Goal: Task Accomplishment & Management: Complete application form

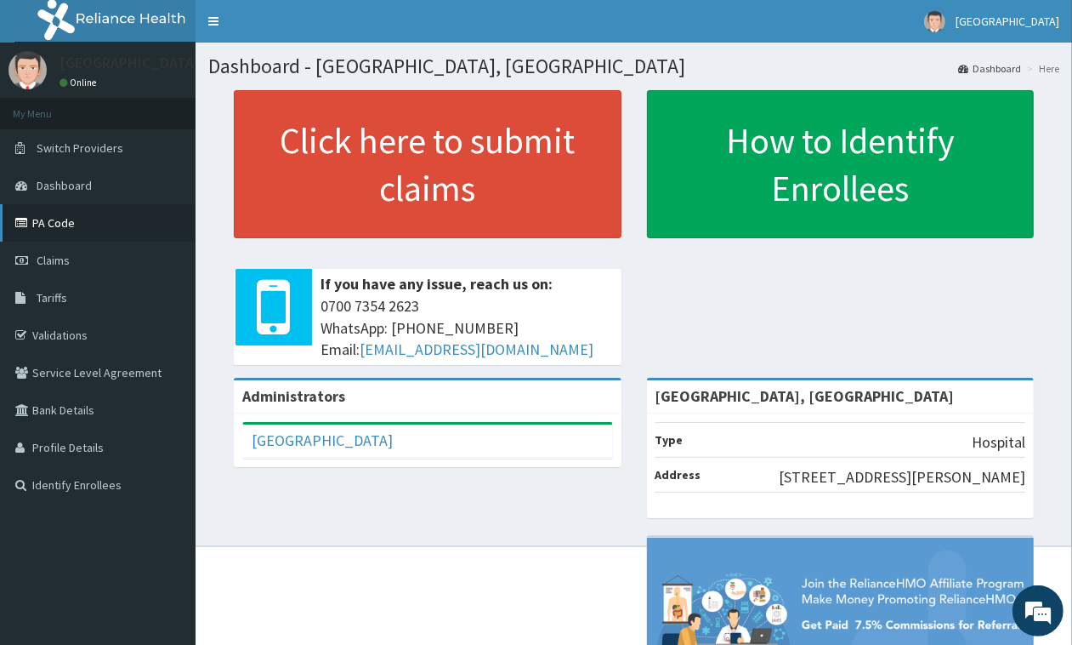
click at [26, 230] on link "PA Code" at bounding box center [98, 222] width 196 height 37
click at [48, 260] on span "Claims" at bounding box center [53, 260] width 33 height 15
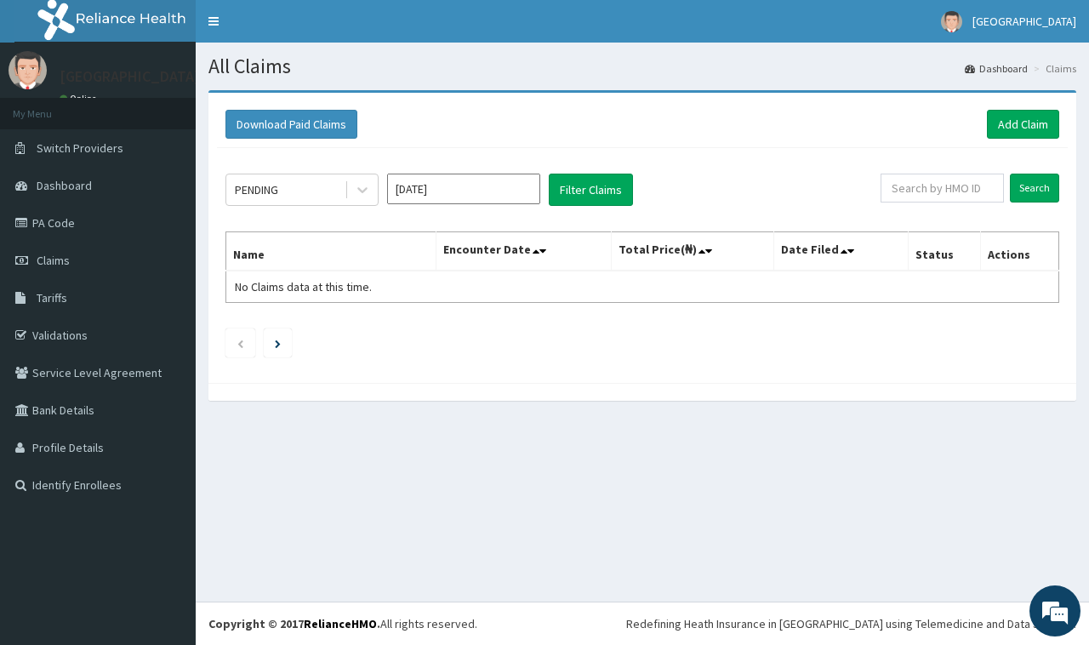
click at [1006, 139] on div "Download Paid Claims Add Claim" at bounding box center [642, 124] width 850 height 47
click at [997, 119] on link "Add Claim" at bounding box center [1023, 124] width 72 height 29
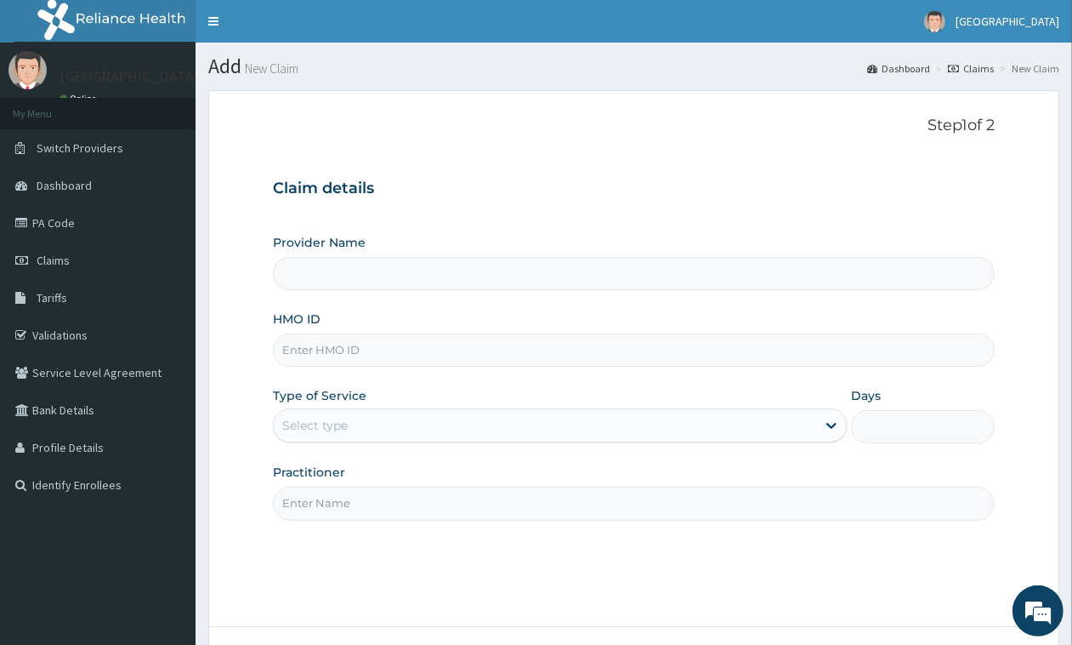
type input "St Mary'S Specialist Hospital, Ojodu"
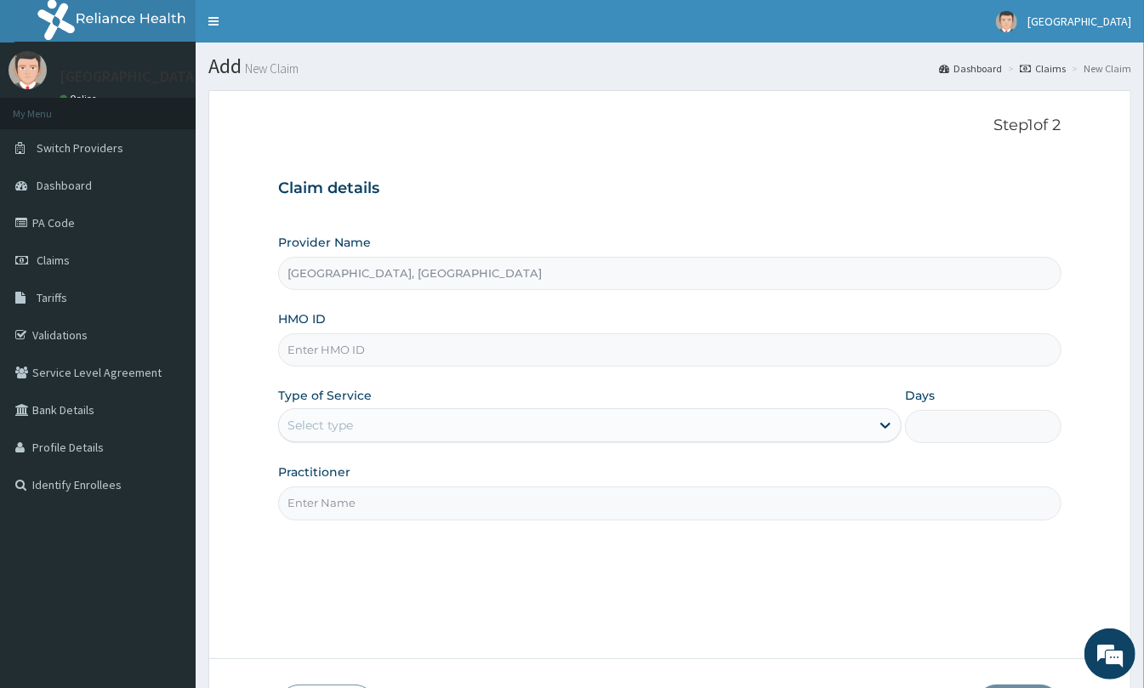
drag, startPoint x: 501, startPoint y: 315, endPoint x: 463, endPoint y: 332, distance: 41.9
click at [492, 320] on div "HMO ID" at bounding box center [669, 338] width 783 height 56
click at [463, 332] on div "HMO ID" at bounding box center [669, 338] width 783 height 56
click at [361, 362] on input "HMO ID" at bounding box center [669, 349] width 783 height 33
paste input "JIO/10174/A"
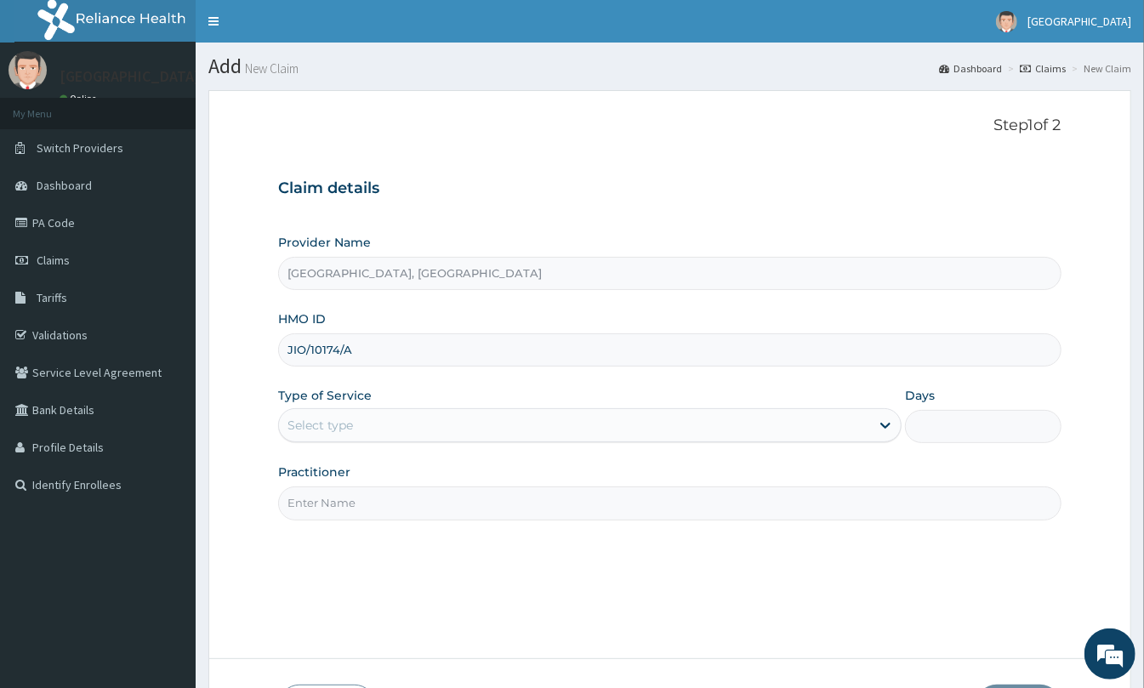
type input "JIO/10174/A"
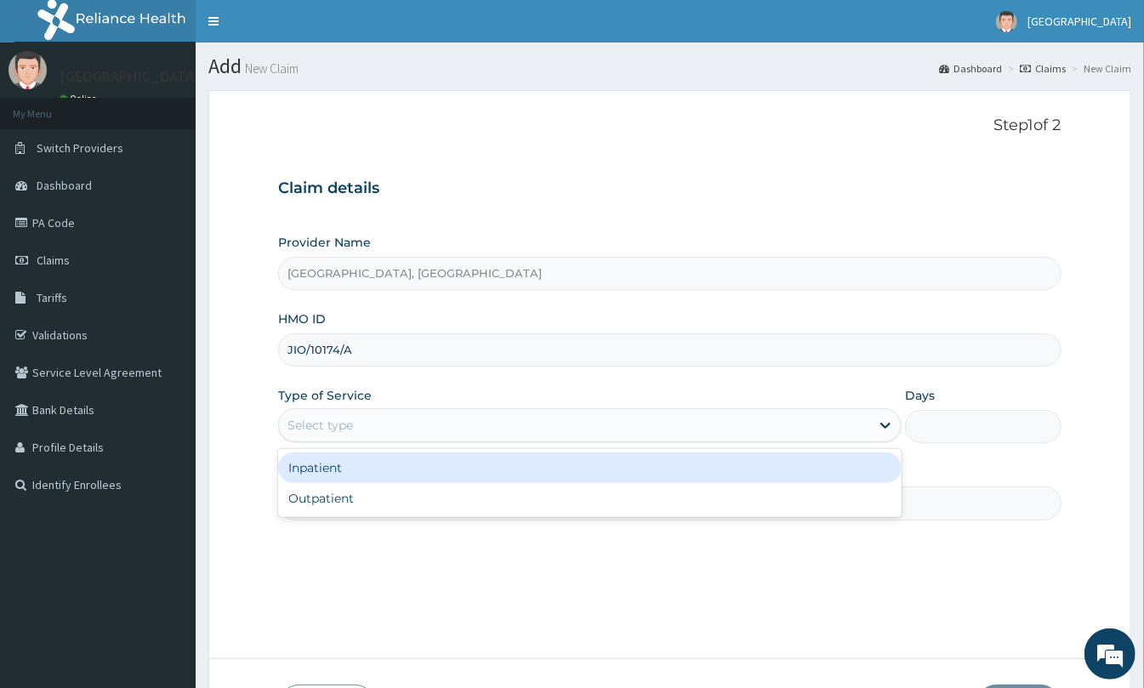
click at [367, 439] on div "Select type" at bounding box center [574, 425] width 591 height 27
click at [368, 464] on div "Inpatient" at bounding box center [589, 467] width 623 height 31
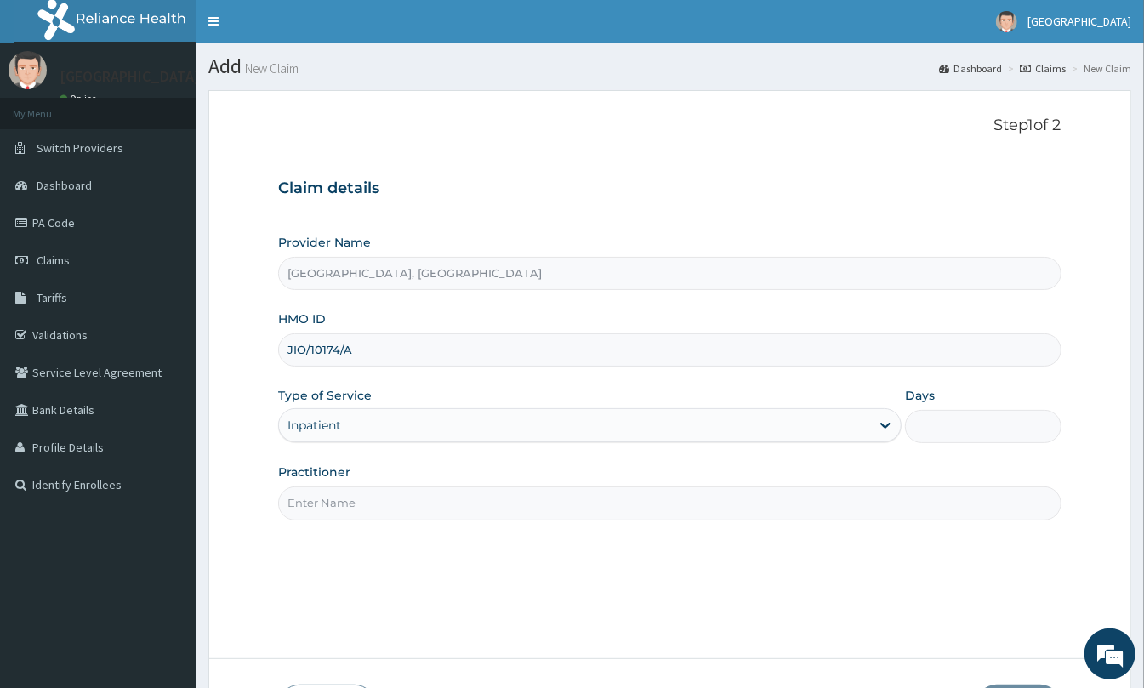
click at [963, 418] on input "Days" at bounding box center [983, 426] width 156 height 33
type input "2"
drag, startPoint x: 297, startPoint y: 480, endPoint x: 287, endPoint y: 476, distance: 10.0
click at [293, 480] on label "Practitioner" at bounding box center [314, 472] width 72 height 17
click at [325, 515] on input "Practitioner" at bounding box center [669, 502] width 783 height 33
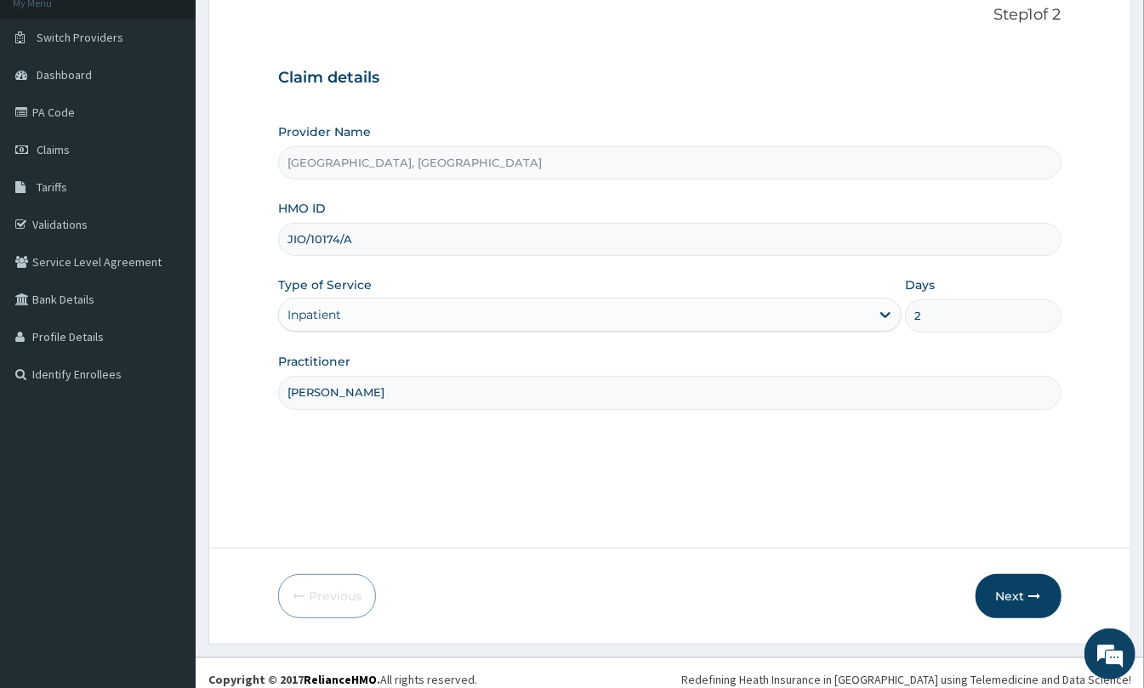
scroll to position [124, 0]
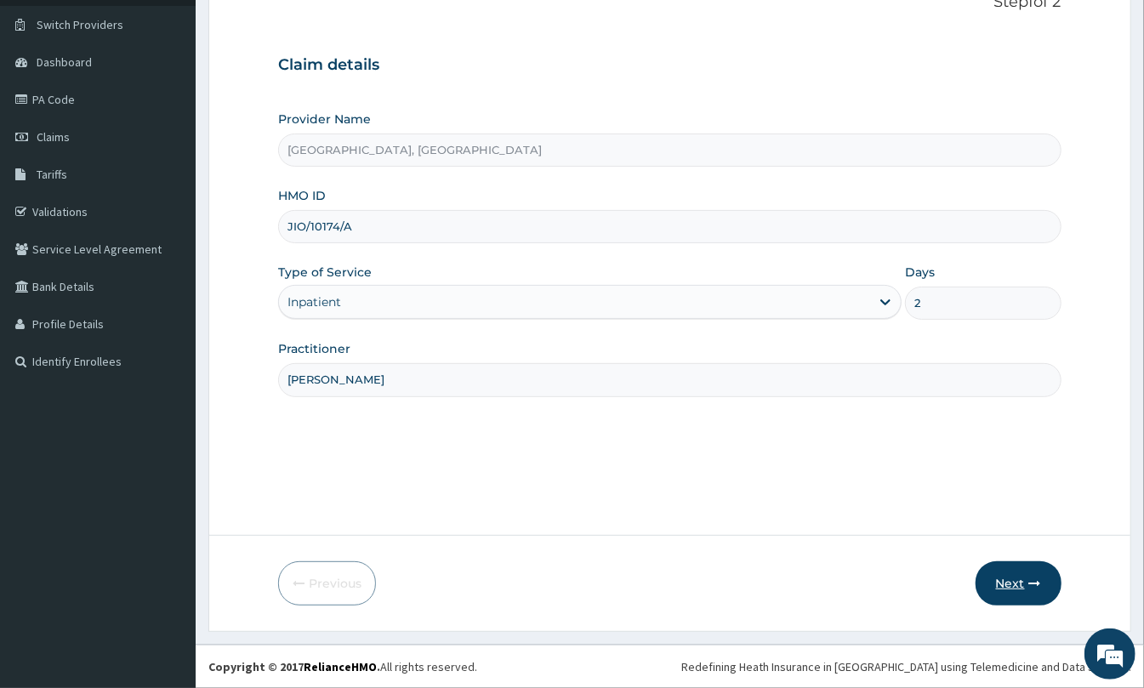
type input "DR MARTINS"
click at [1019, 572] on button "Next" at bounding box center [1018, 583] width 86 height 44
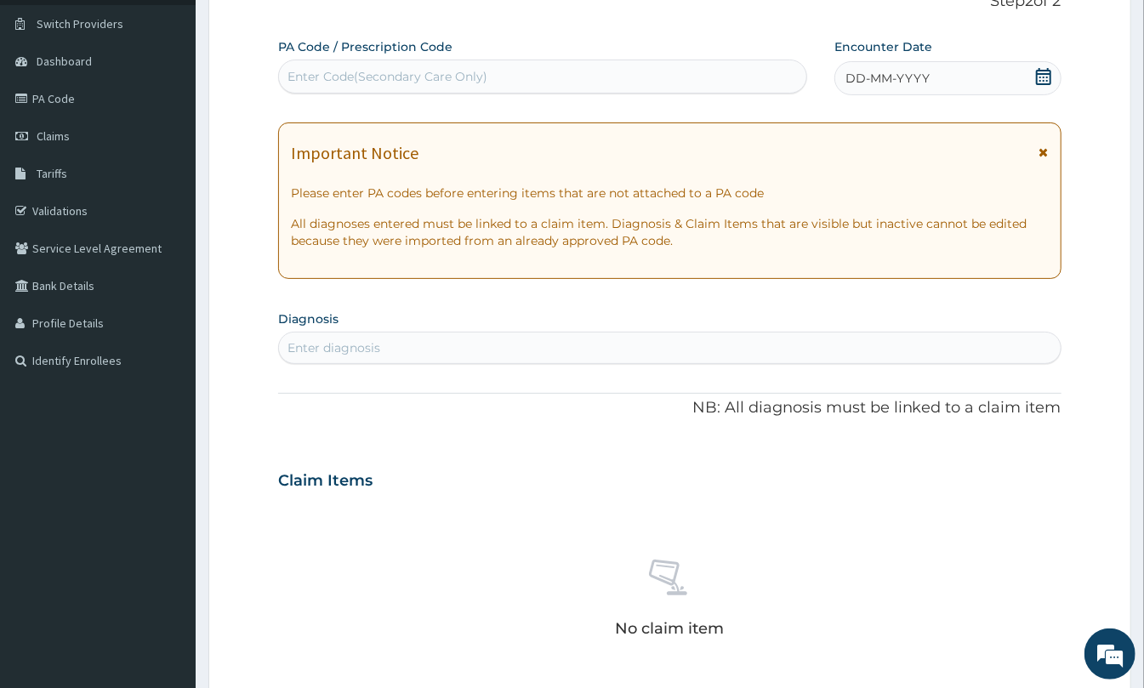
click at [1046, 68] on icon at bounding box center [1043, 76] width 15 height 17
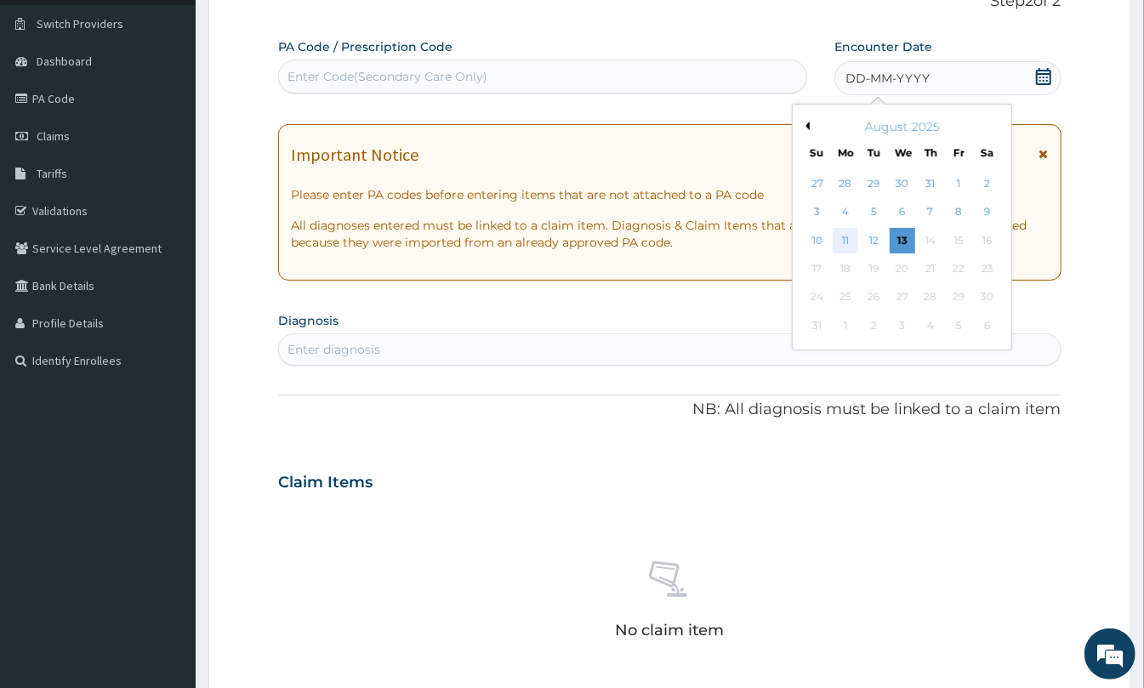
click at [839, 238] on div "11" at bounding box center [846, 241] width 26 height 26
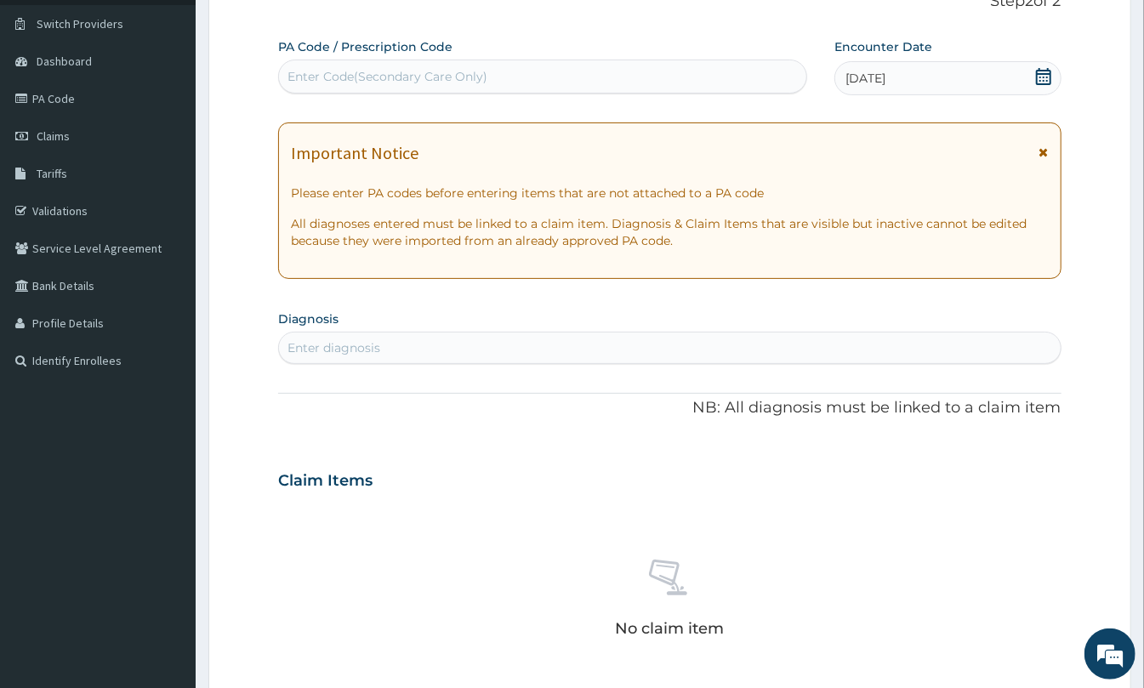
click at [408, 63] on div "Enter Code(Secondary Care Only)" at bounding box center [542, 76] width 527 height 27
paste input "PA/65AC04"
type input "PA/65AC04"
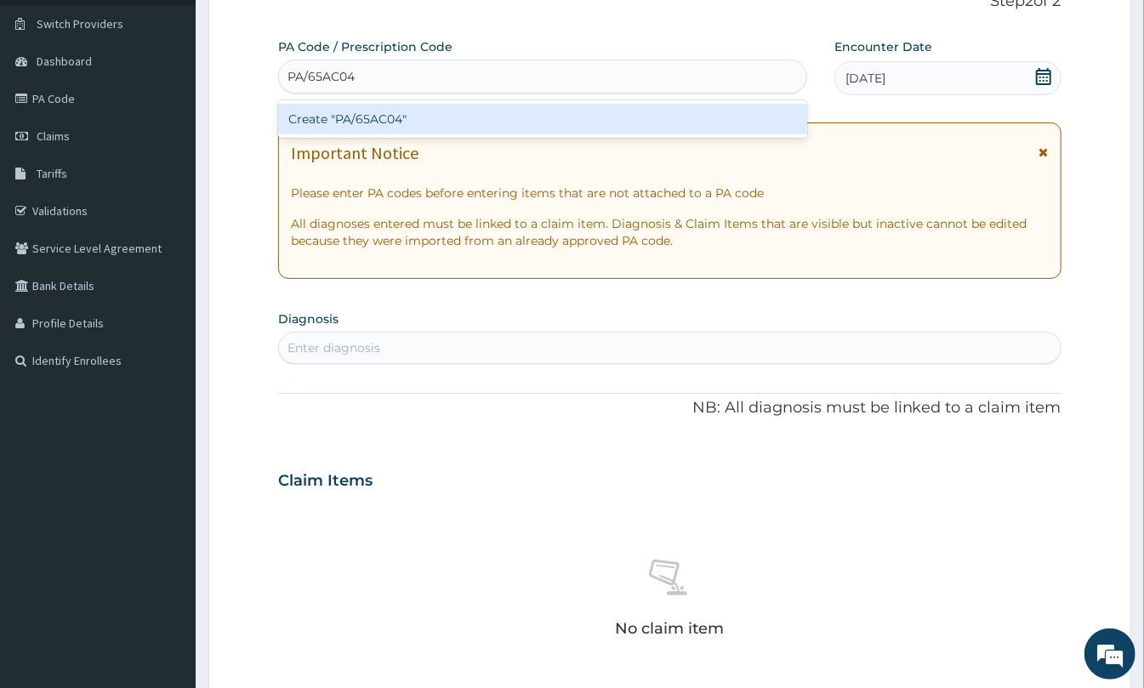
click at [453, 126] on div "Create "PA/65AC04"" at bounding box center [542, 119] width 529 height 31
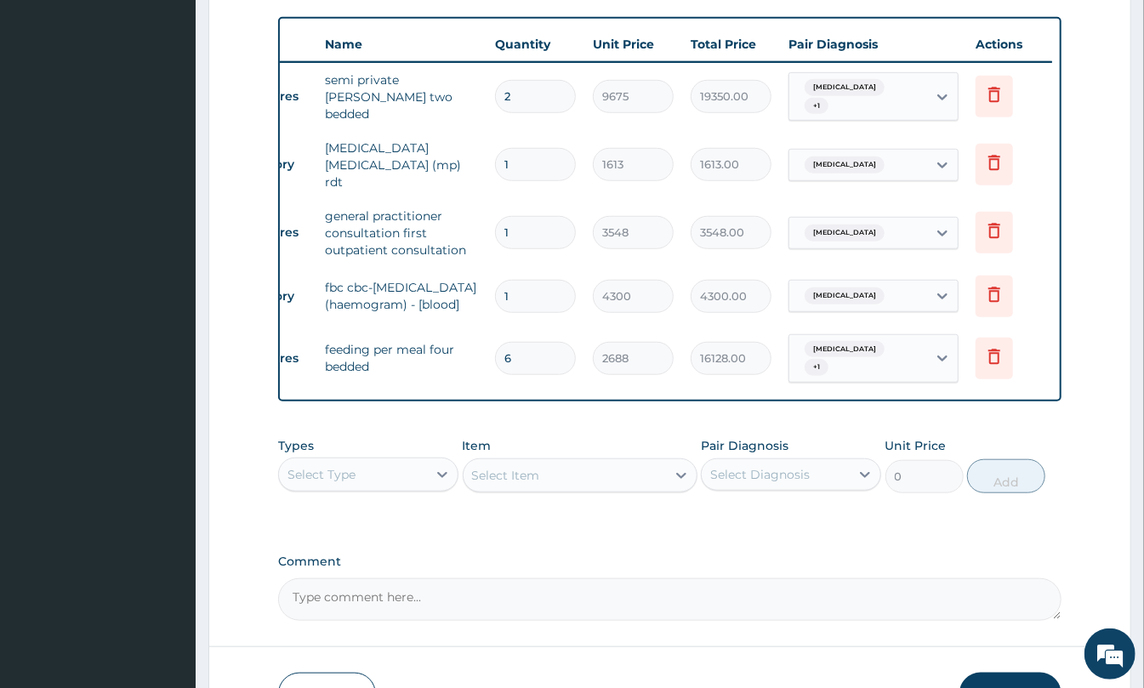
scroll to position [0, 0]
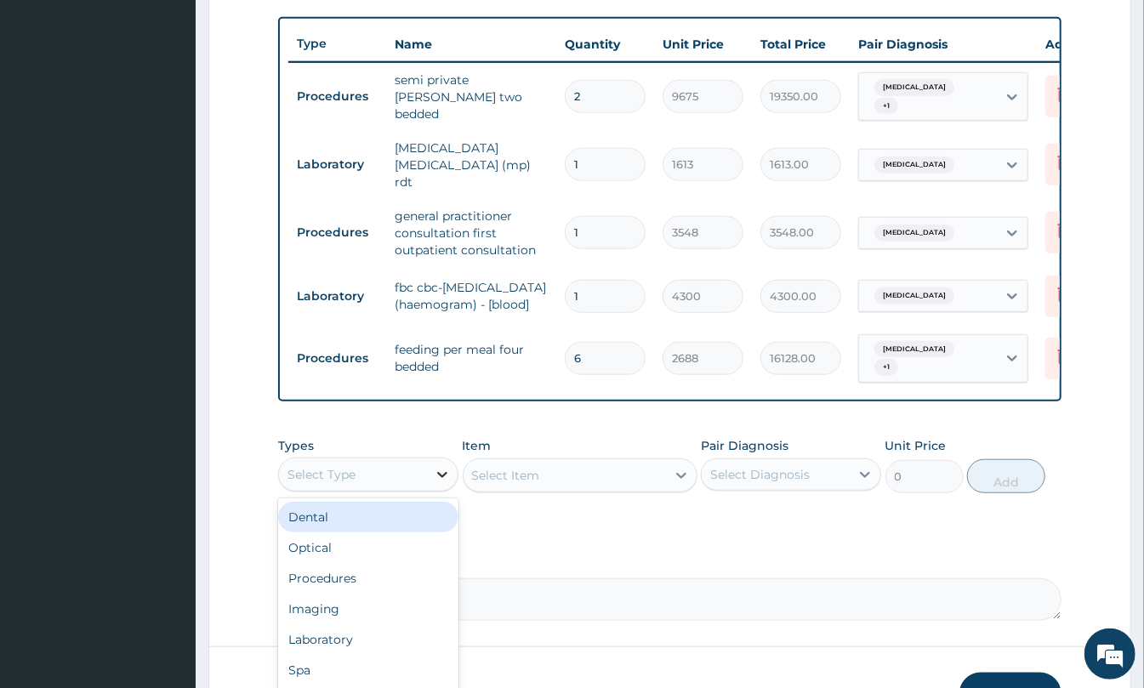
click at [434, 464] on div at bounding box center [442, 474] width 31 height 31
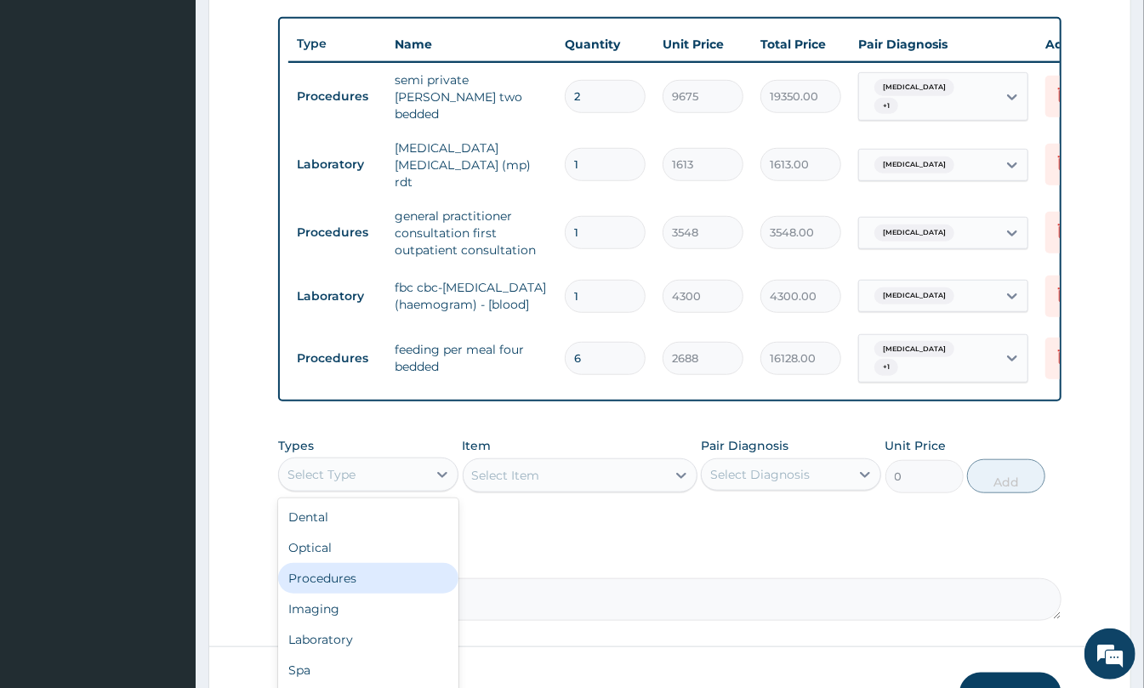
drag, startPoint x: 364, startPoint y: 576, endPoint x: 382, endPoint y: 566, distance: 20.2
click at [362, 577] on div "Procedures" at bounding box center [368, 578] width 180 height 31
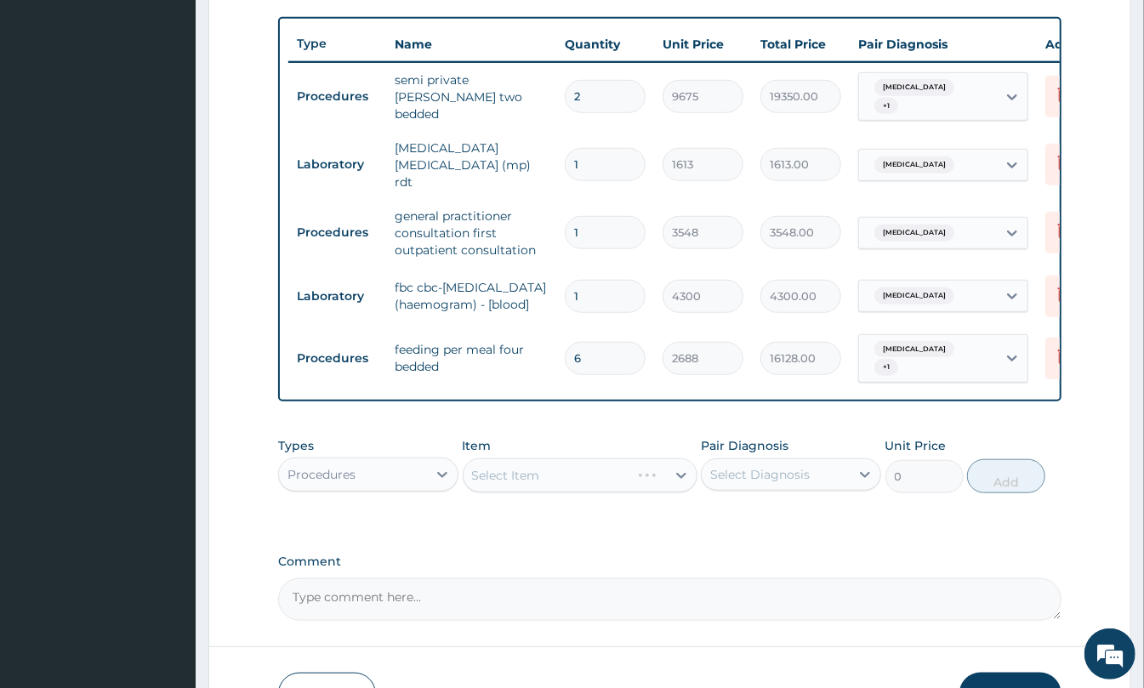
click at [583, 486] on div "Select Item" at bounding box center [580, 475] width 235 height 34
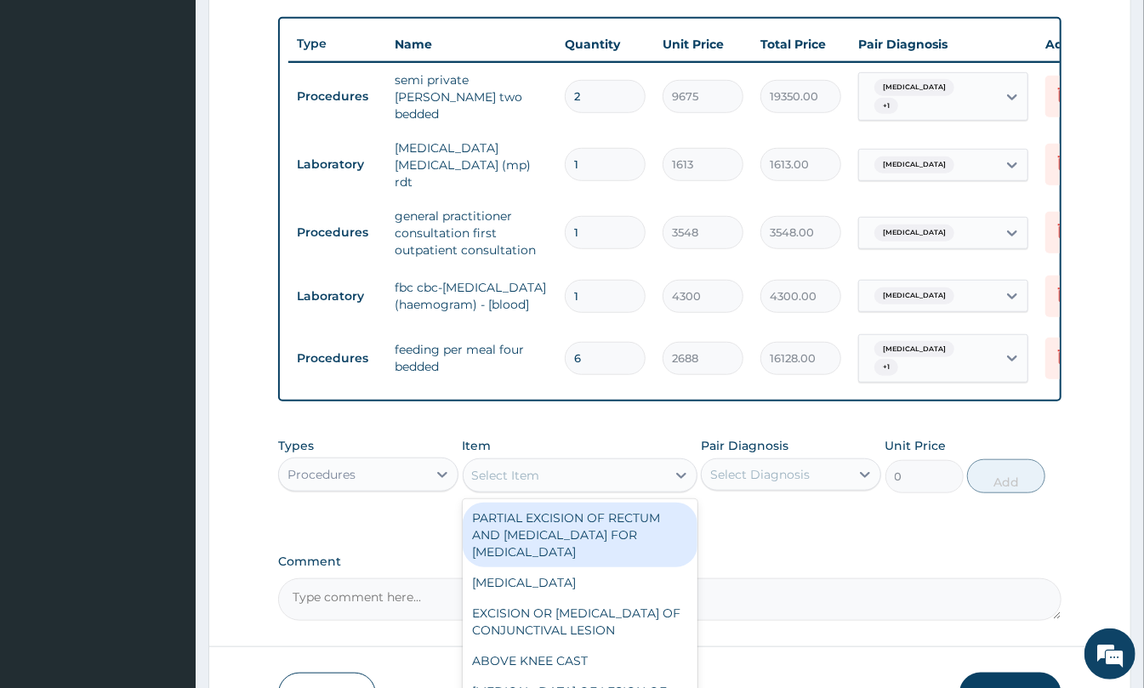
click at [570, 478] on div "Select Item" at bounding box center [565, 475] width 202 height 27
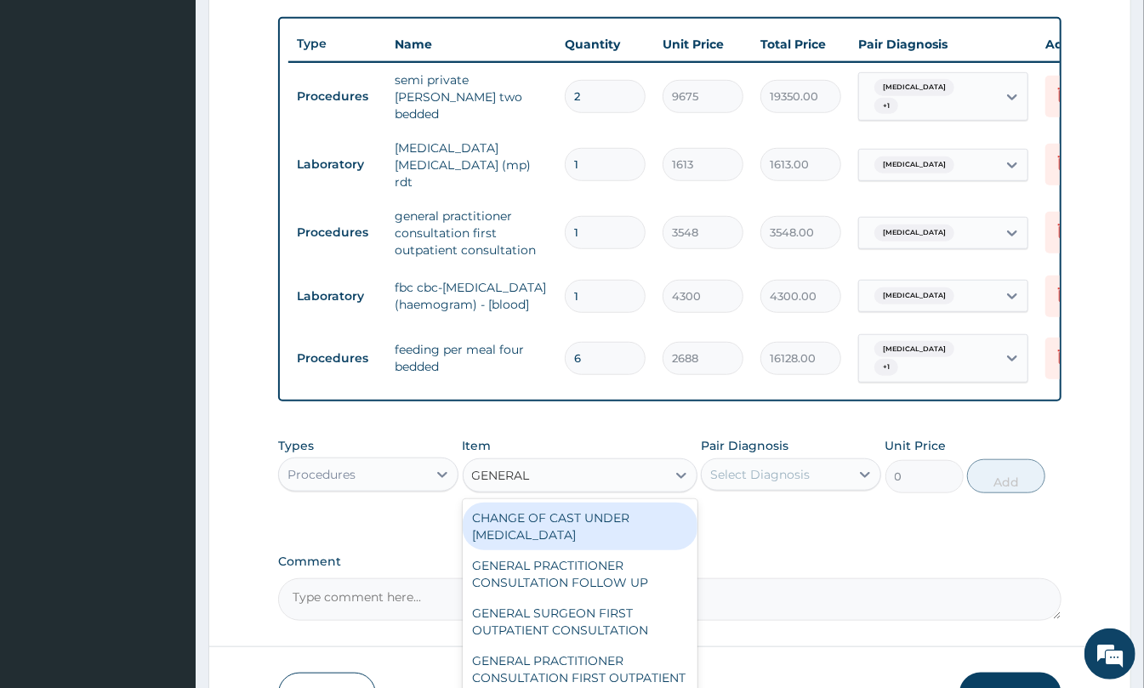
type input "GENERAL W"
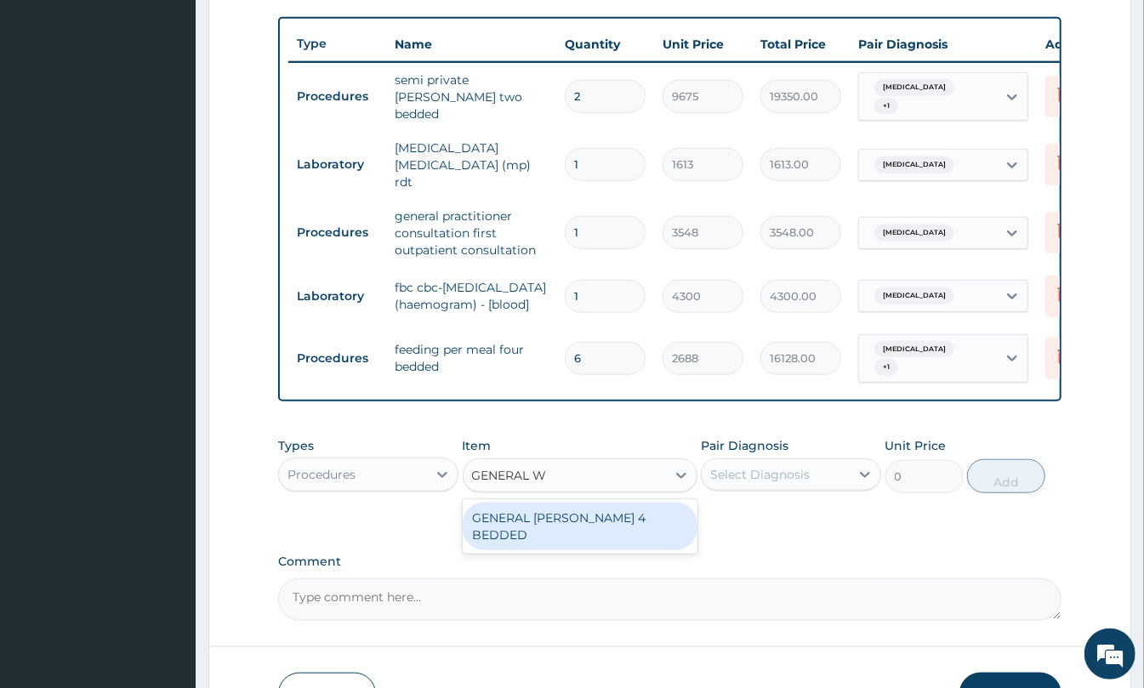
click at [582, 515] on div "GENERAL WARD 4 BEDDED" at bounding box center [580, 527] width 235 height 48
type input "6988"
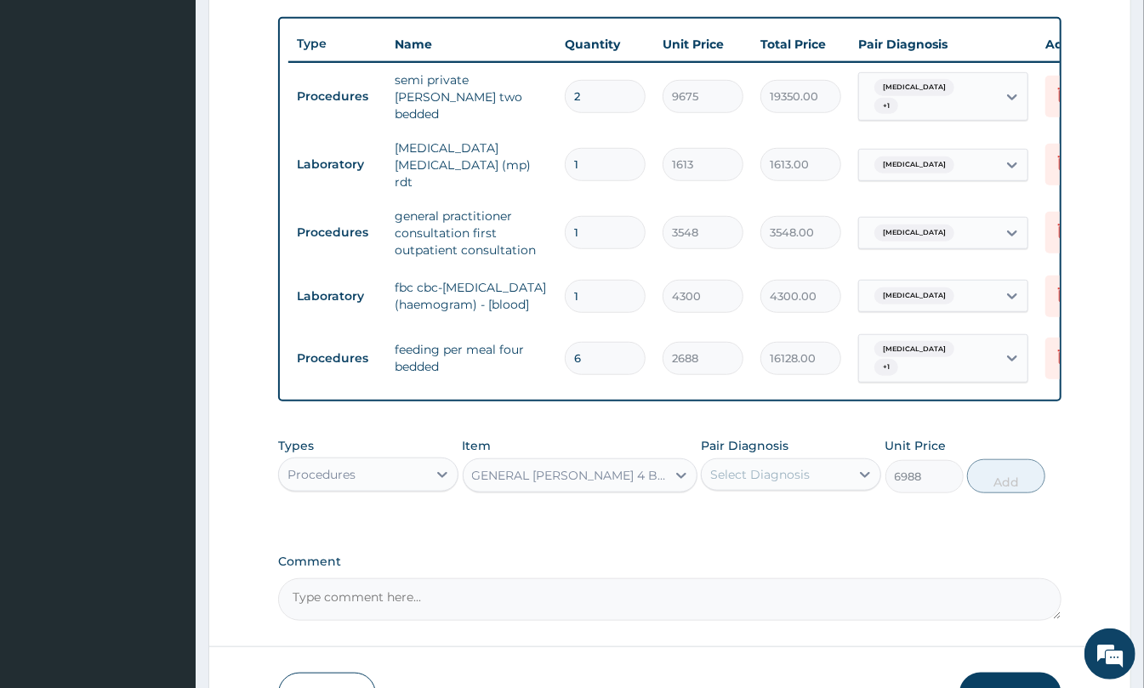
click at [774, 470] on div "Select Diagnosis" at bounding box center [760, 474] width 100 height 17
click at [773, 521] on div "Sepsis" at bounding box center [791, 518] width 180 height 35
checkbox input "true"
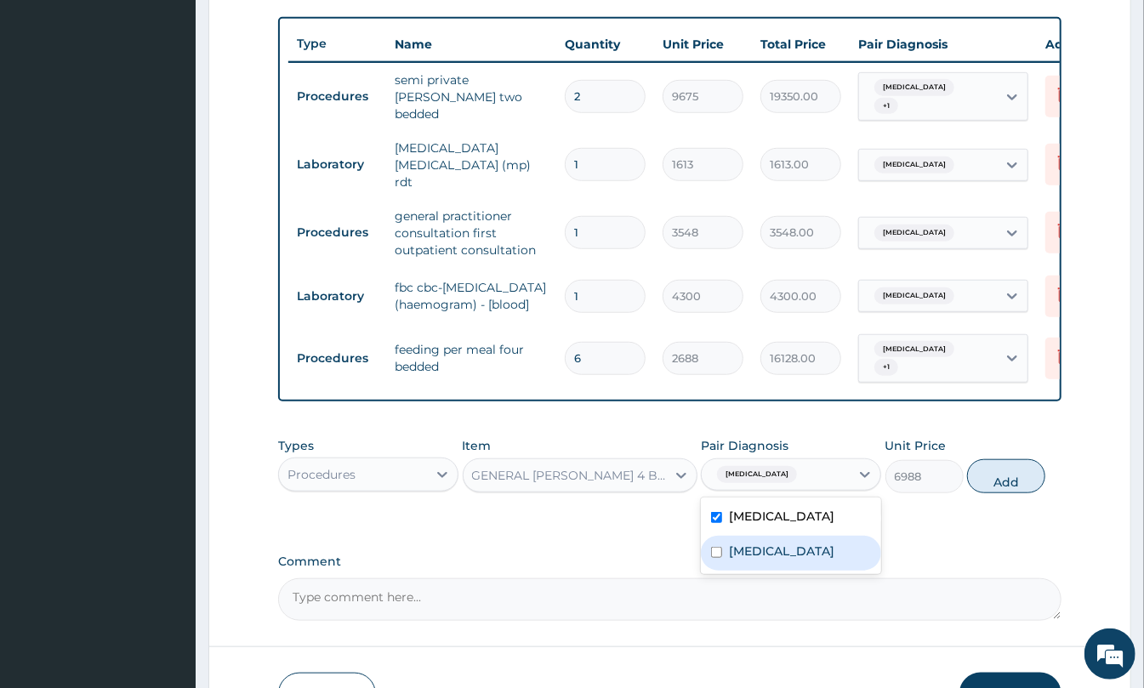
click at [762, 543] on div "Malaria" at bounding box center [791, 553] width 180 height 35
checkbox input "true"
click at [987, 481] on button "Add" at bounding box center [1006, 476] width 78 height 34
type input "0"
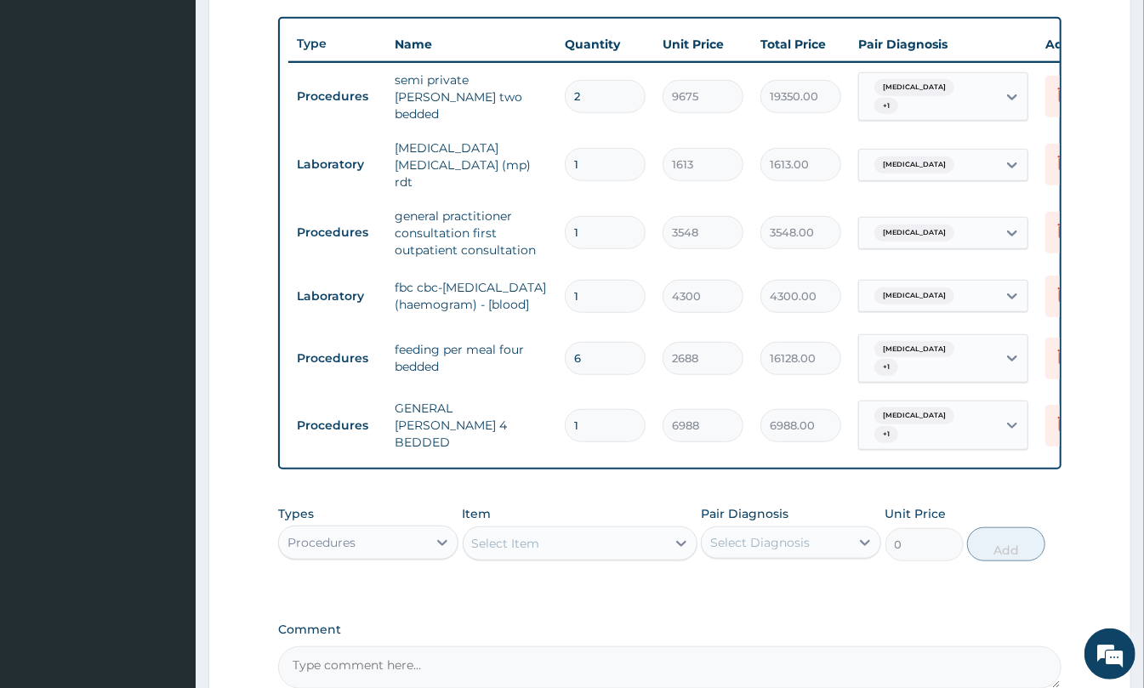
type input "0.00"
type input "2"
type input "13976.00"
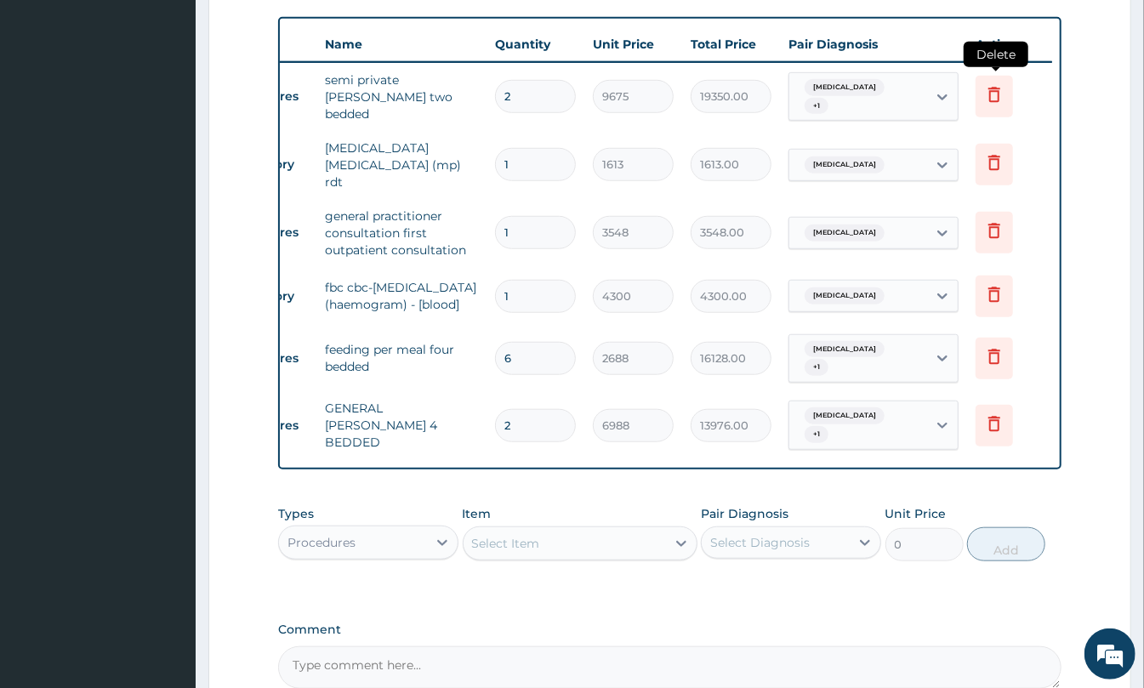
type input "2"
click at [992, 89] on icon at bounding box center [994, 94] width 20 height 20
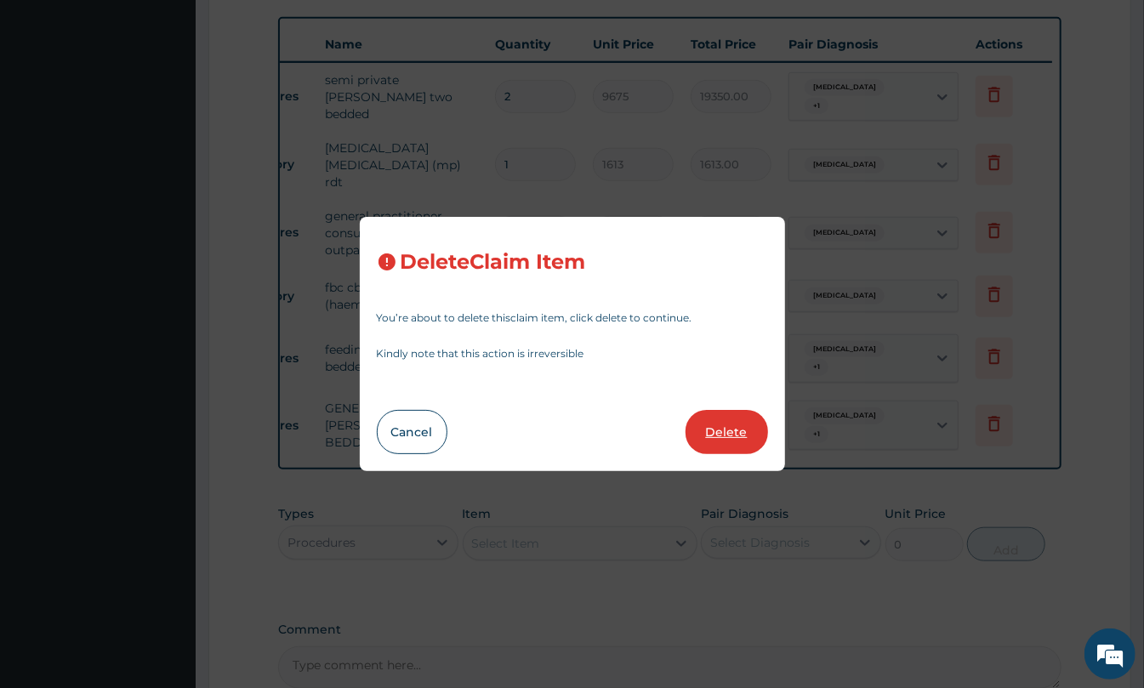
click at [726, 430] on button "Delete" at bounding box center [726, 432] width 82 height 44
type input "1"
type input "1613"
type input "1613.00"
type input "3548"
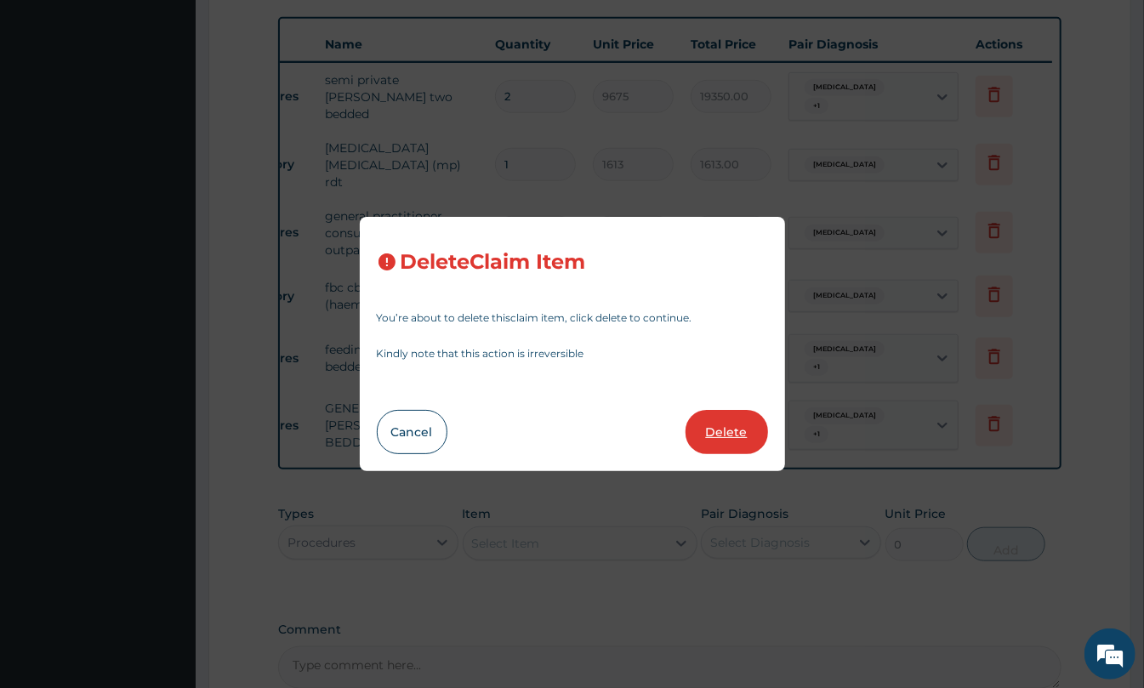
type input "3548.00"
type input "4300"
type input "4300.00"
type input "6"
type input "2688"
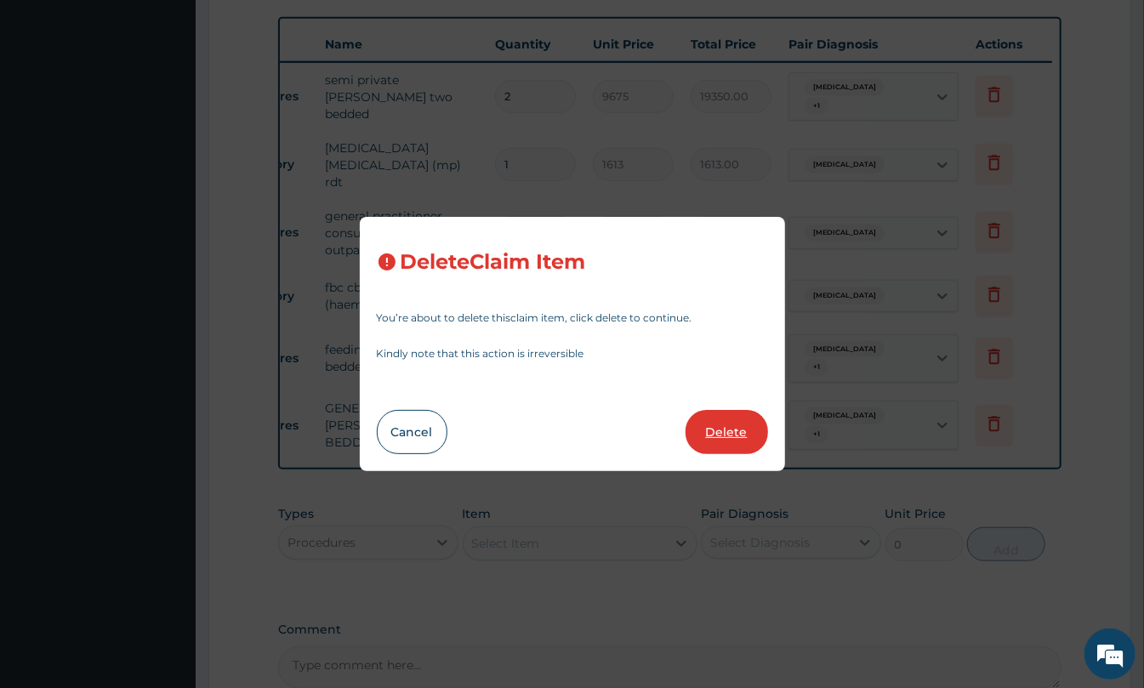
type input "16128.00"
type input "2"
type input "6988"
type input "13976.00"
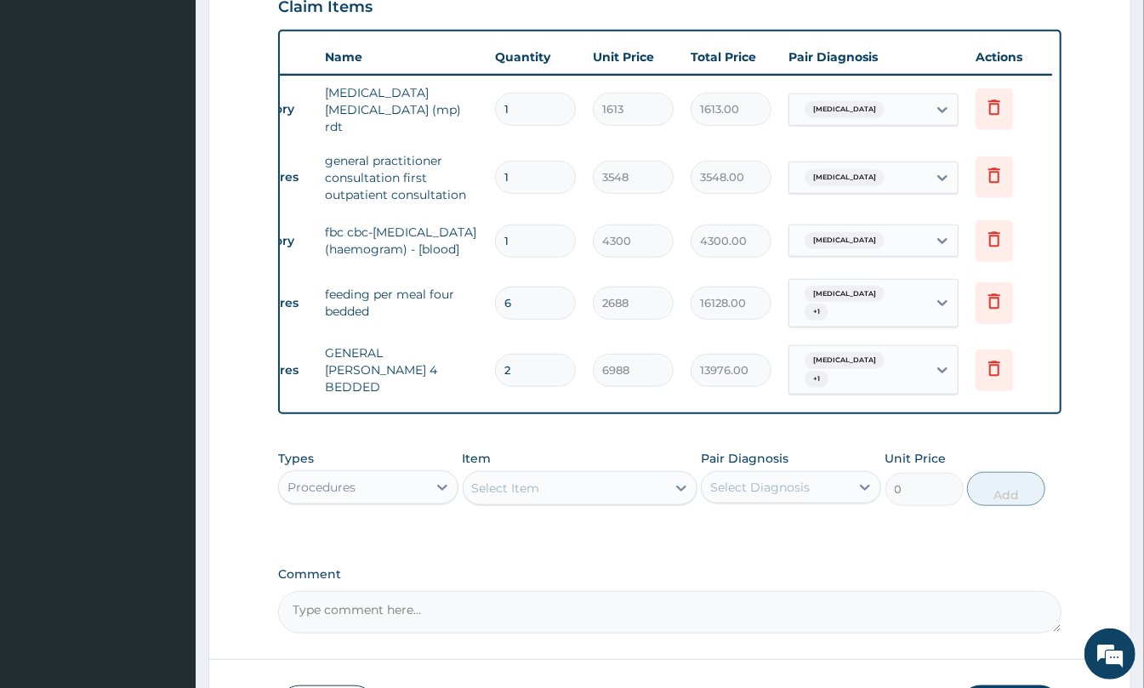
scroll to position [729, 0]
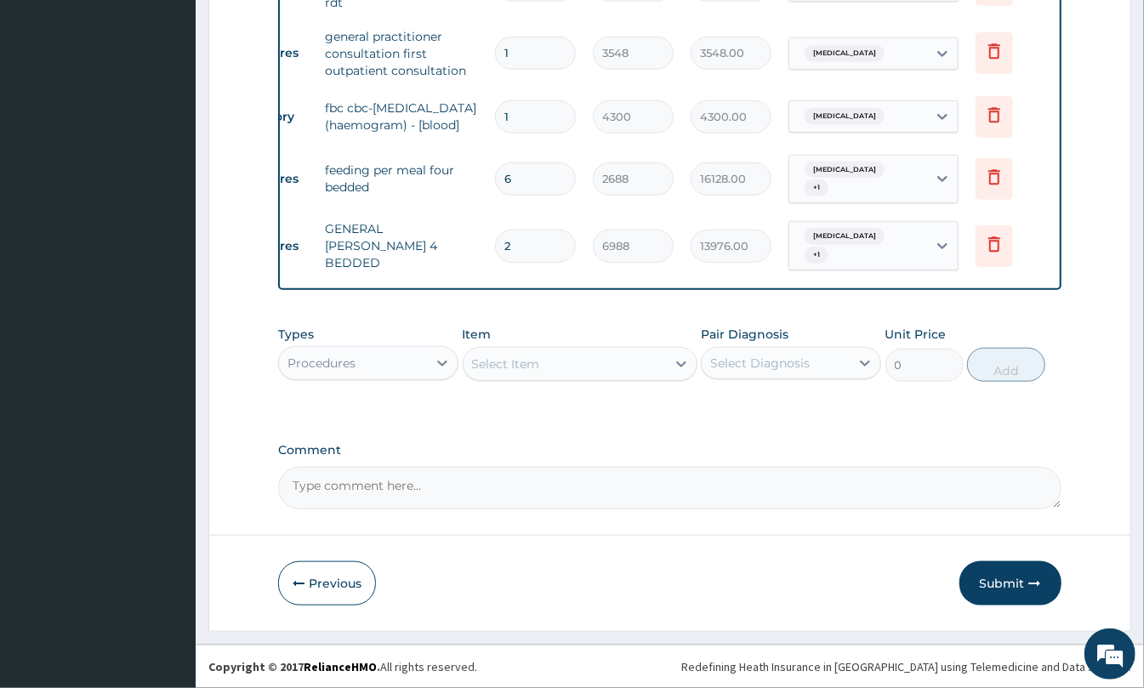
drag, startPoint x: 368, startPoint y: 344, endPoint x: 371, endPoint y: 361, distance: 17.2
click at [371, 349] on div "Types Procedures" at bounding box center [368, 354] width 180 height 56
click at [373, 365] on div "Procedures" at bounding box center [353, 363] width 148 height 27
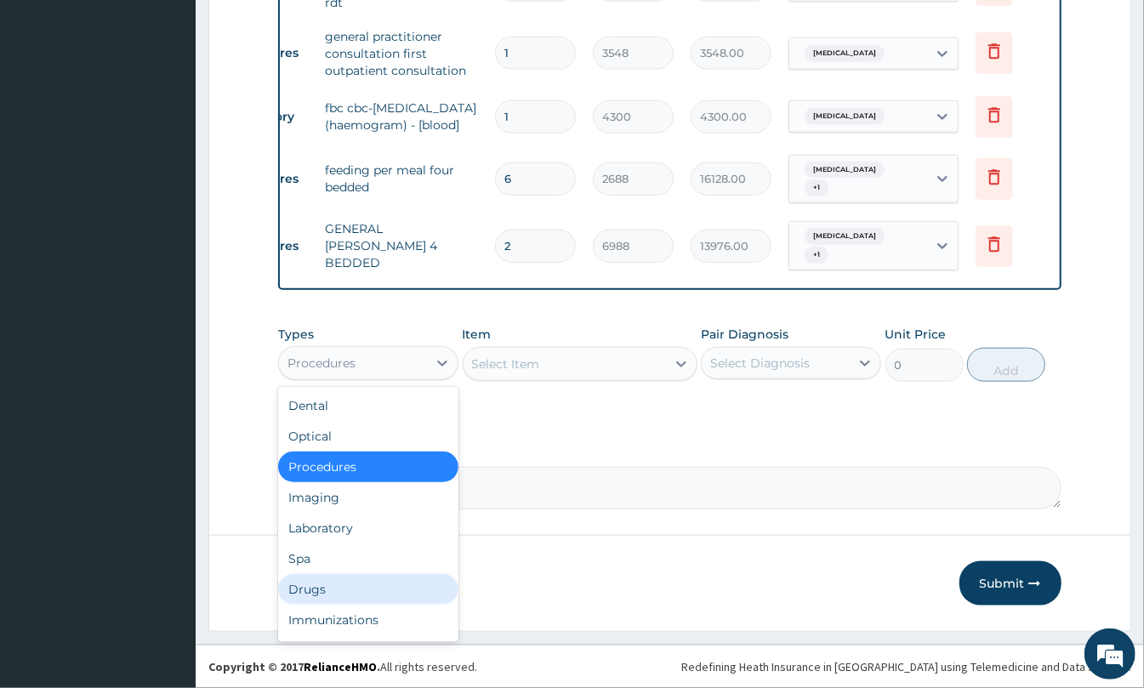
drag, startPoint x: 316, startPoint y: 589, endPoint x: 340, endPoint y: 497, distance: 94.9
click at [318, 589] on div "Drugs" at bounding box center [368, 589] width 180 height 31
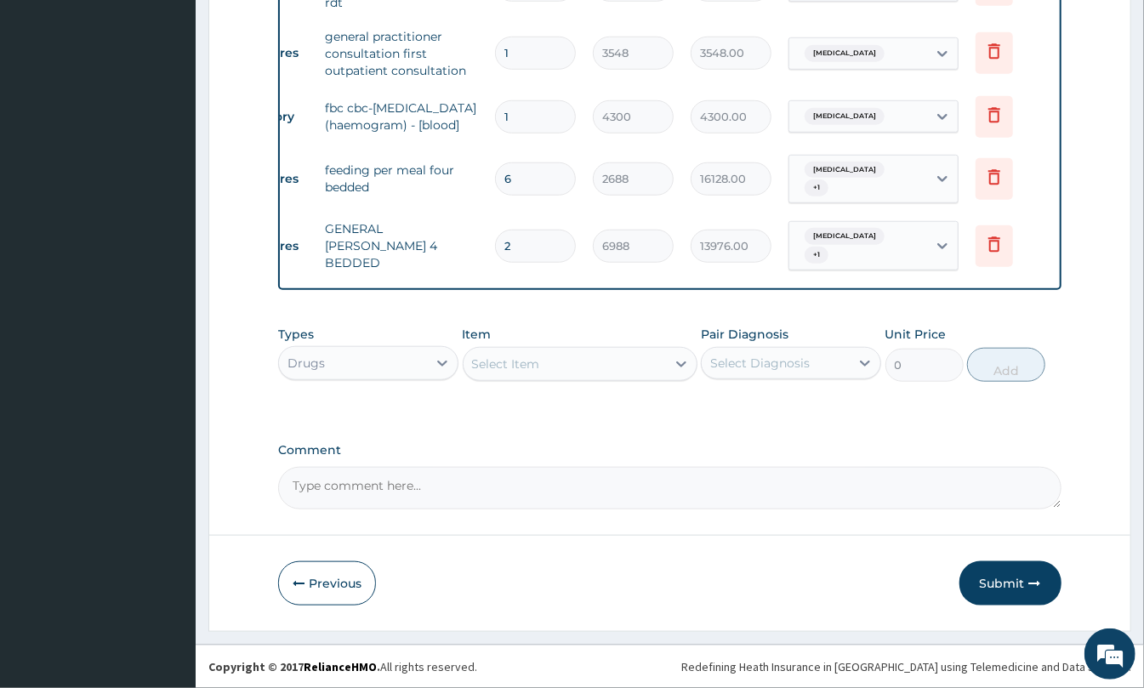
click at [577, 364] on div "Select Item" at bounding box center [565, 363] width 202 height 27
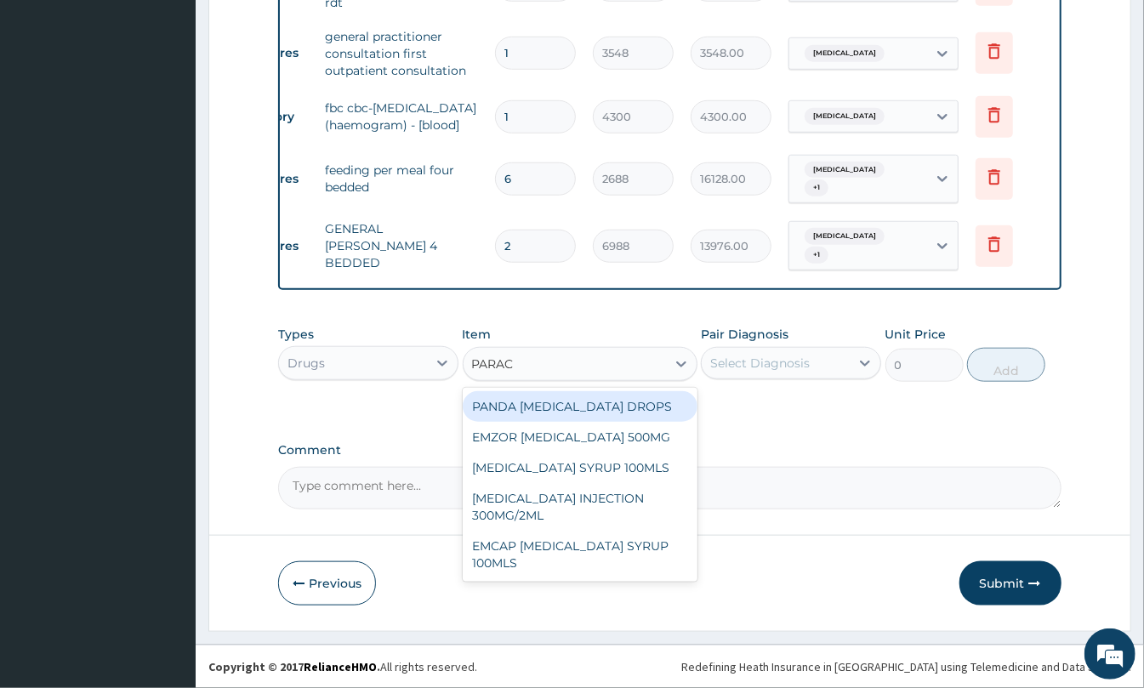
type input "PARACE"
drag, startPoint x: 568, startPoint y: 430, endPoint x: 733, endPoint y: 409, distance: 166.4
click at [569, 432] on div "EMZOR PARACETAMOL 500MG" at bounding box center [580, 437] width 235 height 31
type input "24"
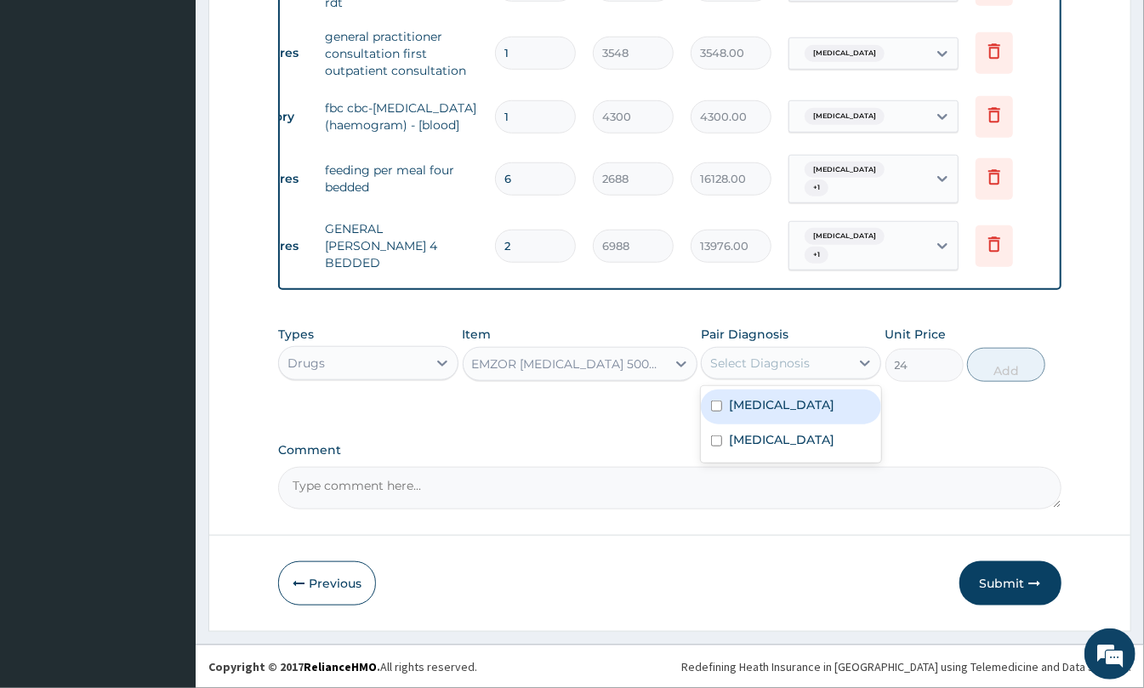
click at [759, 359] on div "Select Diagnosis" at bounding box center [760, 363] width 100 height 17
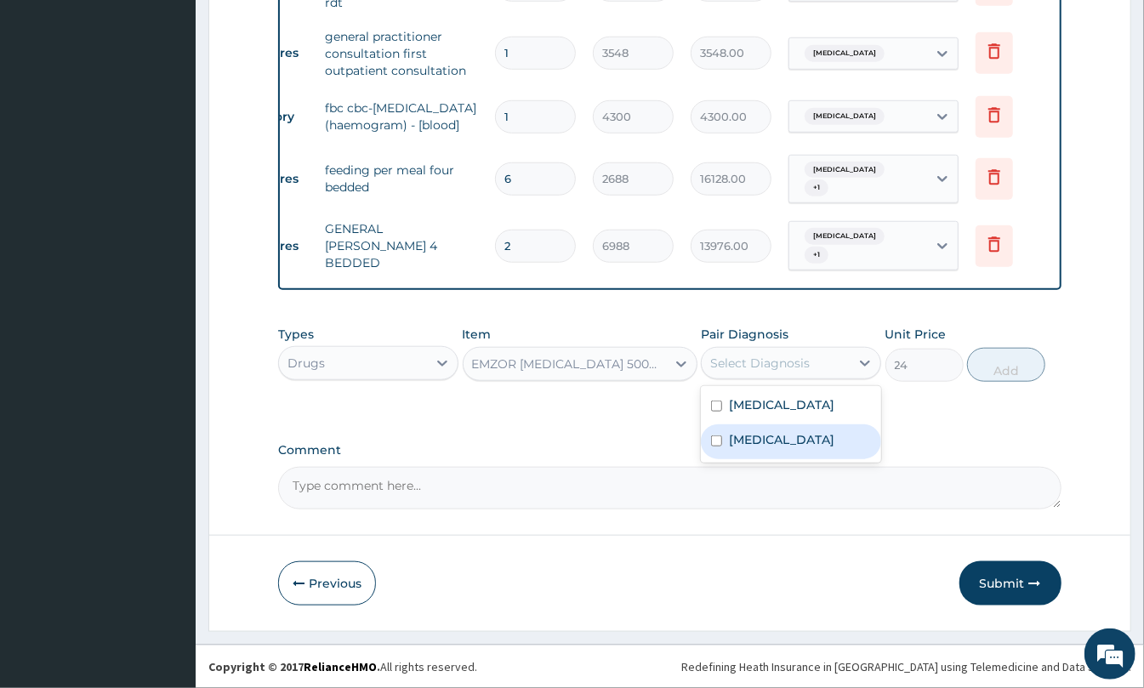
click at [725, 463] on div "Comment" at bounding box center [669, 476] width 783 height 66
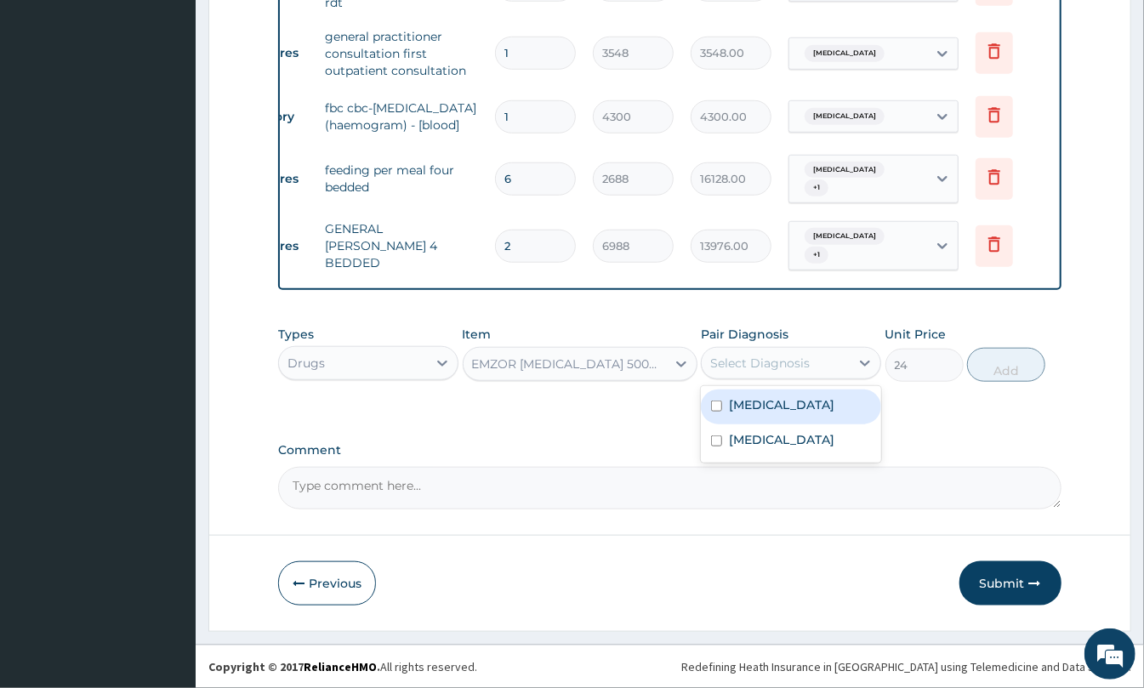
click at [780, 350] on div "Select Diagnosis" at bounding box center [776, 363] width 148 height 27
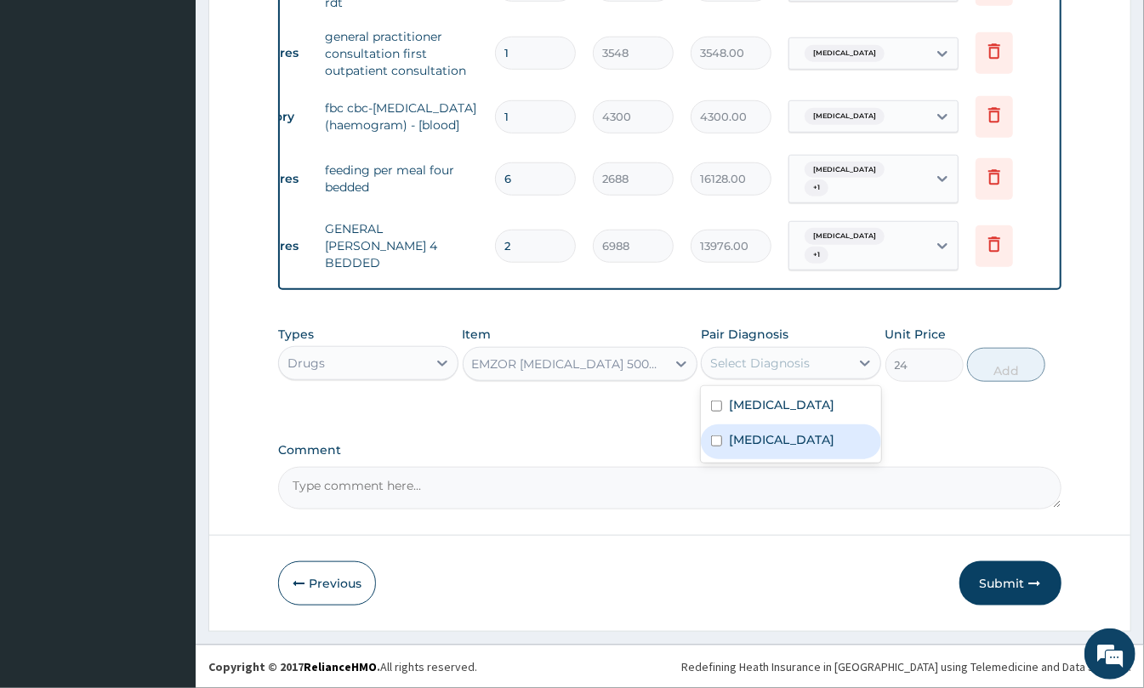
click at [765, 447] on label "Malaria" at bounding box center [781, 439] width 105 height 17
checkbox input "true"
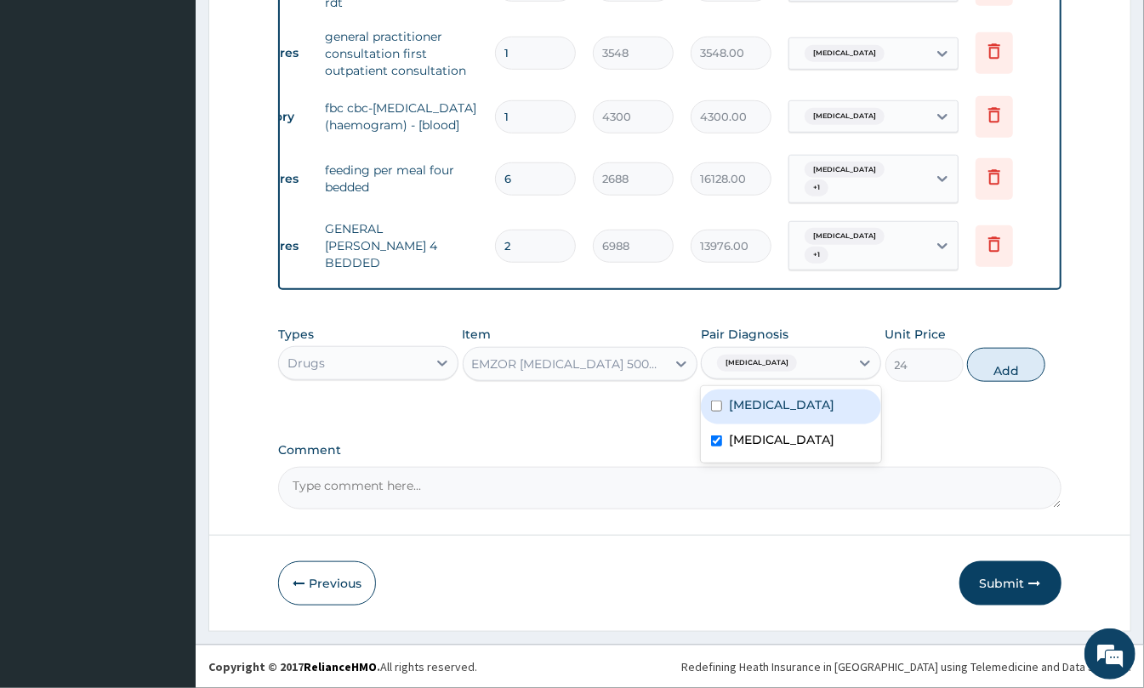
click at [988, 366] on button "Add" at bounding box center [1006, 365] width 78 height 34
type input "0"
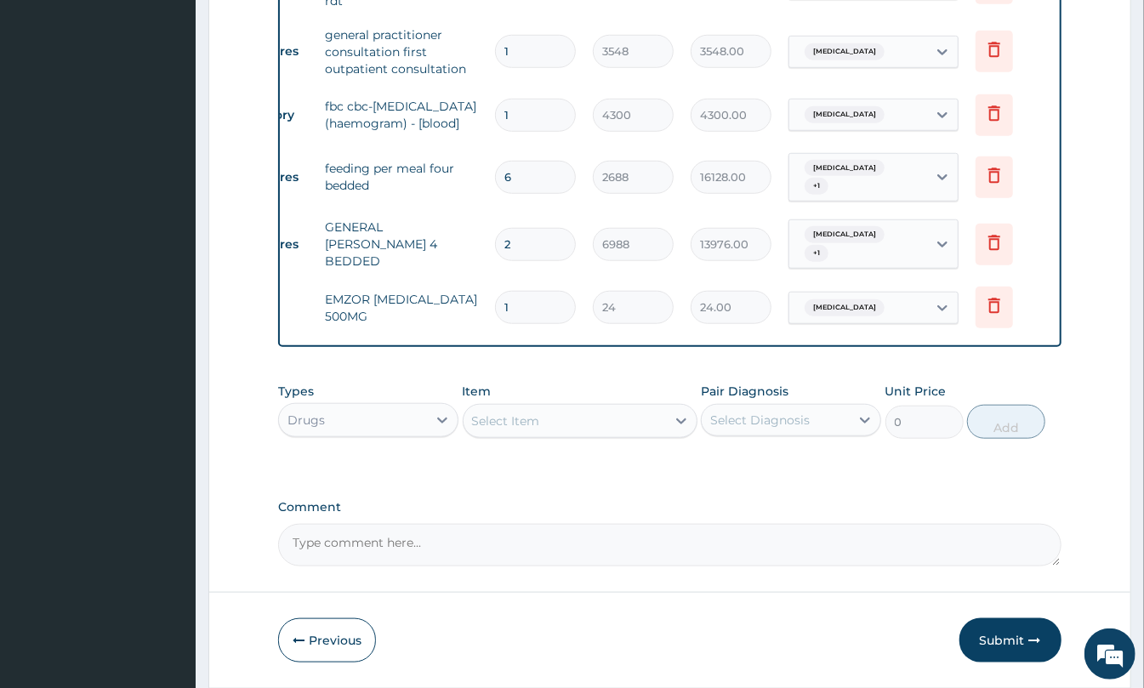
type input "18"
type input "432.00"
type input "18"
click at [537, 433] on div "Select Item" at bounding box center [565, 420] width 202 height 27
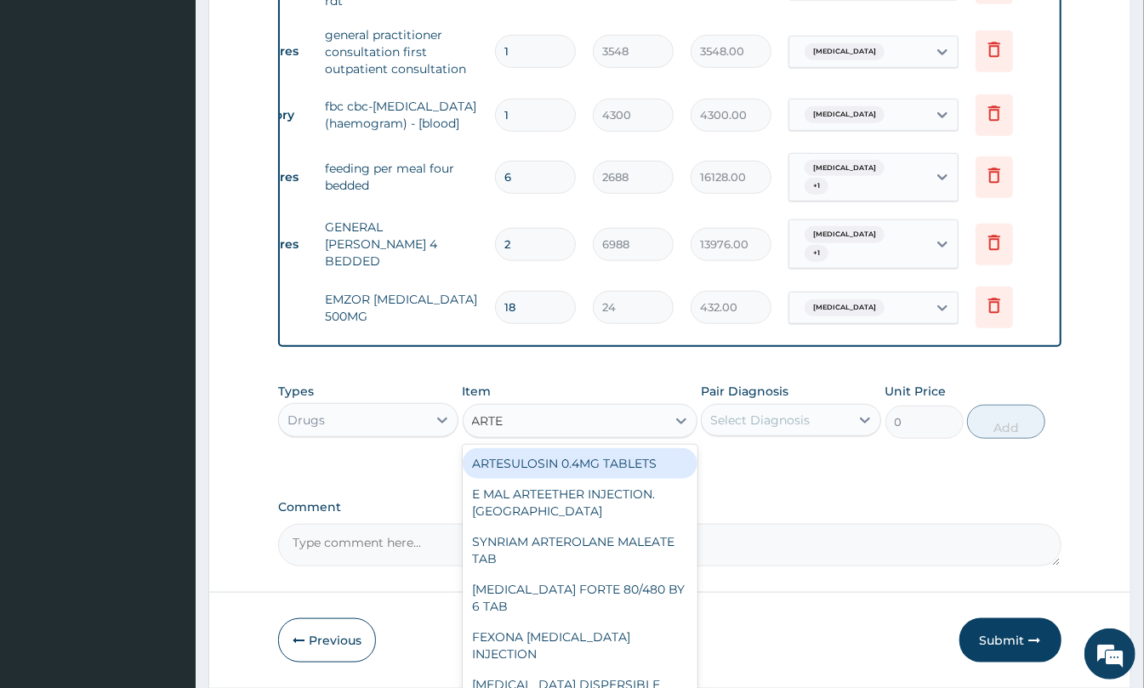
type input "ARTEM"
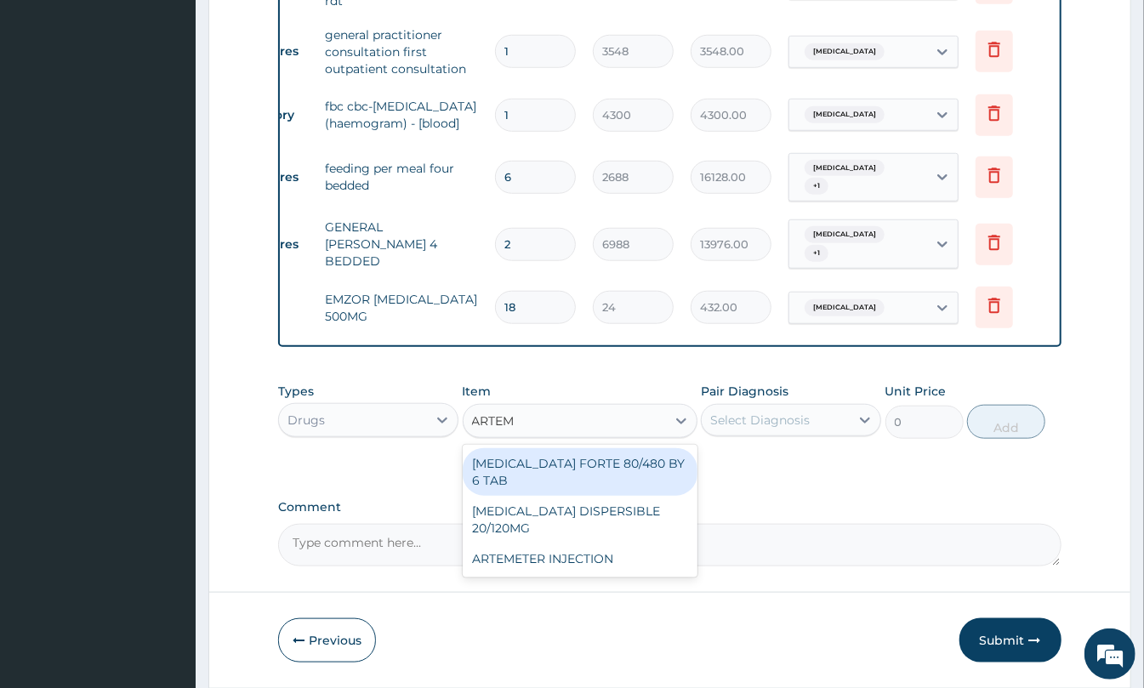
click at [565, 464] on div "COARTEM FORTE 80/480 BY 6 TAB" at bounding box center [580, 472] width 235 height 48
type input "449"
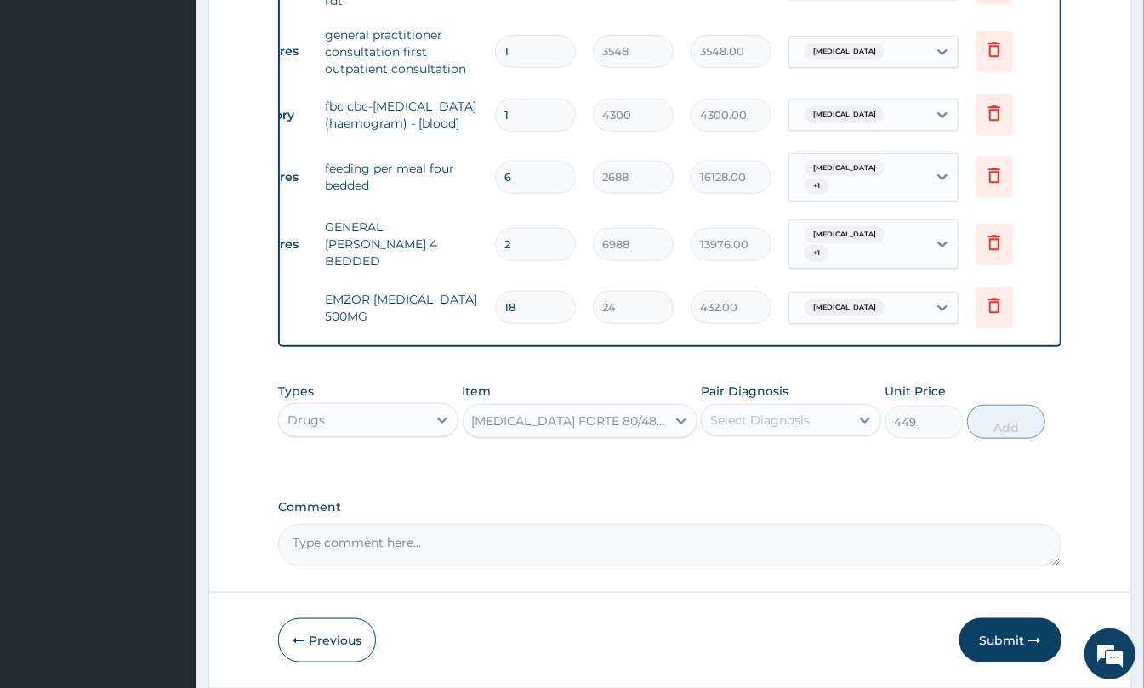
click at [839, 424] on div "Select Diagnosis" at bounding box center [776, 420] width 148 height 27
click at [789, 481] on div "Sepsis" at bounding box center [791, 463] width 180 height 35
checkbox input "true"
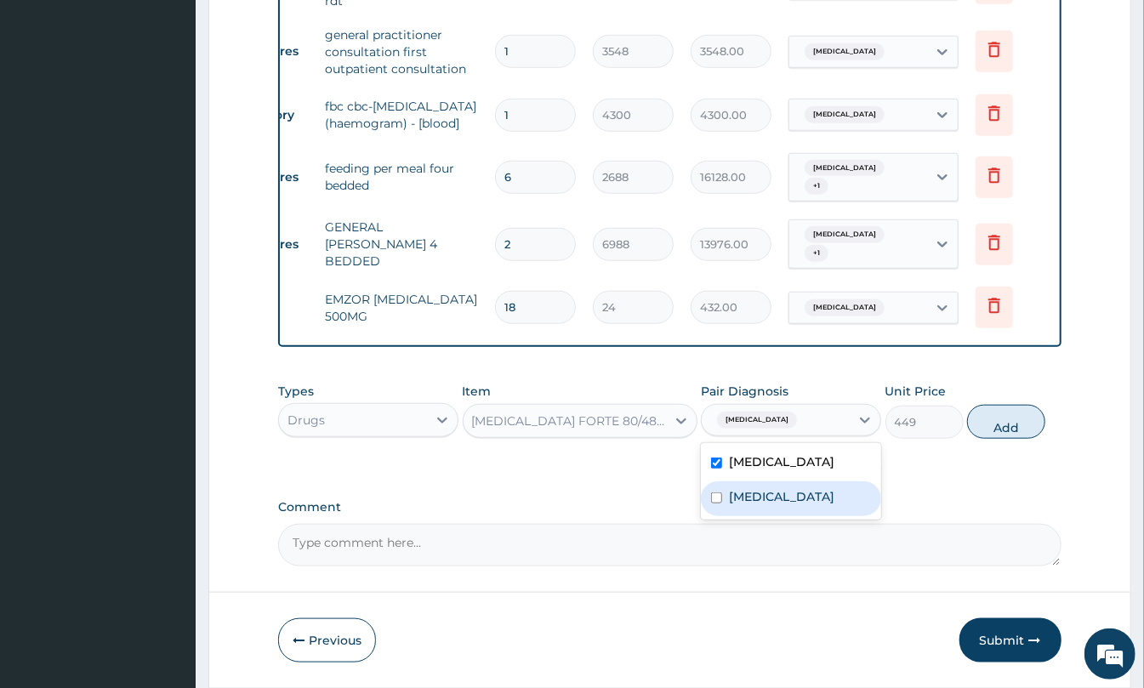
click at [787, 486] on div "Malaria" at bounding box center [791, 498] width 180 height 35
checkbox input "true"
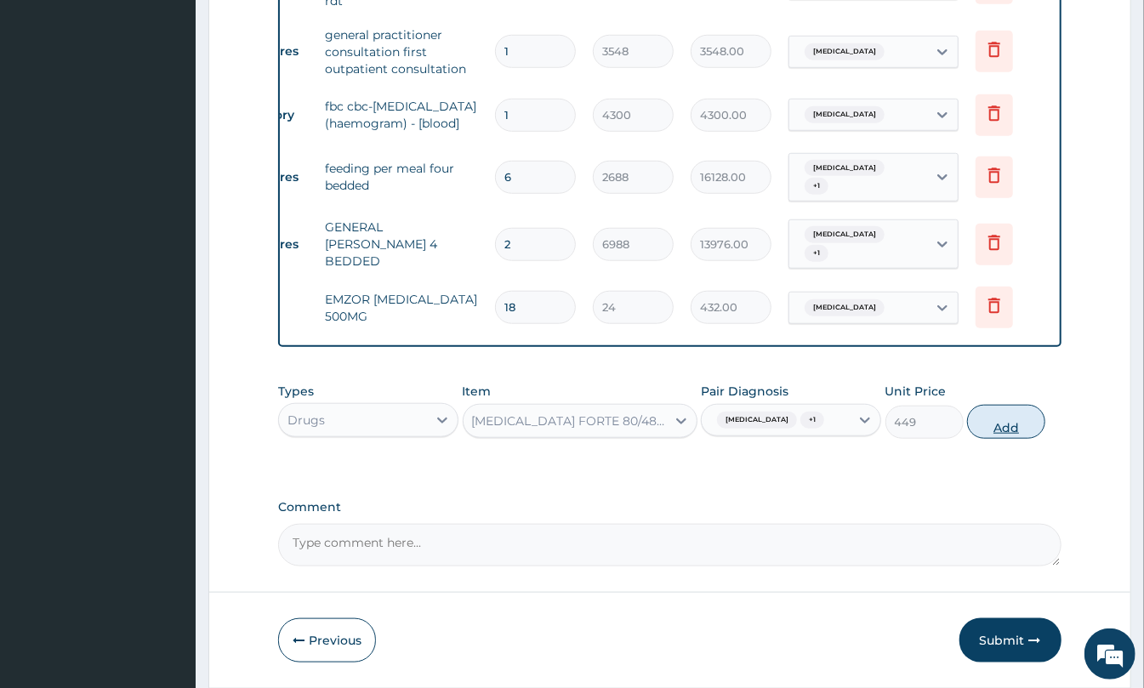
click at [1010, 427] on button "Add" at bounding box center [1006, 422] width 78 height 34
type input "0"
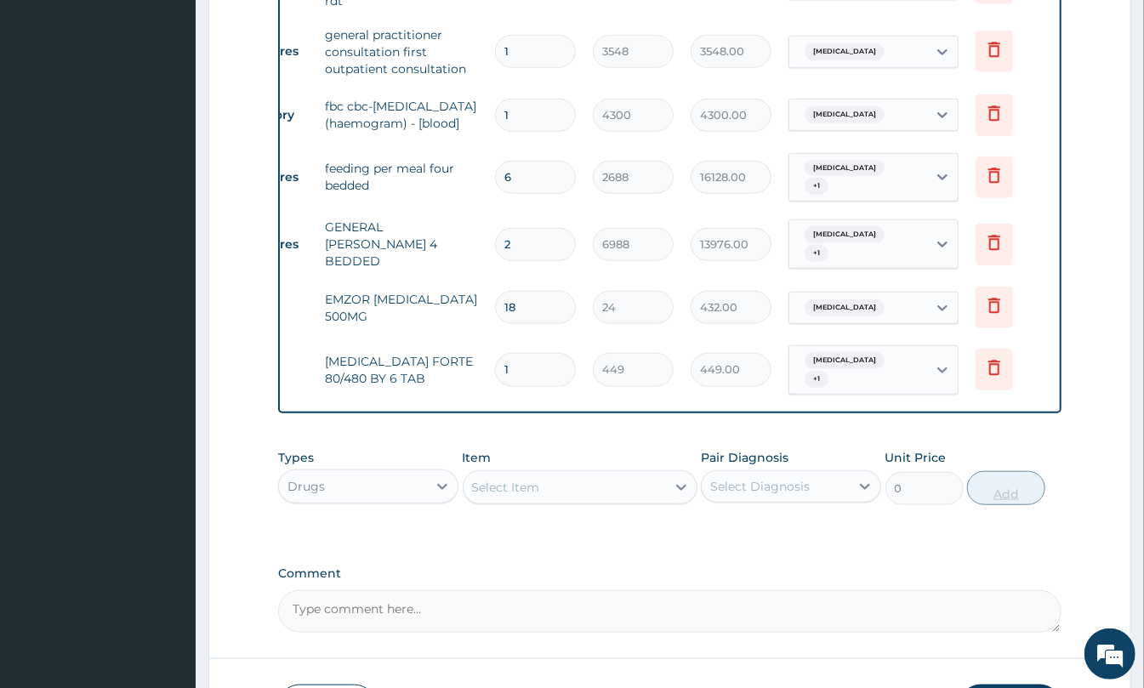
type input "0.00"
type input "6"
type input "2694.00"
type input "6"
click at [545, 487] on div "Select Item" at bounding box center [565, 487] width 202 height 27
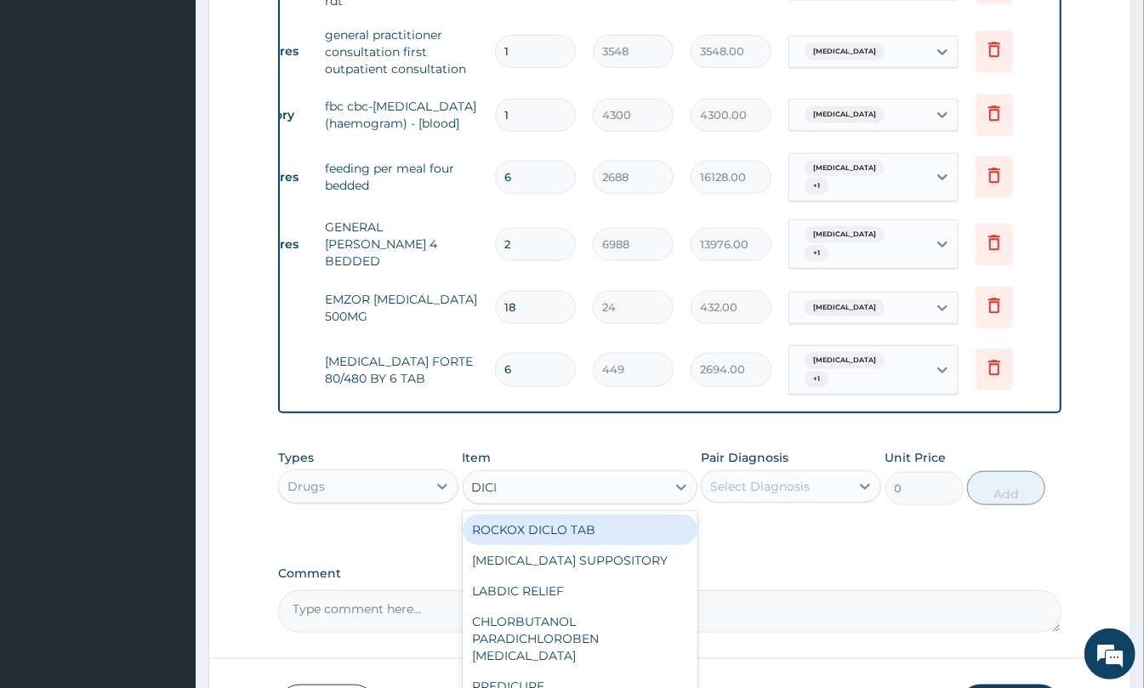
type input "DICLO"
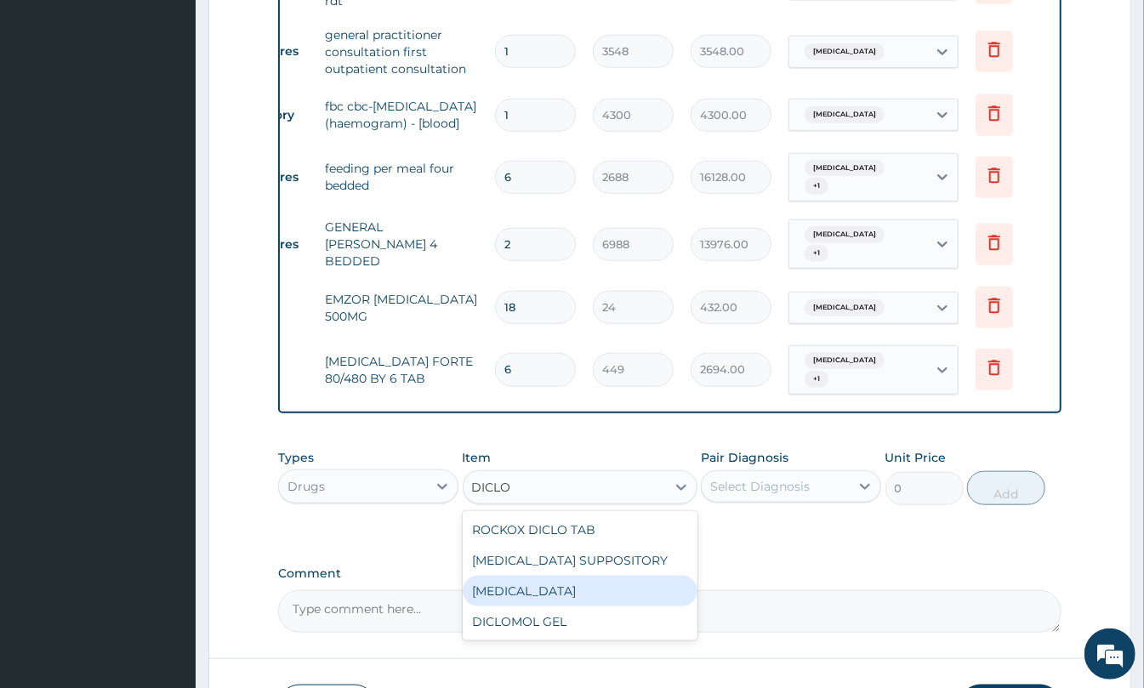
drag, startPoint x: 555, startPoint y: 590, endPoint x: 692, endPoint y: 549, distance: 143.9
click at [558, 583] on div "DICLOFENAC" at bounding box center [580, 591] width 235 height 31
type input "591"
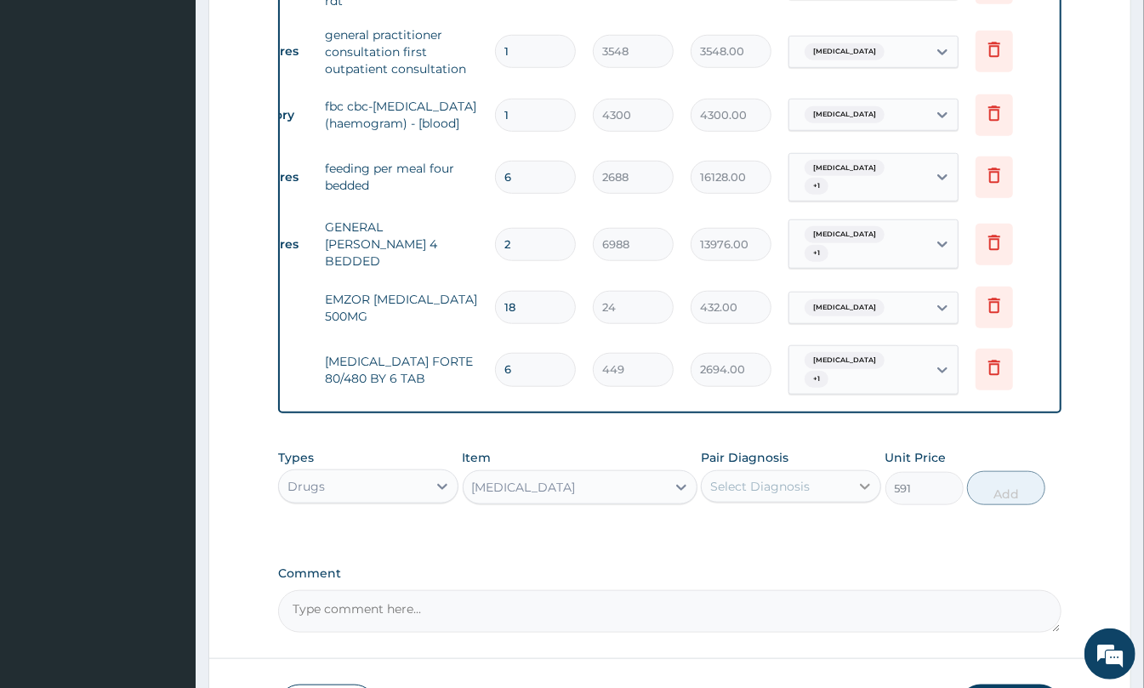
click at [854, 480] on div at bounding box center [865, 486] width 31 height 31
click at [798, 565] on div "Malaria" at bounding box center [791, 565] width 180 height 35
checkbox input "true"
click at [1004, 491] on button "Add" at bounding box center [1006, 488] width 78 height 34
type input "0"
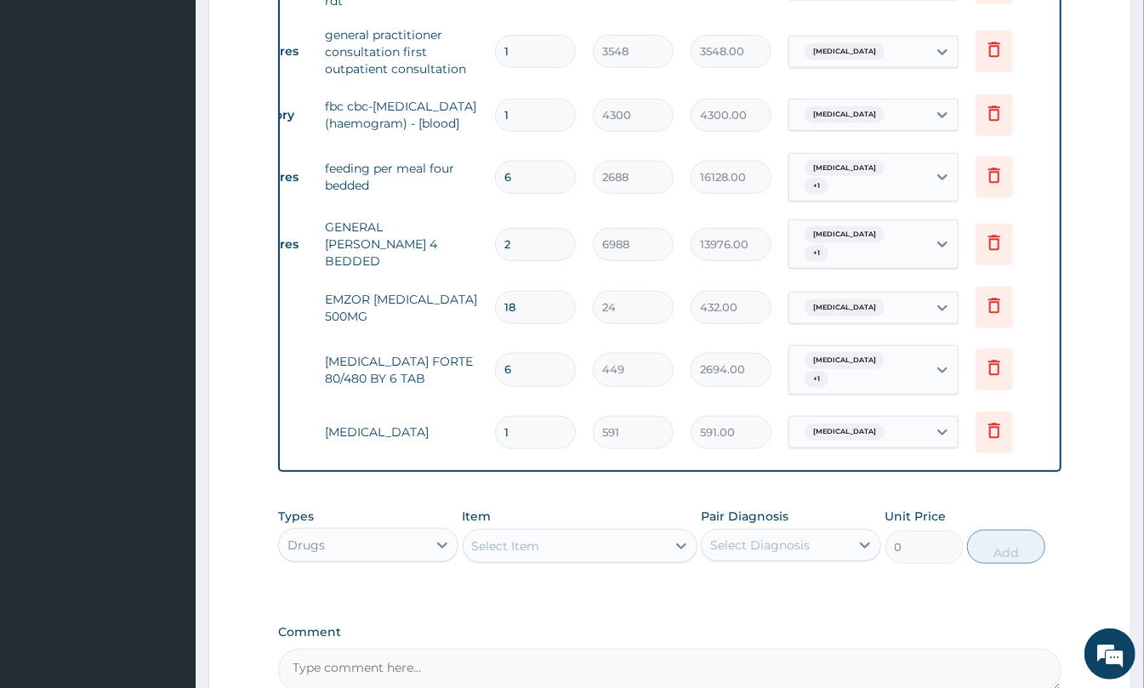
click at [522, 542] on div "Select Item" at bounding box center [506, 545] width 68 height 17
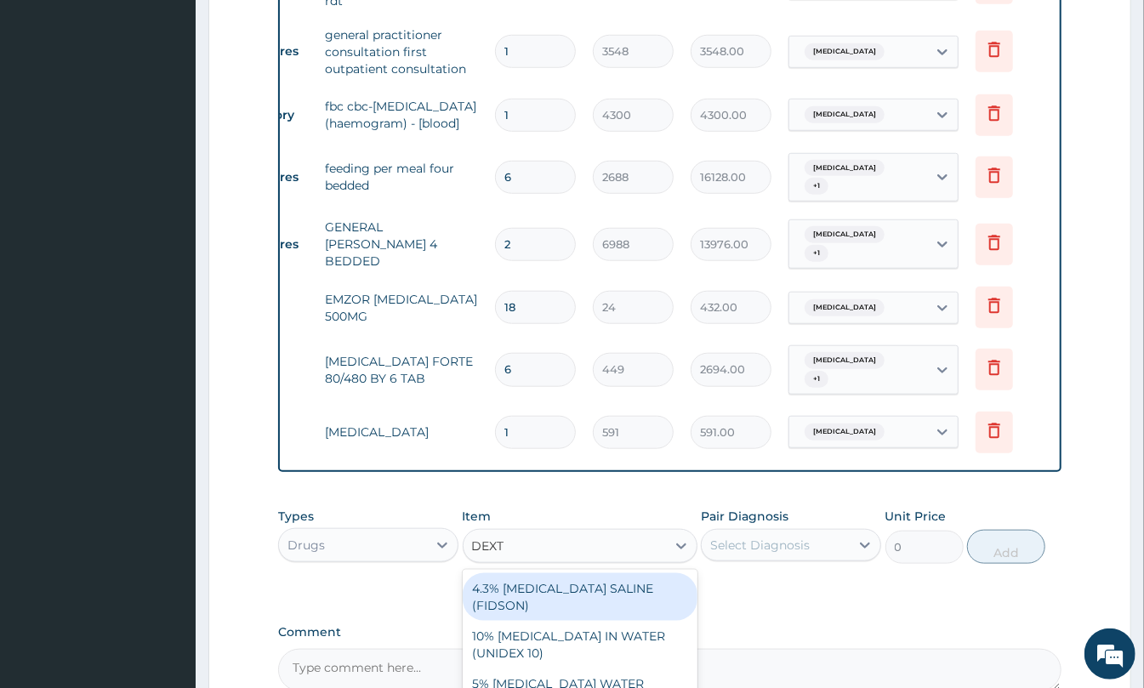
type input "DEXTR"
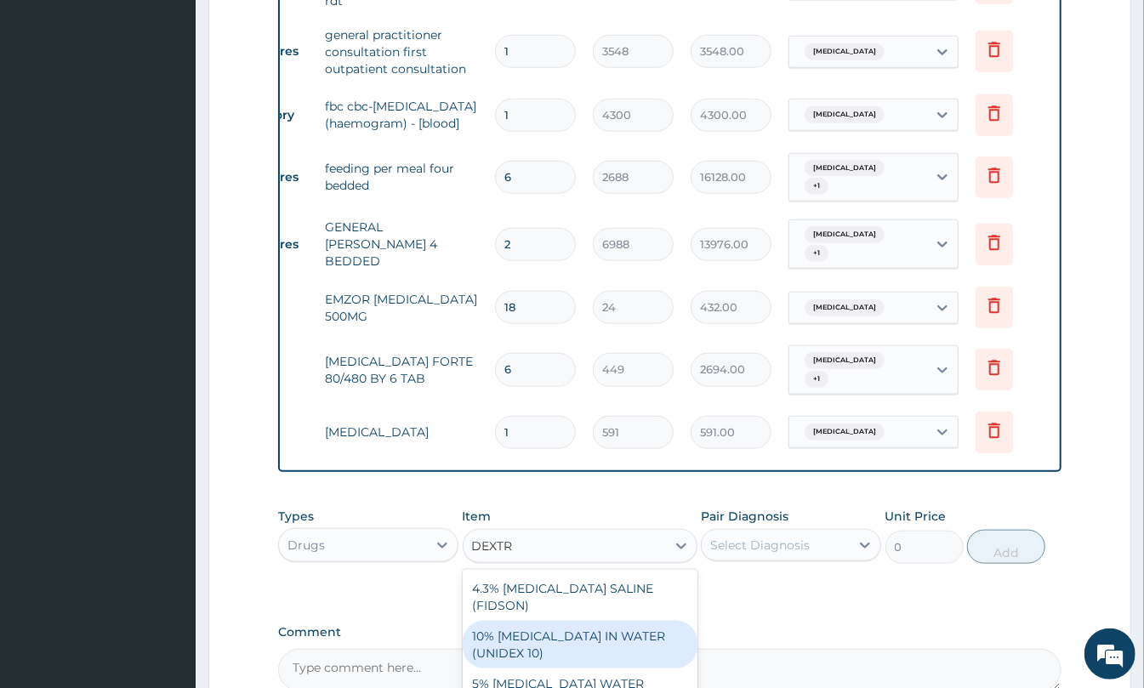
click at [597, 621] on div "10% DEXTROSE IN WATER (UNIDEX 10)" at bounding box center [580, 645] width 235 height 48
type input "1774"
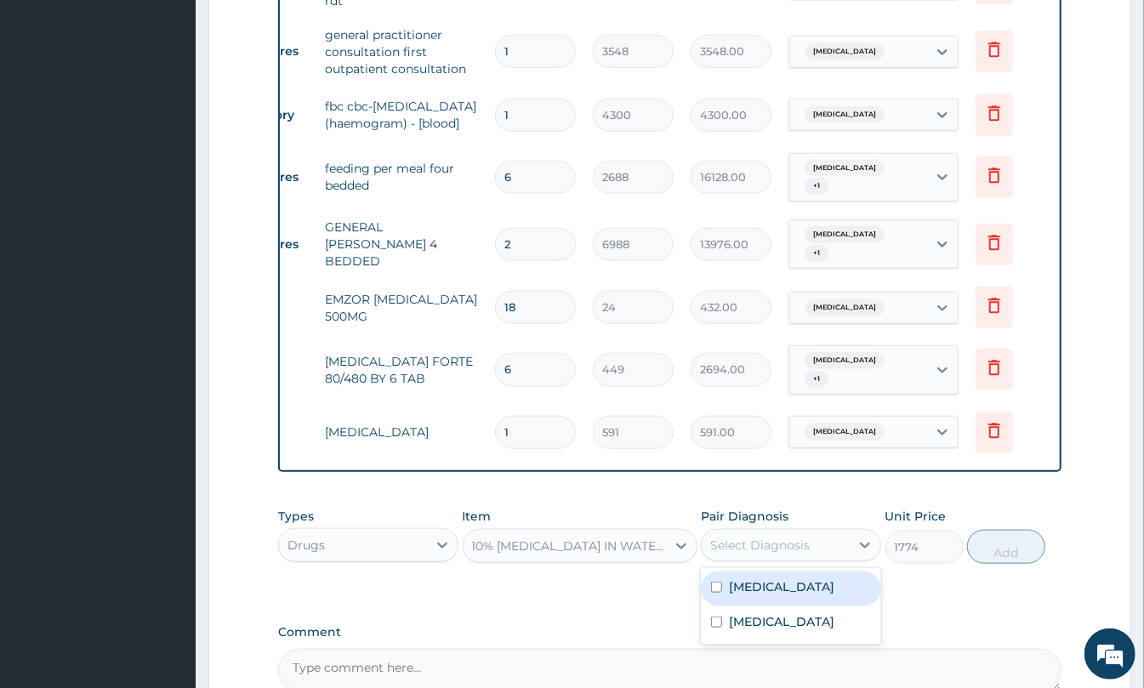
click at [780, 537] on div "Select Diagnosis" at bounding box center [760, 545] width 100 height 17
click at [769, 580] on div "Sepsis" at bounding box center [791, 589] width 180 height 35
checkbox input "true"
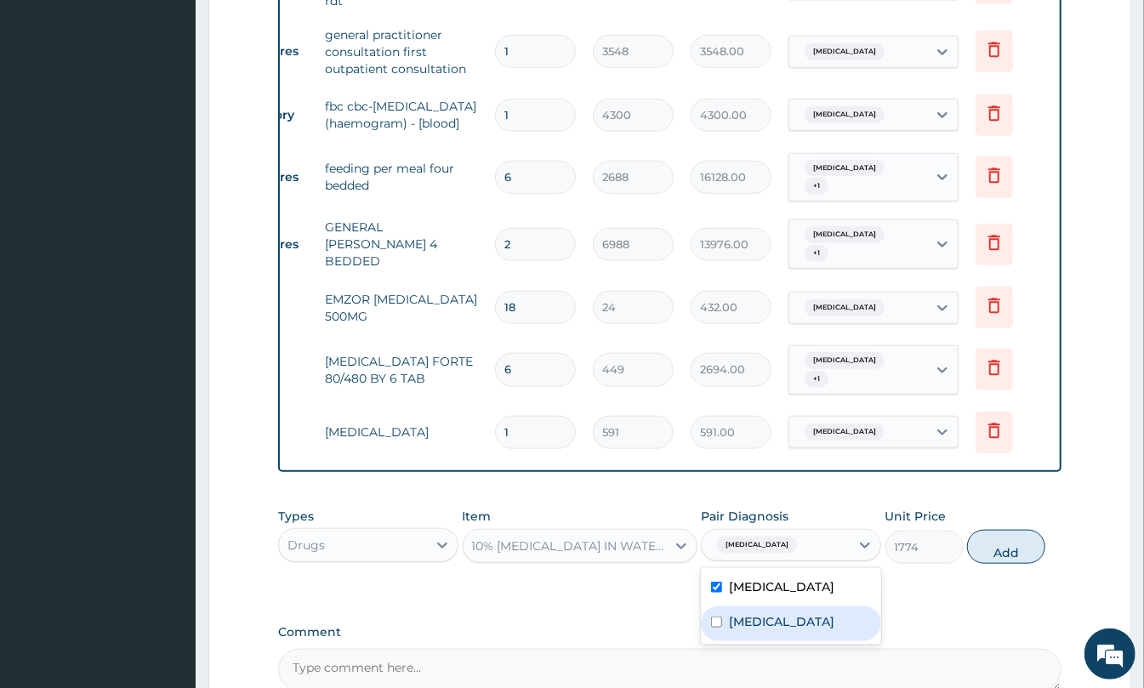
click at [776, 623] on div "Malaria" at bounding box center [791, 623] width 180 height 35
checkbox input "true"
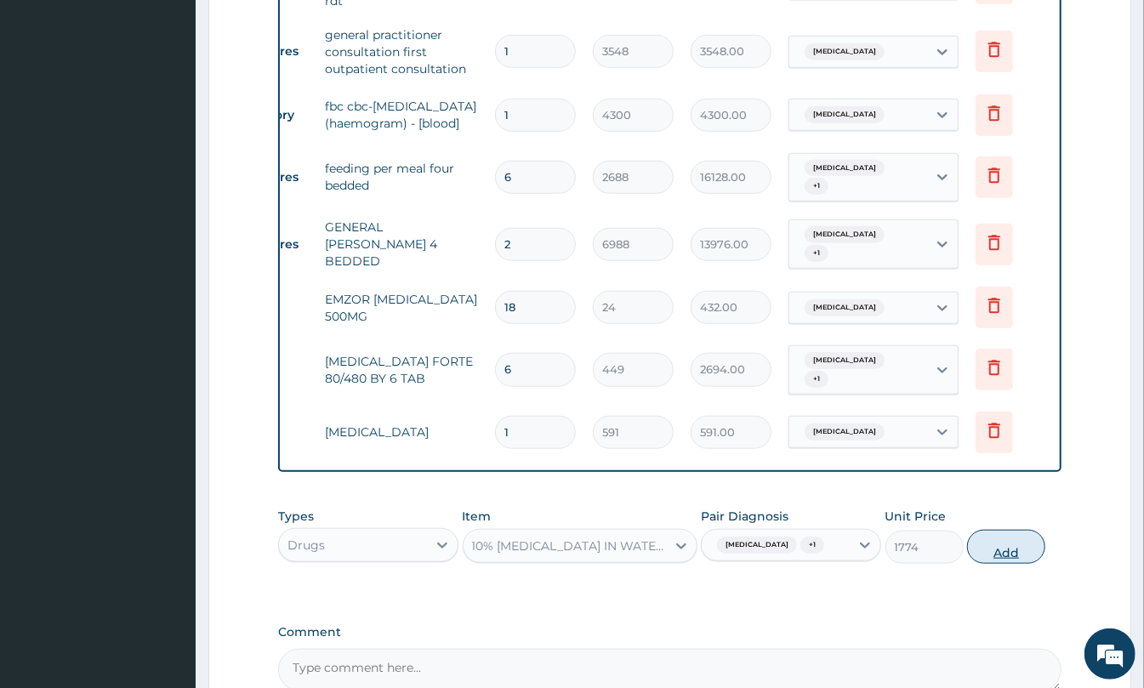
click at [985, 541] on button "Add" at bounding box center [1006, 547] width 78 height 34
type input "0"
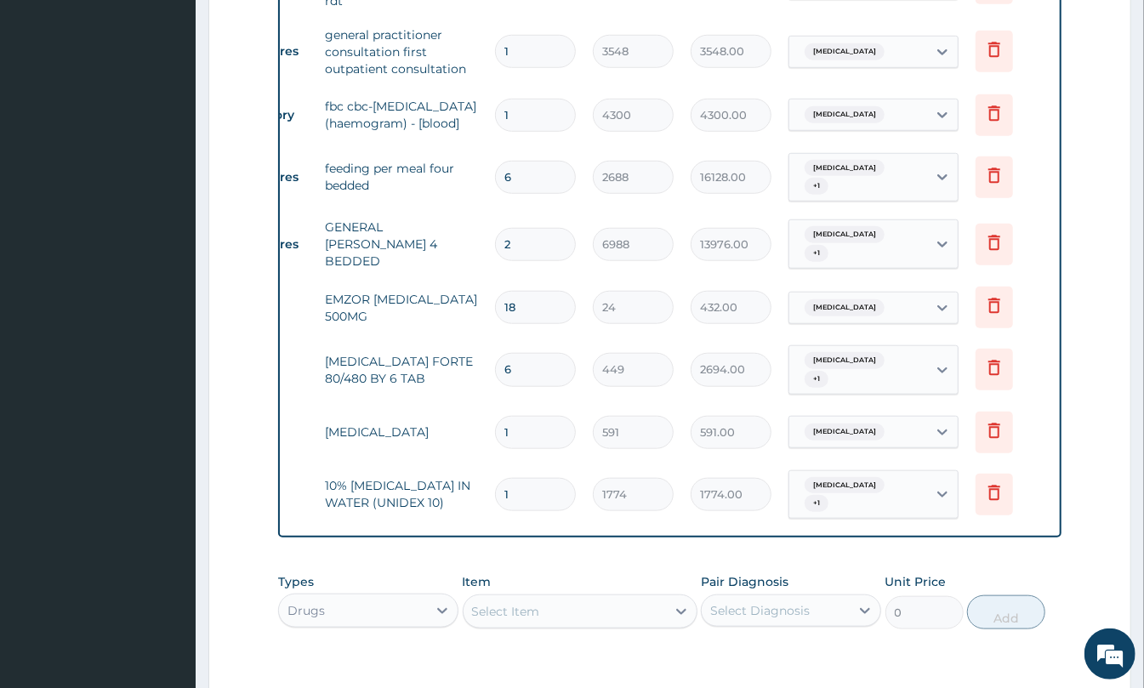
type input "0.00"
type input "5"
type input "8870.00"
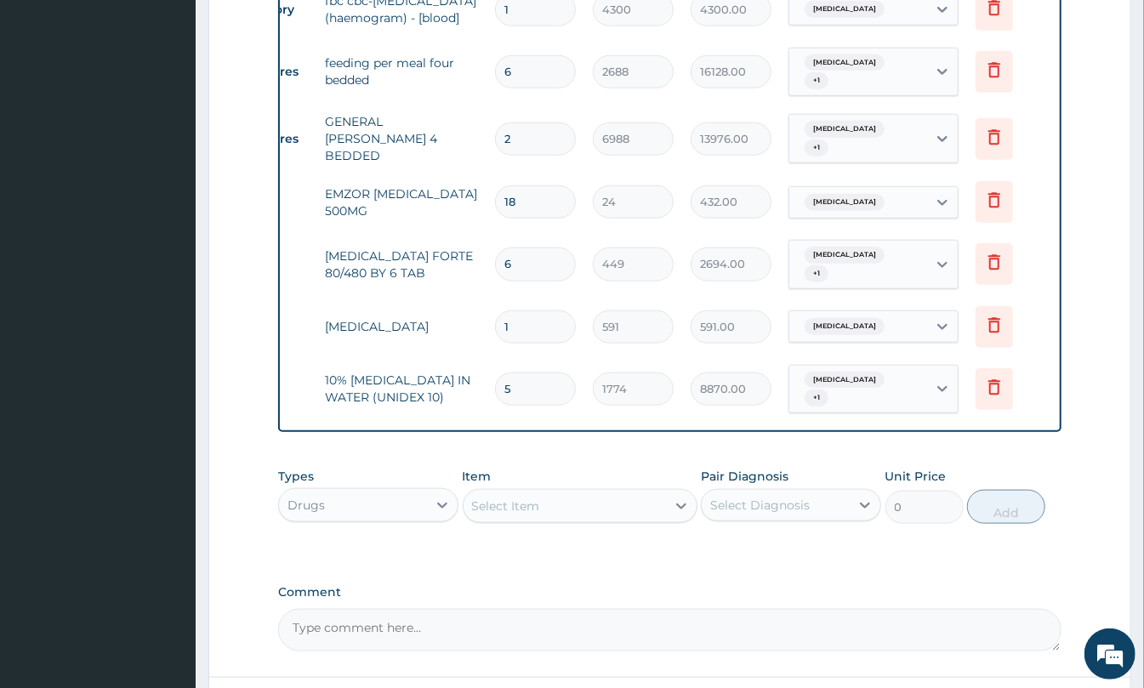
scroll to position [964, 0]
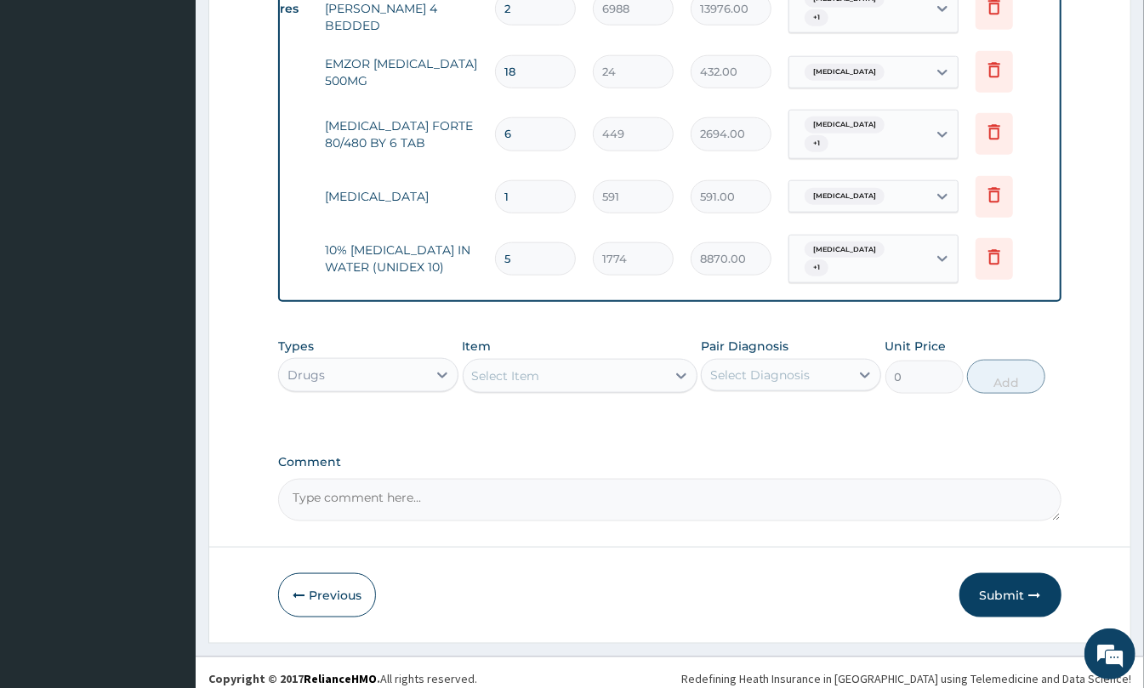
type input "5"
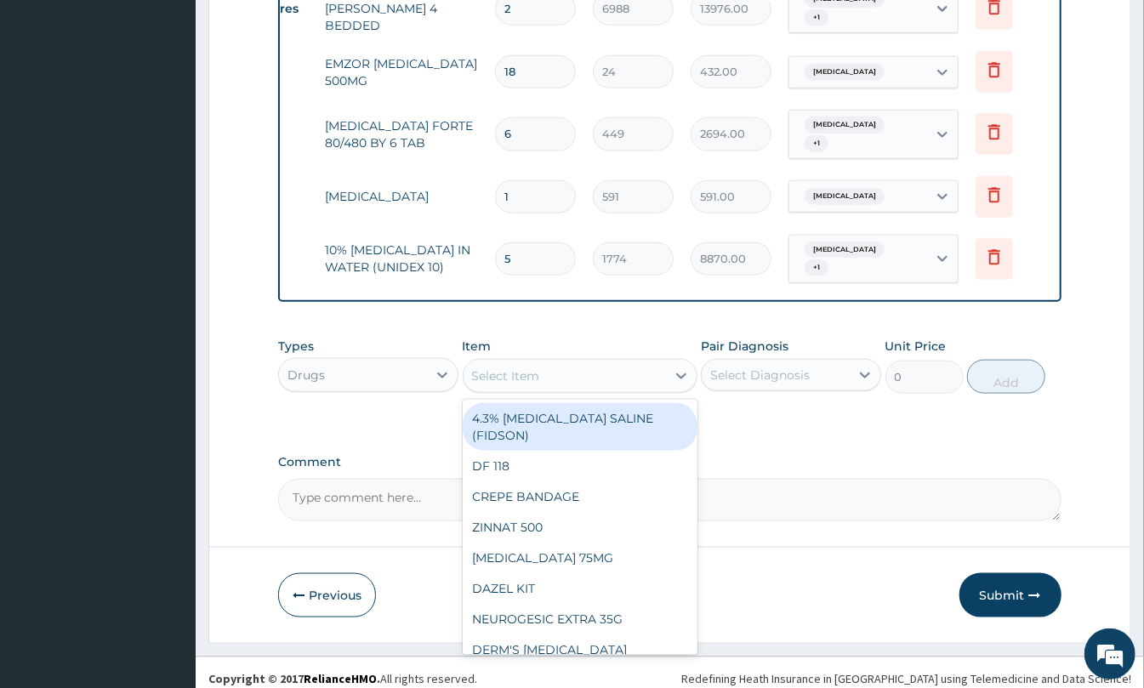
click at [525, 367] on div "Select Item" at bounding box center [506, 375] width 68 height 17
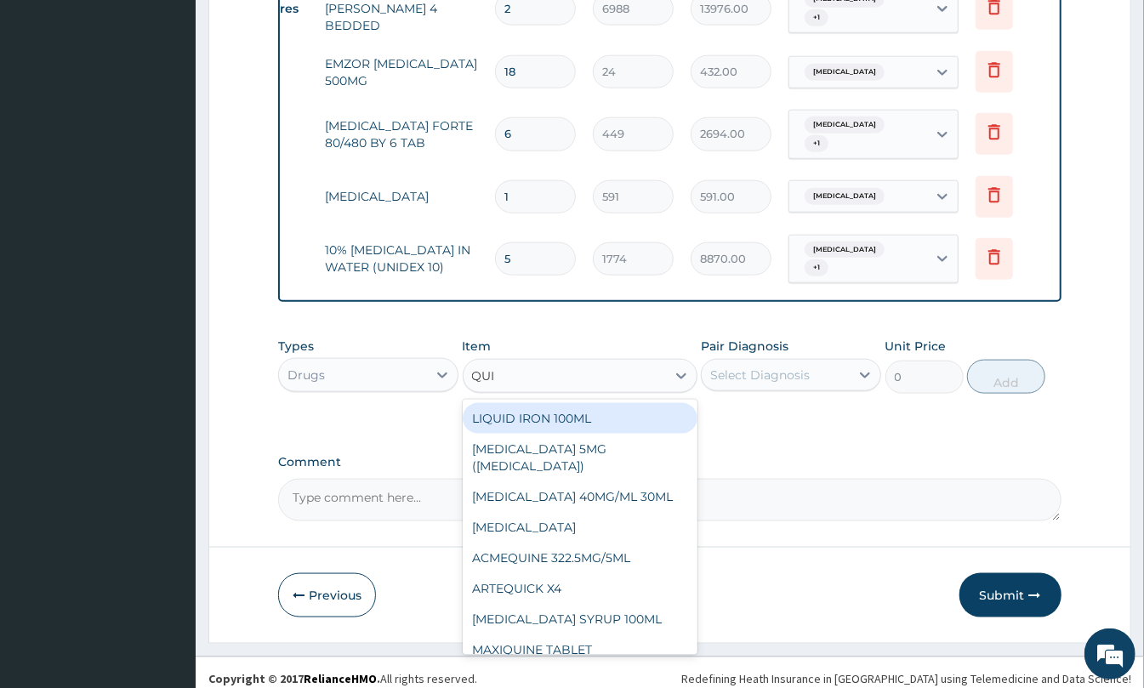
type input "QUIN"
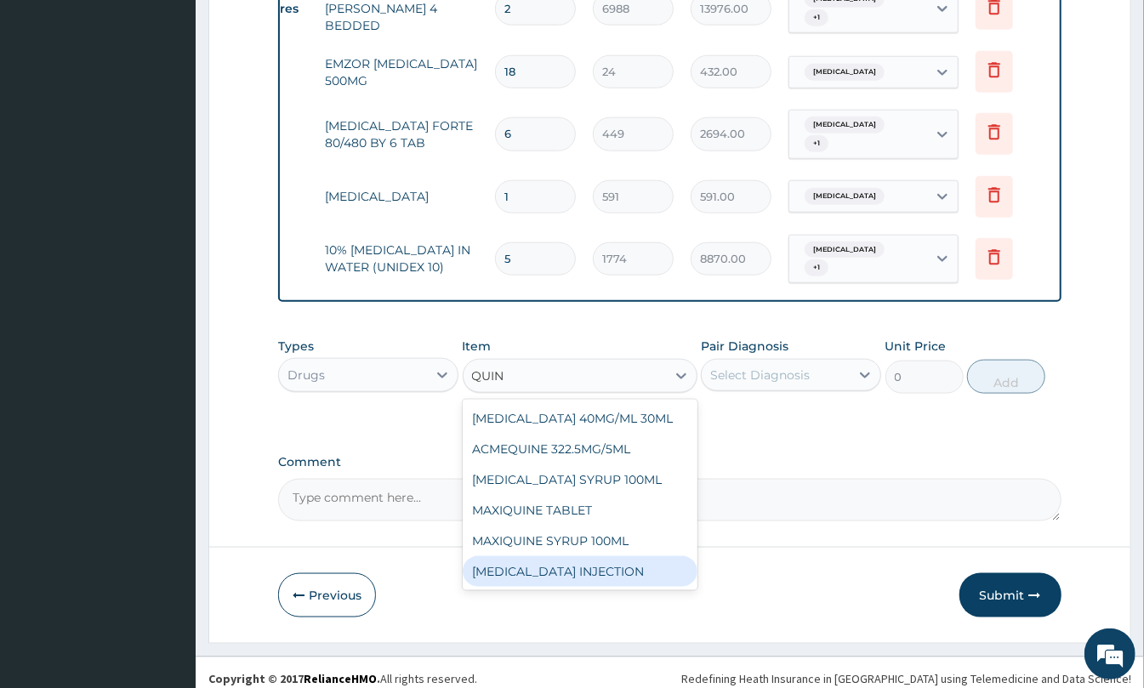
click at [553, 558] on div "QUININE INJECTION" at bounding box center [580, 571] width 235 height 31
type input "591"
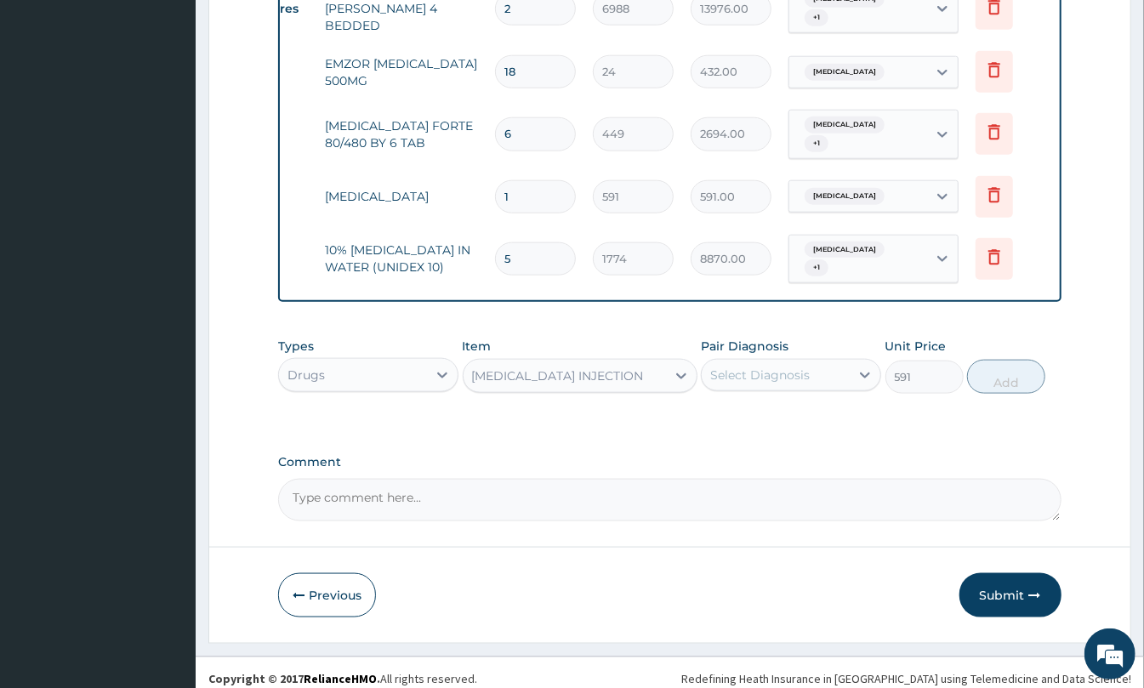
click at [771, 367] on div "Select Diagnosis" at bounding box center [760, 375] width 100 height 17
click at [759, 436] on div "Malaria" at bounding box center [791, 453] width 180 height 35
checkbox input "true"
click at [1018, 361] on button "Add" at bounding box center [1006, 377] width 78 height 34
type input "0"
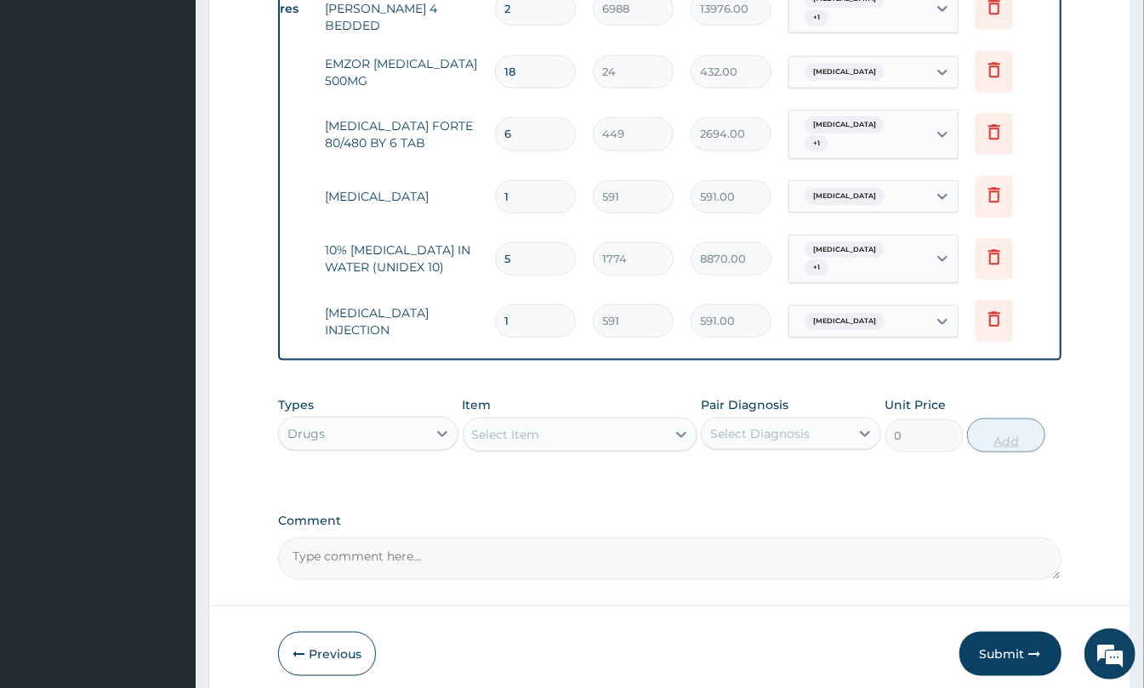
type input "0.00"
type input "5"
type input "2955.00"
type input "5"
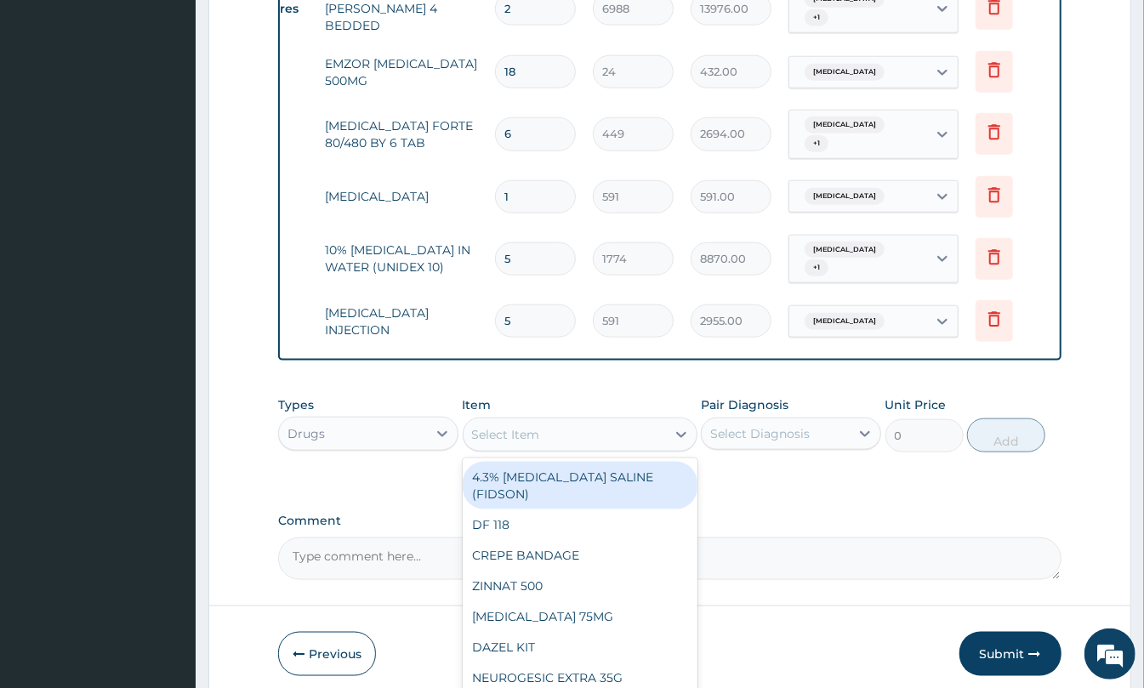
click at [535, 421] on div "Select Item" at bounding box center [565, 434] width 202 height 27
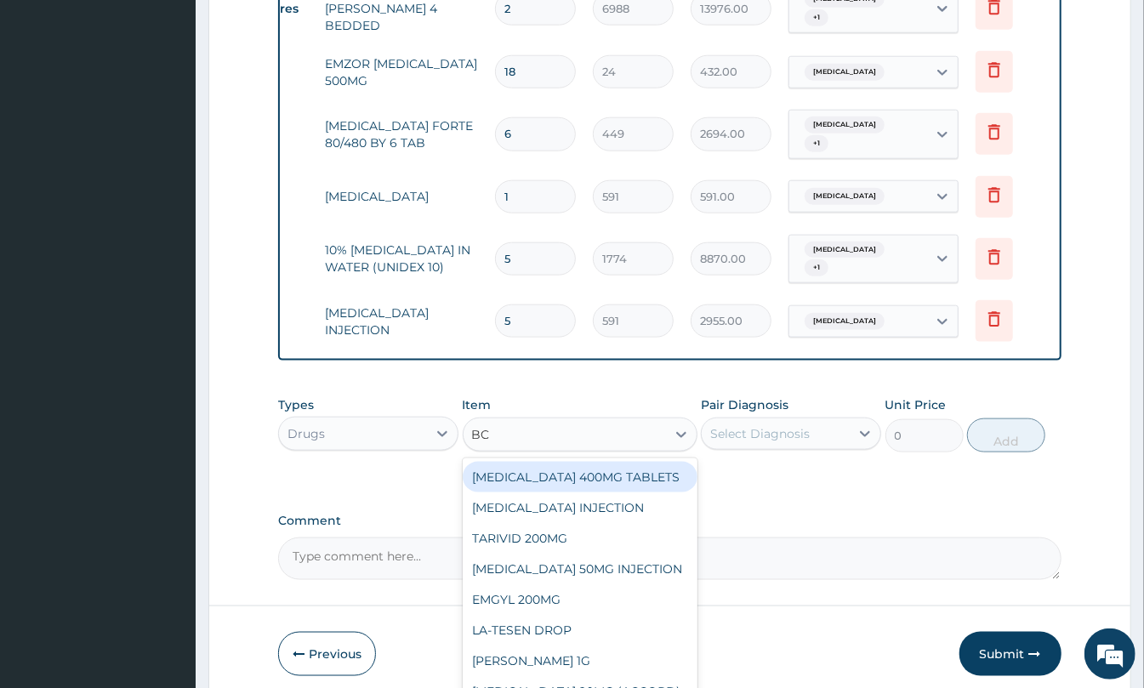
type input "B"
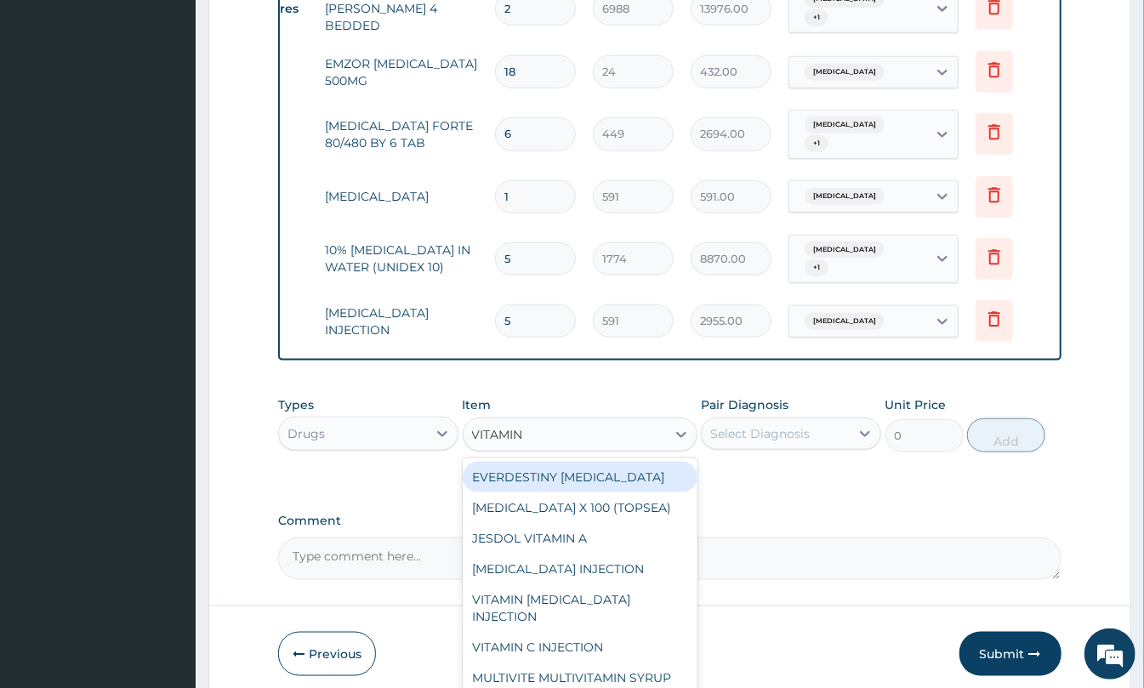
type input "VITAMIN B"
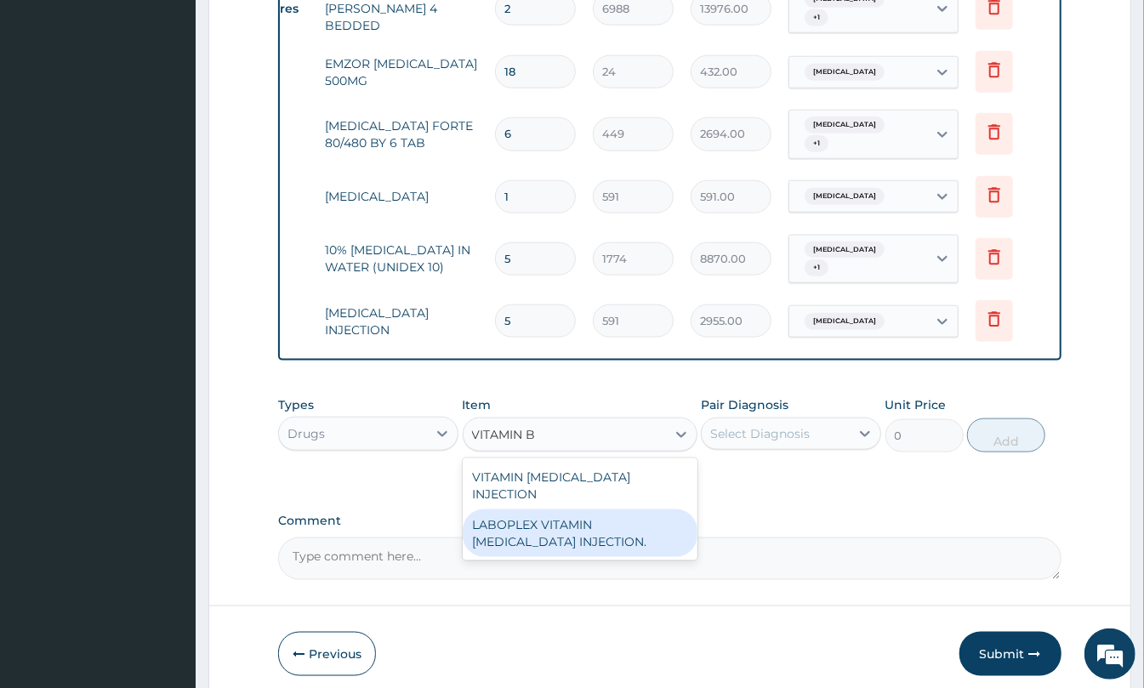
click at [573, 509] on div "LABOPLEX VITAMIN B-COMPLEX INJECTION." at bounding box center [580, 533] width 235 height 48
type input "142"
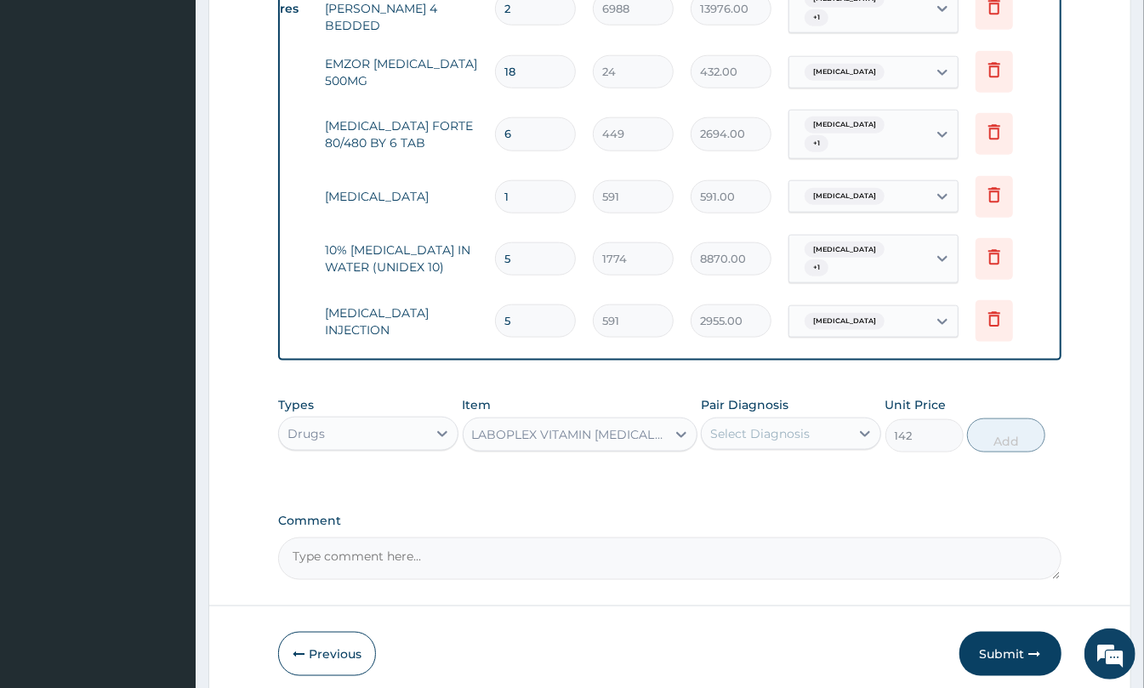
click at [596, 444] on div "Types Drugs Item LABOPLEX VITAMIN B-COMPLEX INJECTION. Pair Diagnosis Select Di…" at bounding box center [669, 424] width 783 height 73
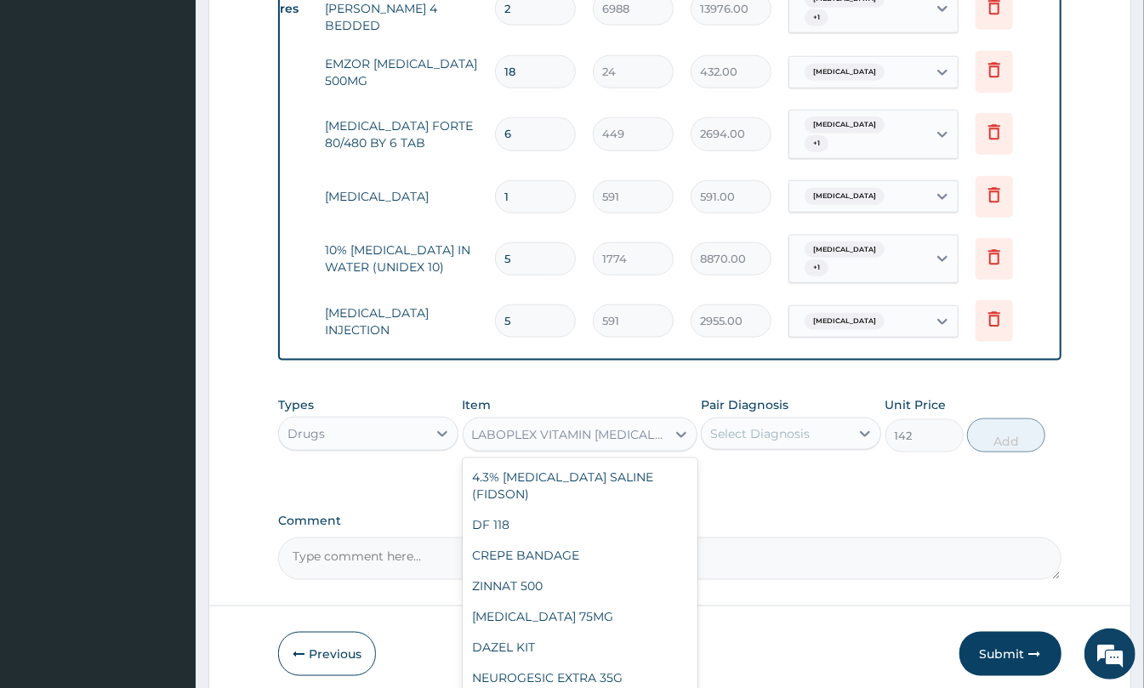
click at [596, 426] on div "LABOPLEX VITAMIN B-COMPLEX INJECTION." at bounding box center [570, 434] width 196 height 17
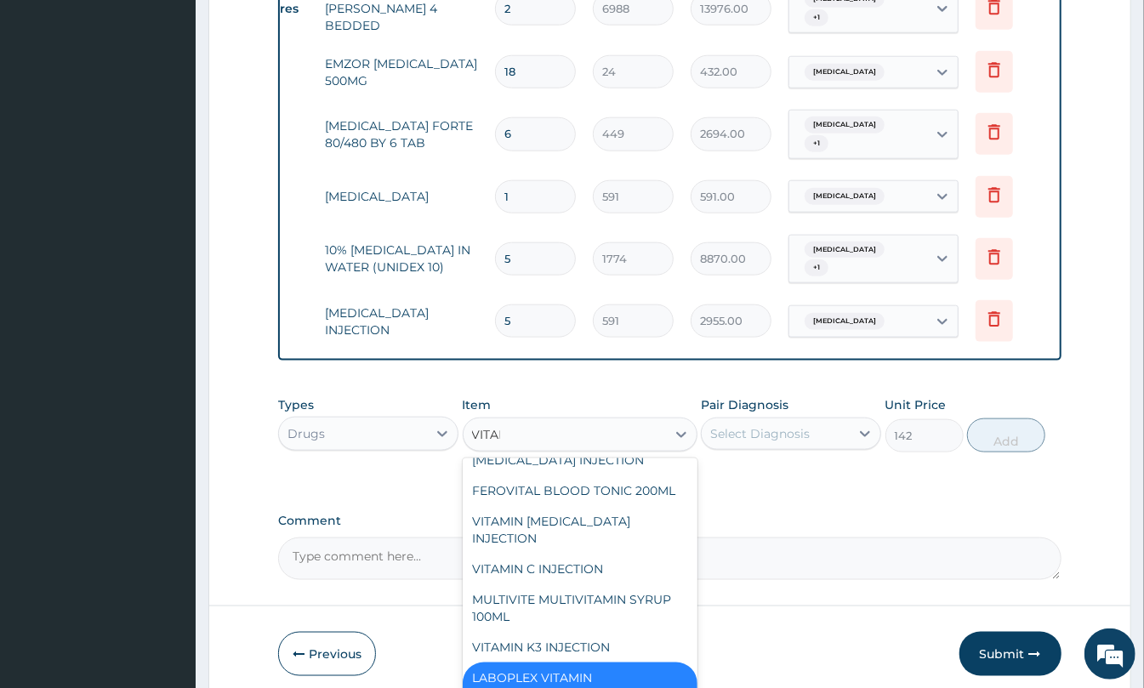
scroll to position [61, 0]
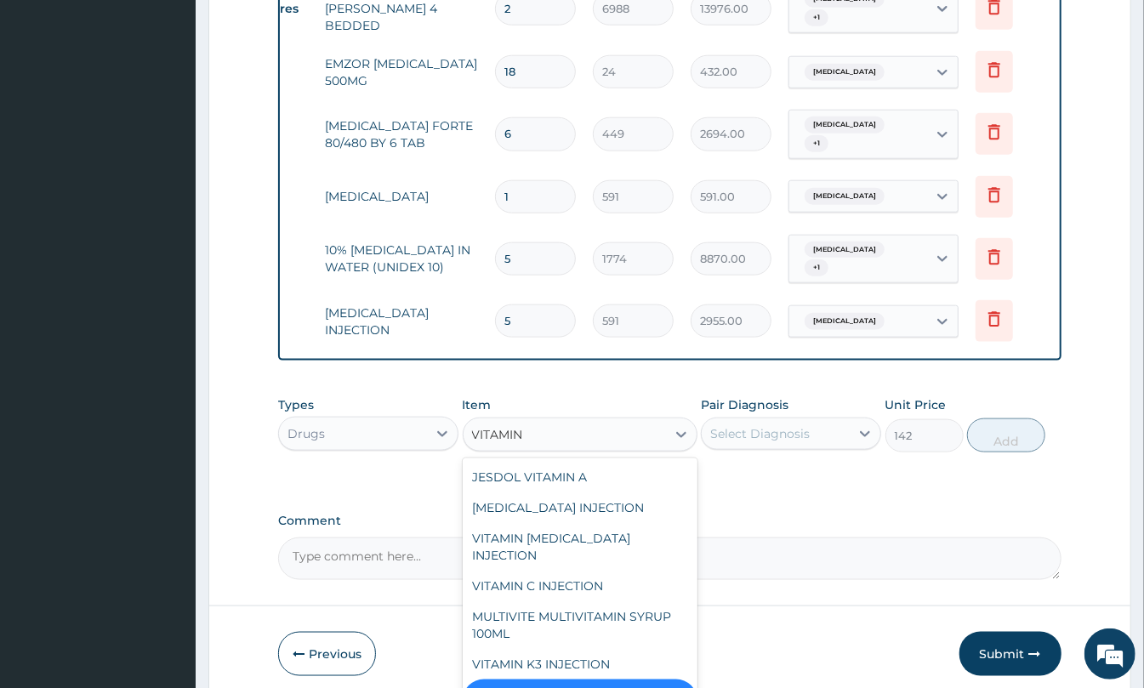
type input "VITAMIN B"
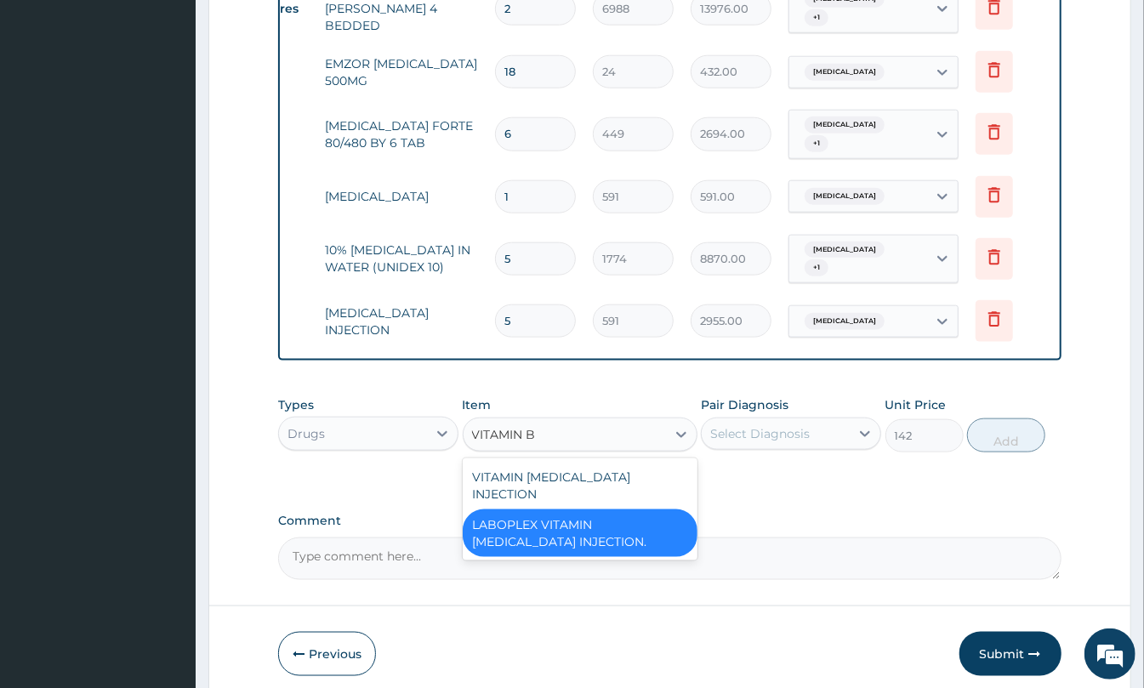
scroll to position [0, 0]
click at [664, 462] on div "VITAMIN B COMPLEX INJECTION" at bounding box center [580, 486] width 235 height 48
type input "355"
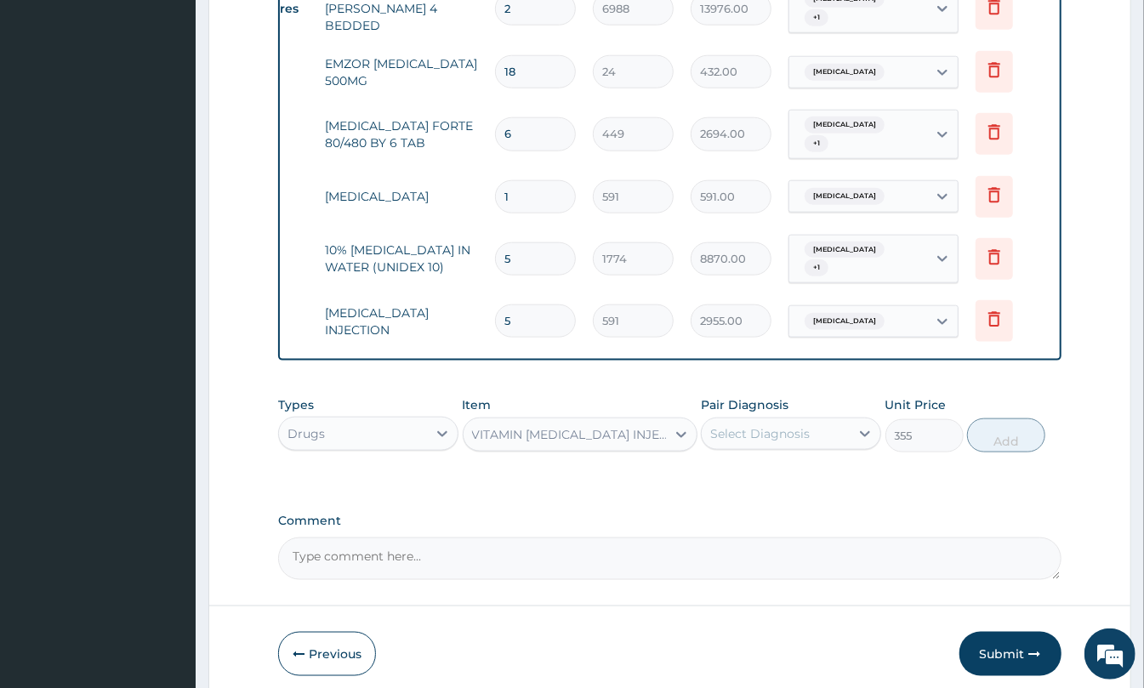
drag, startPoint x: 788, startPoint y: 398, endPoint x: 791, endPoint y: 427, distance: 29.1
click at [789, 398] on div "Pair Diagnosis Select Diagnosis" at bounding box center [791, 424] width 180 height 56
click at [793, 429] on div "Select Diagnosis" at bounding box center [760, 433] width 100 height 17
drag, startPoint x: 789, startPoint y: 446, endPoint x: 780, endPoint y: 487, distance: 42.7
click at [789, 463] on div "Sepsis Malaria" at bounding box center [791, 495] width 180 height 77
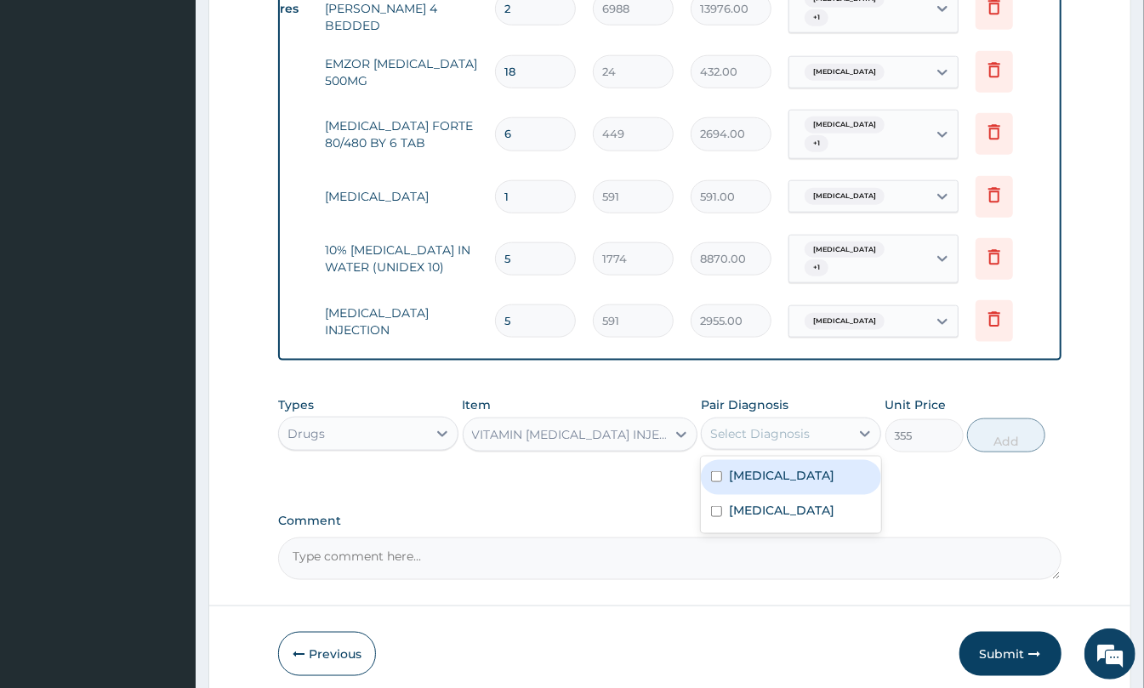
drag, startPoint x: 789, startPoint y: 453, endPoint x: 781, endPoint y: 486, distance: 34.2
click at [789, 460] on div "Sepsis" at bounding box center [791, 477] width 180 height 35
checkbox input "true"
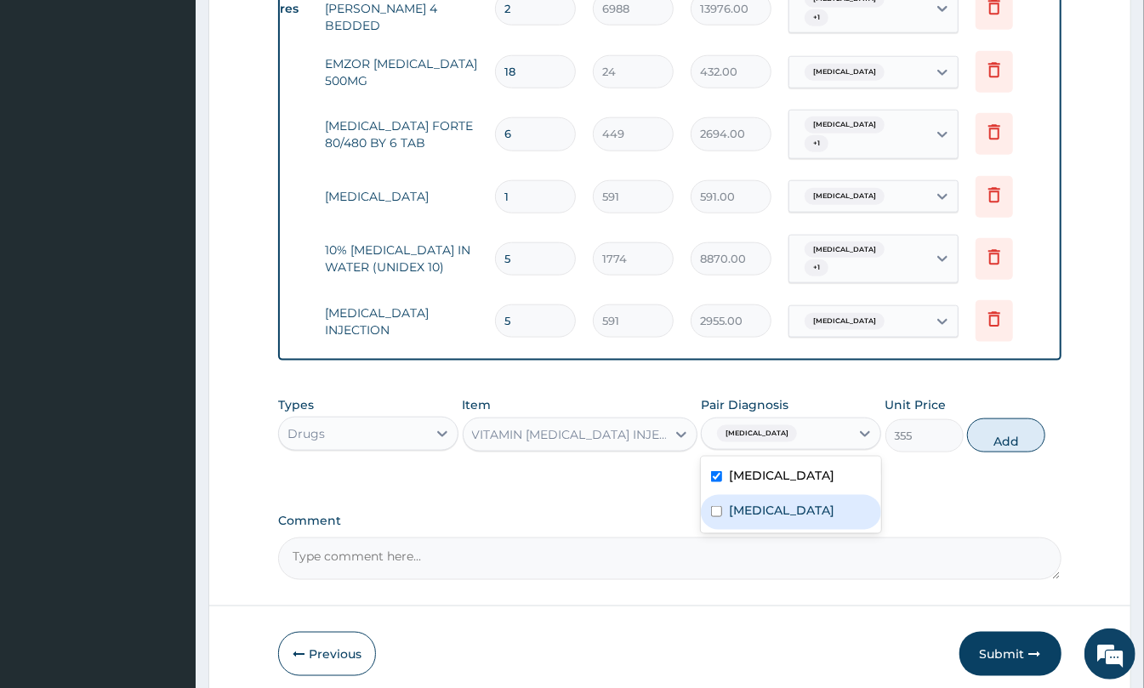
click at [774, 500] on div "Malaria" at bounding box center [791, 512] width 180 height 35
checkbox input "true"
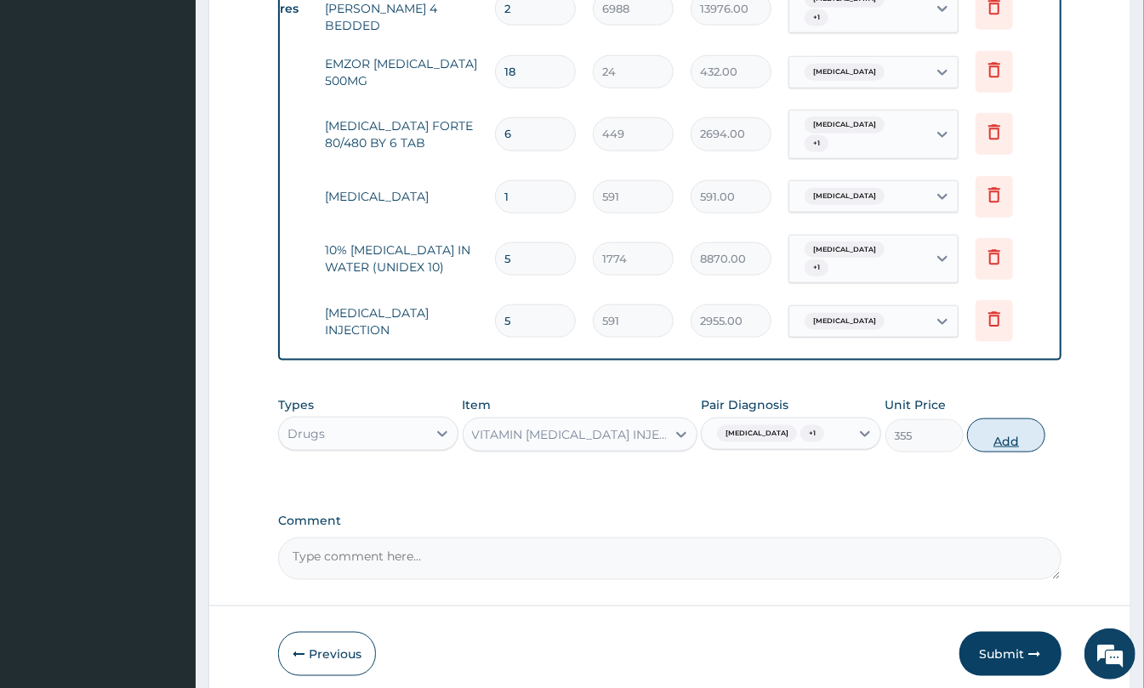
click at [993, 418] on button "Add" at bounding box center [1006, 435] width 78 height 34
type input "0"
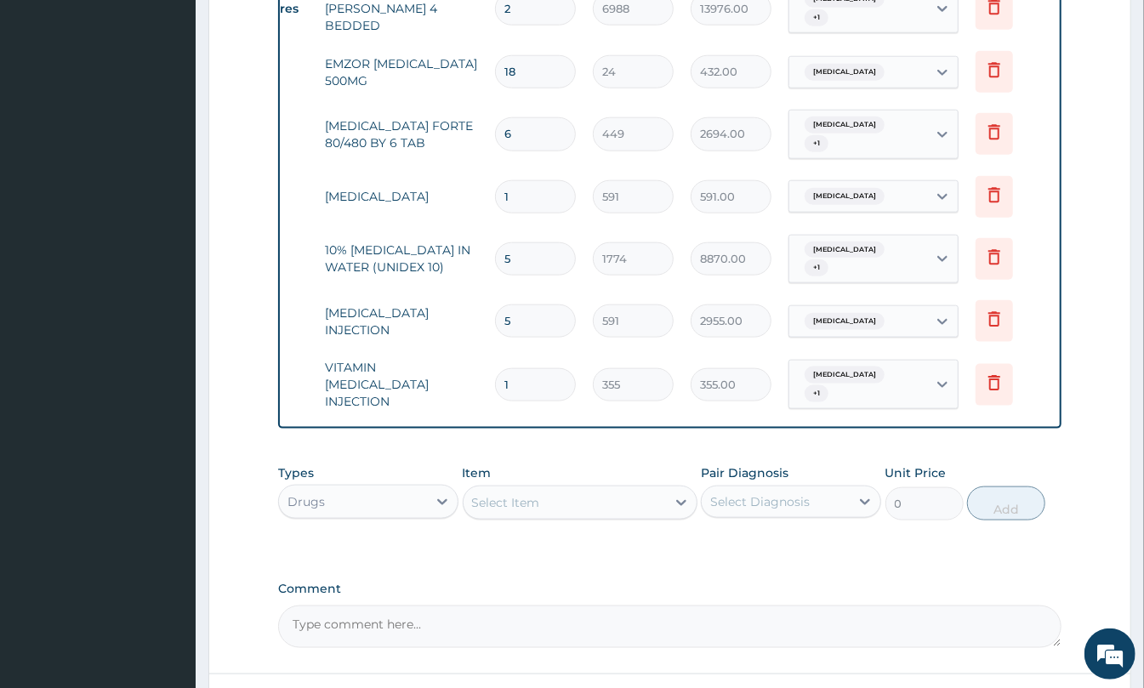
click at [546, 489] on div "Select Item" at bounding box center [565, 502] width 202 height 27
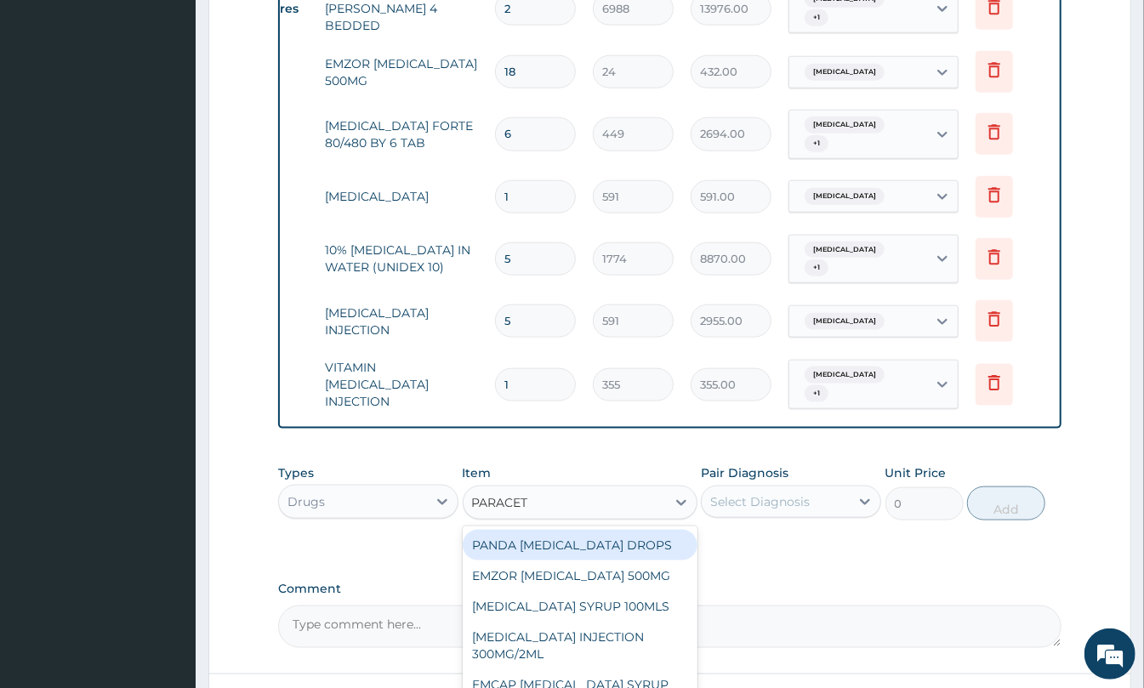
type input "PARACETA"
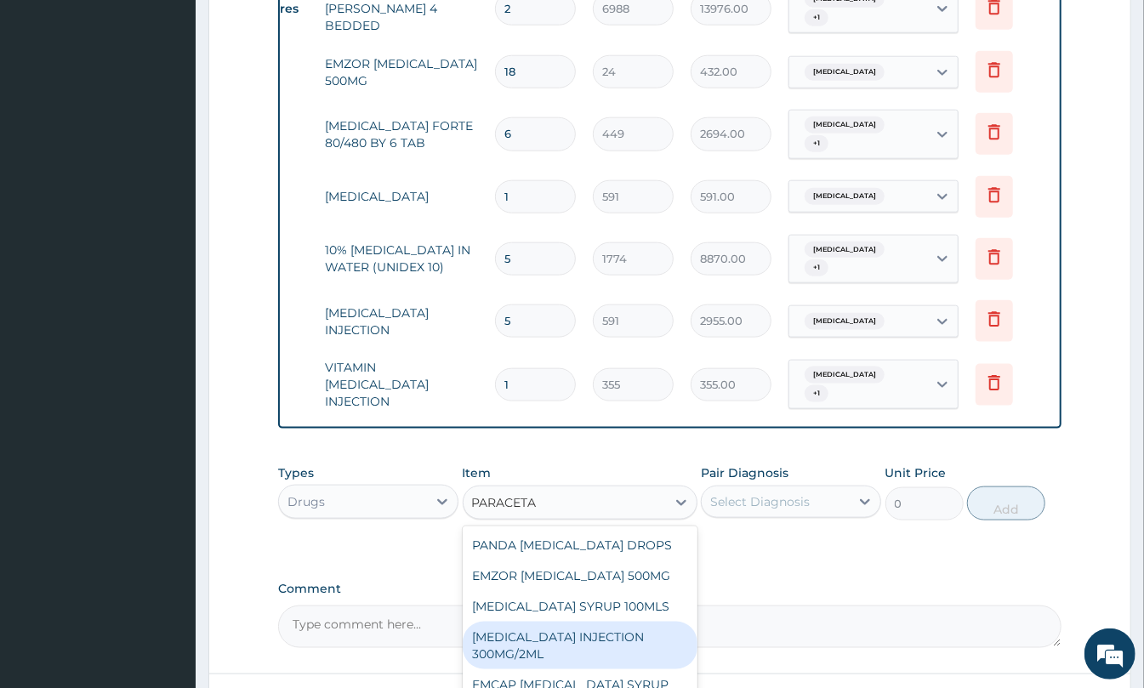
click at [543, 629] on div "PARACETAMOL INJECTION 300MG/2ML" at bounding box center [580, 646] width 235 height 48
type input "260"
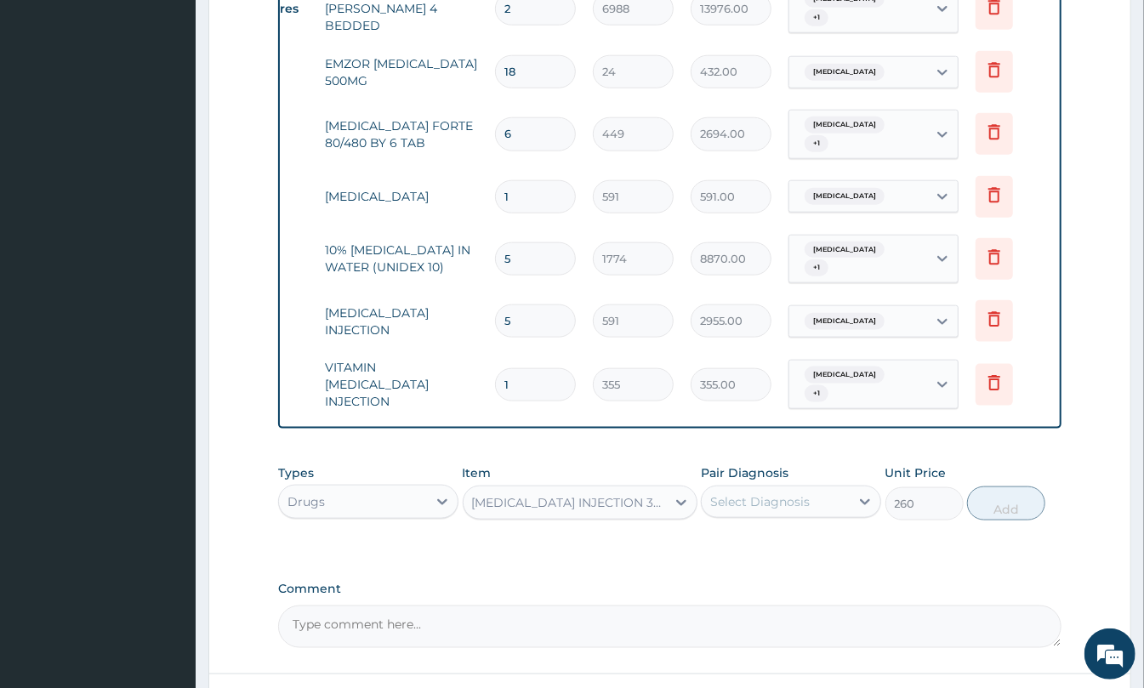
click at [738, 467] on div "Pair Diagnosis Select Diagnosis" at bounding box center [791, 492] width 180 height 56
click at [738, 493] on div "Select Diagnosis" at bounding box center [760, 501] width 100 height 17
click at [730, 570] on label "Malaria" at bounding box center [781, 578] width 105 height 17
checkbox input "true"
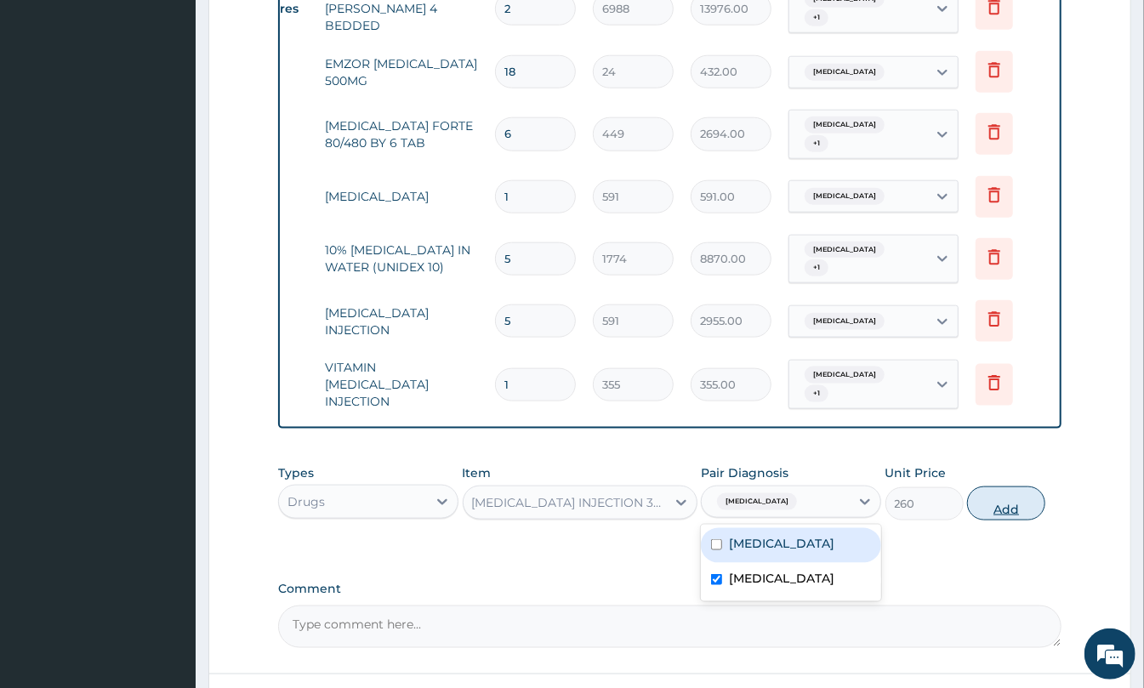
click at [1005, 486] on button "Add" at bounding box center [1006, 503] width 78 height 34
type input "0"
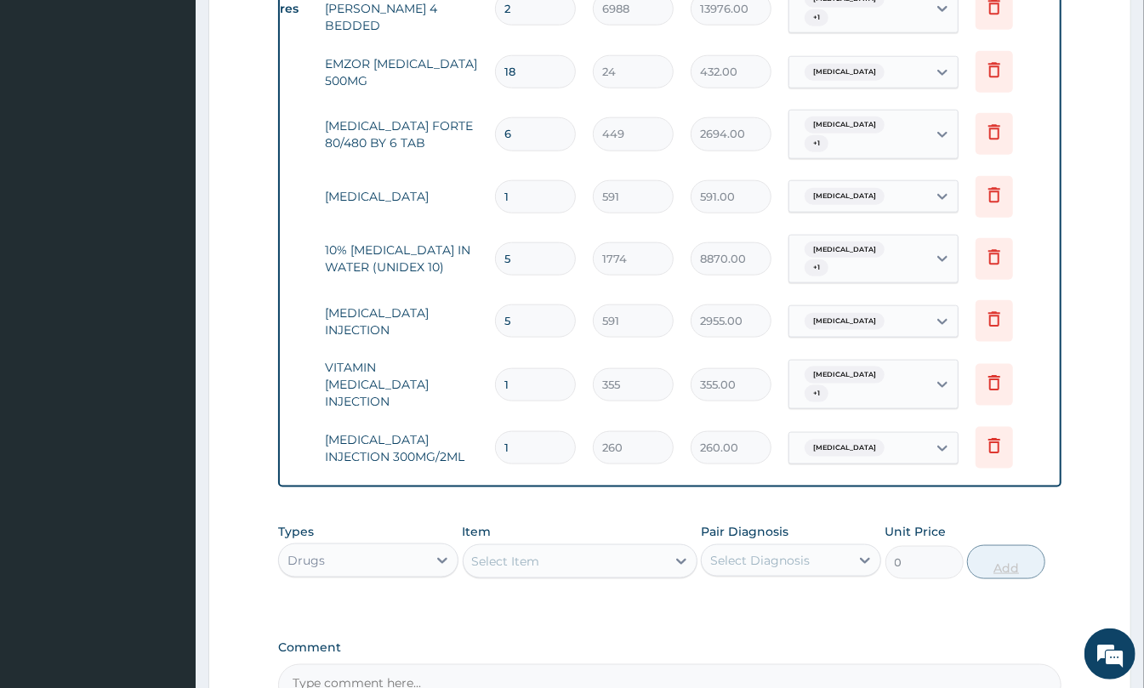
type input "0.00"
type input "6"
type input "1560.00"
type input "6"
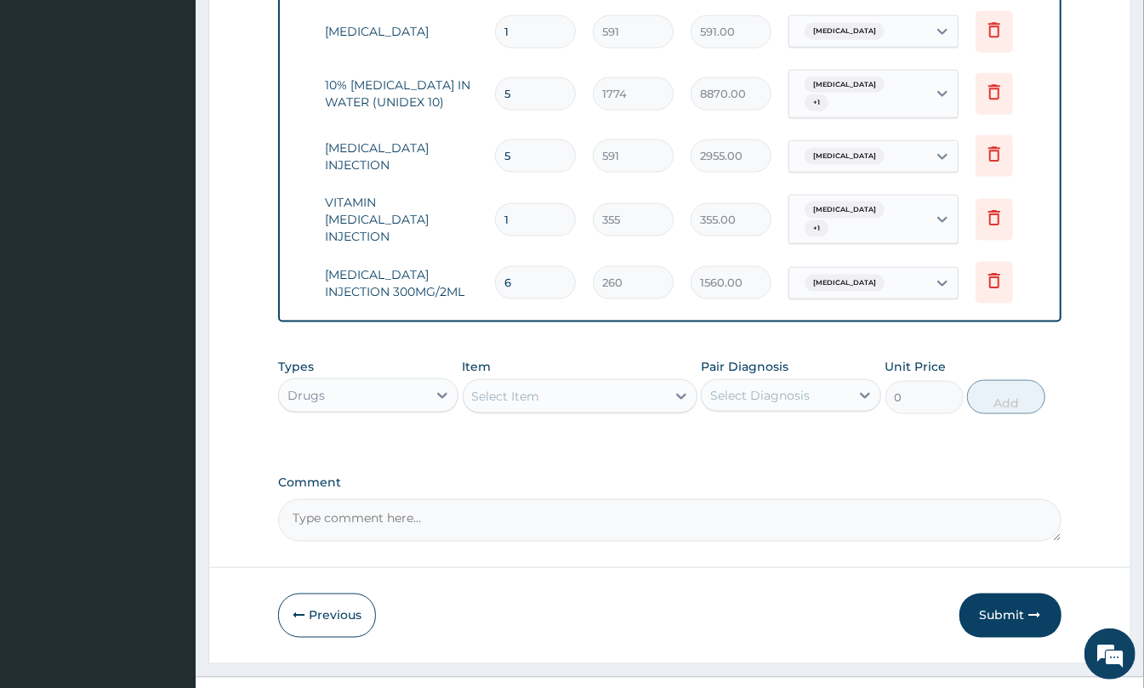
scroll to position [1141, 0]
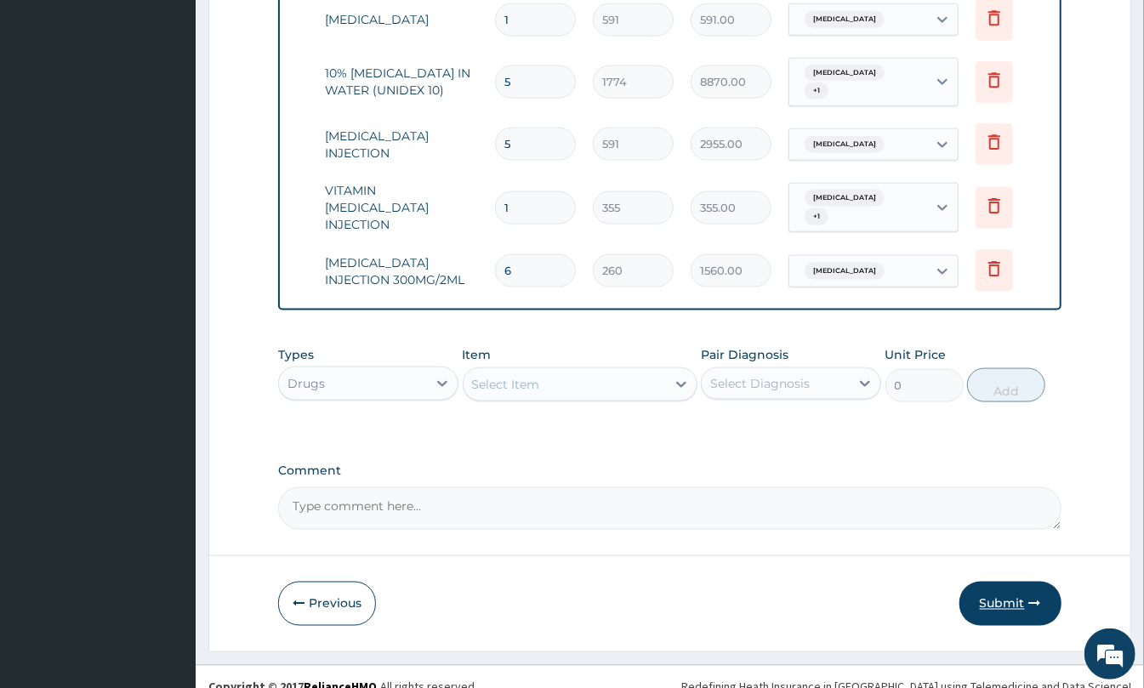
click at [1022, 582] on button "Submit" at bounding box center [1010, 604] width 102 height 44
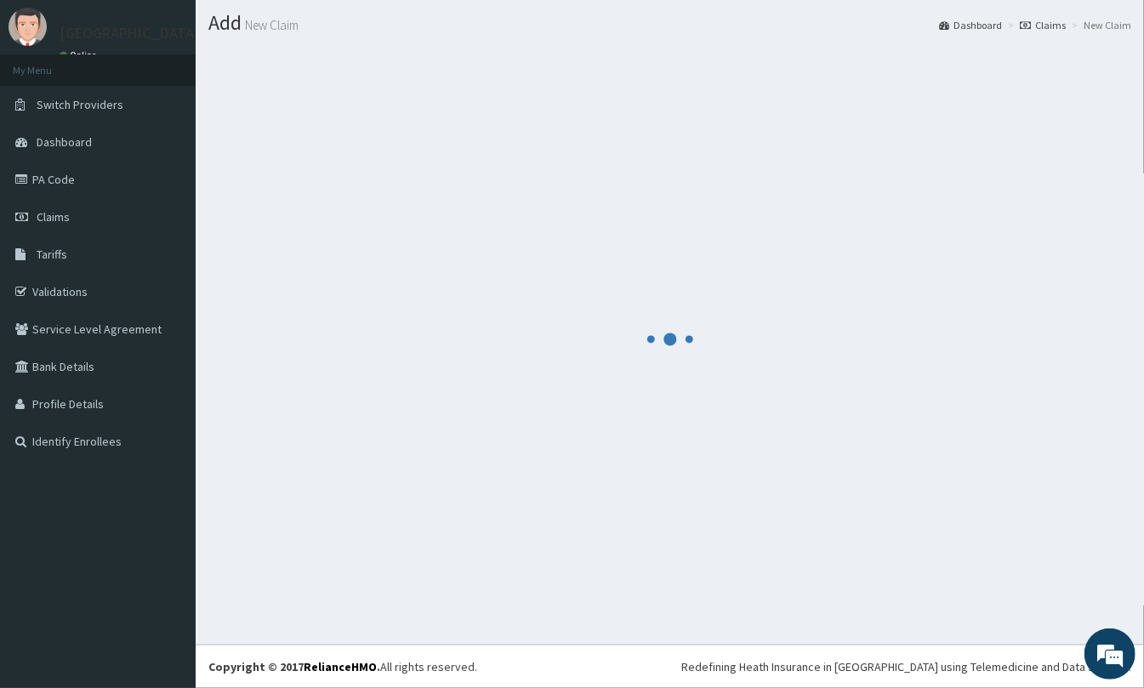
scroll to position [43, 0]
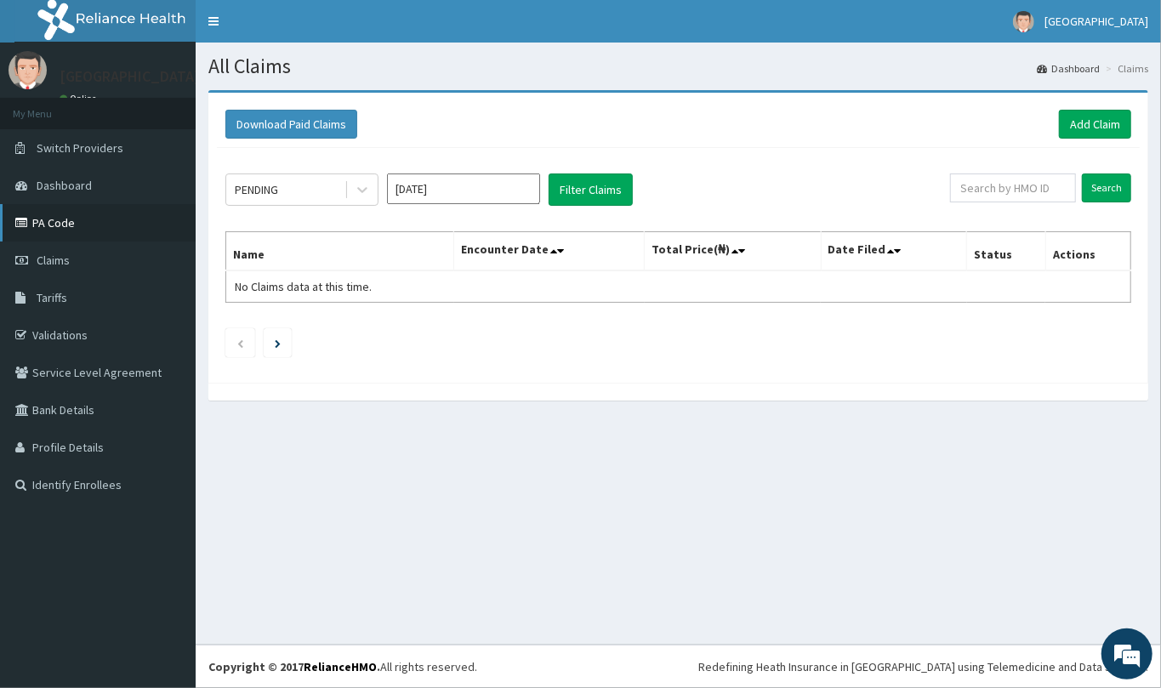
click at [100, 235] on link "PA Code" at bounding box center [98, 222] width 196 height 37
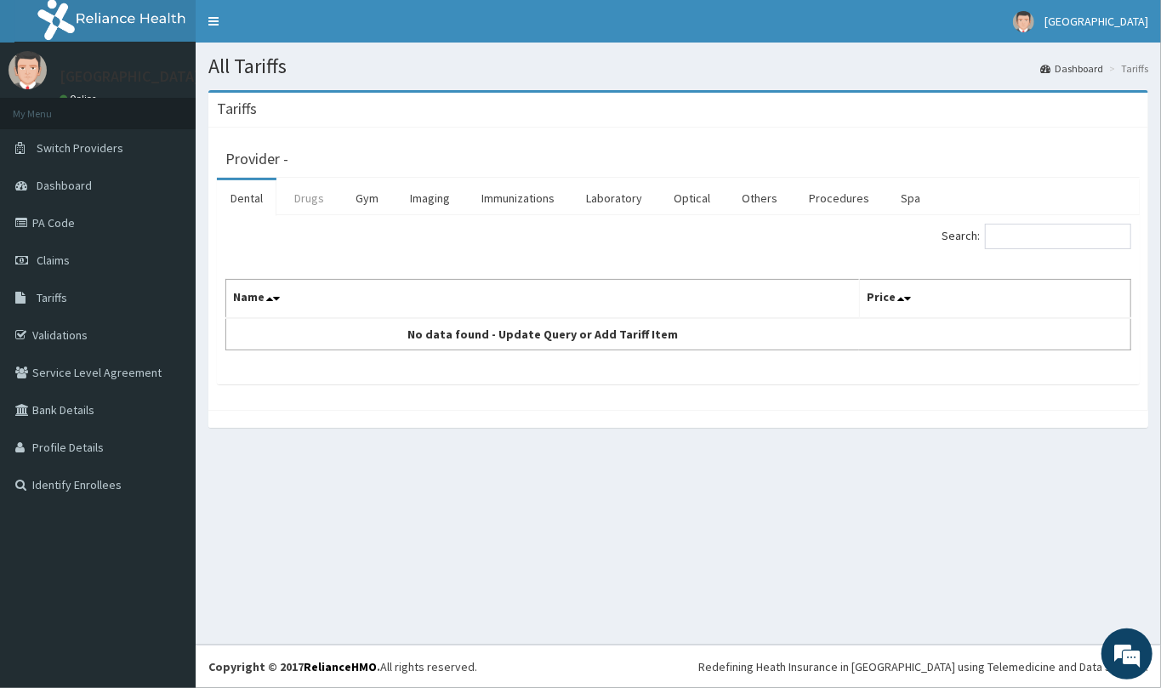
click at [315, 205] on link "Drugs" at bounding box center [309, 198] width 57 height 36
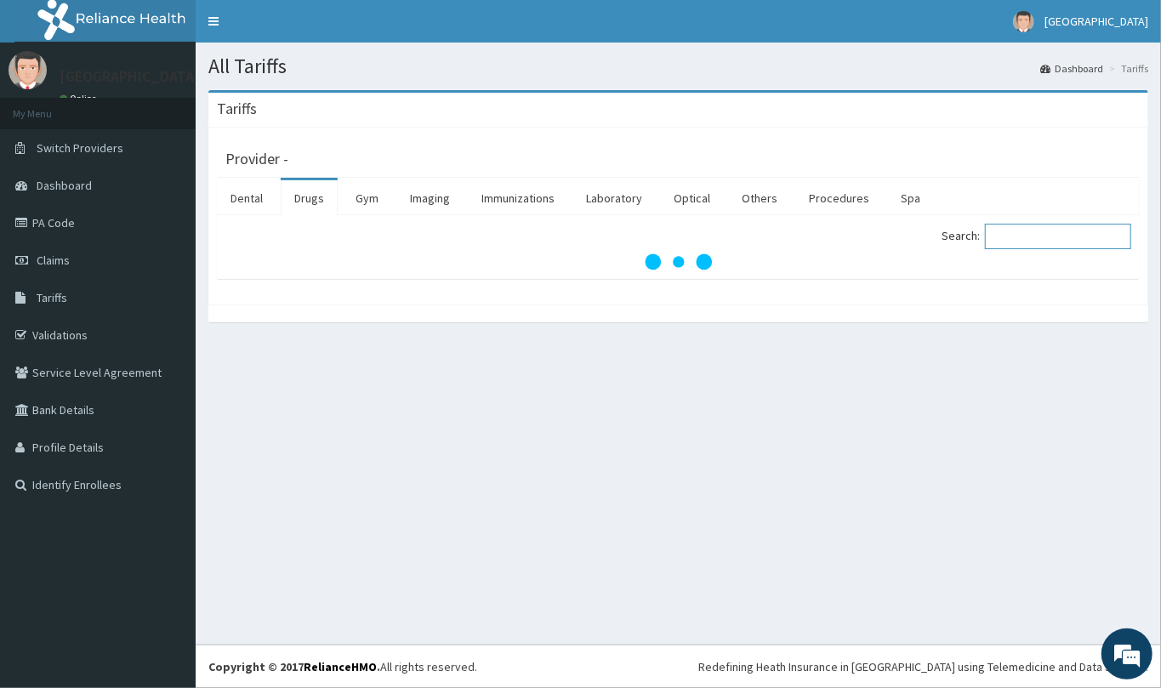
click at [1009, 229] on input "Search:" at bounding box center [1058, 237] width 146 height 26
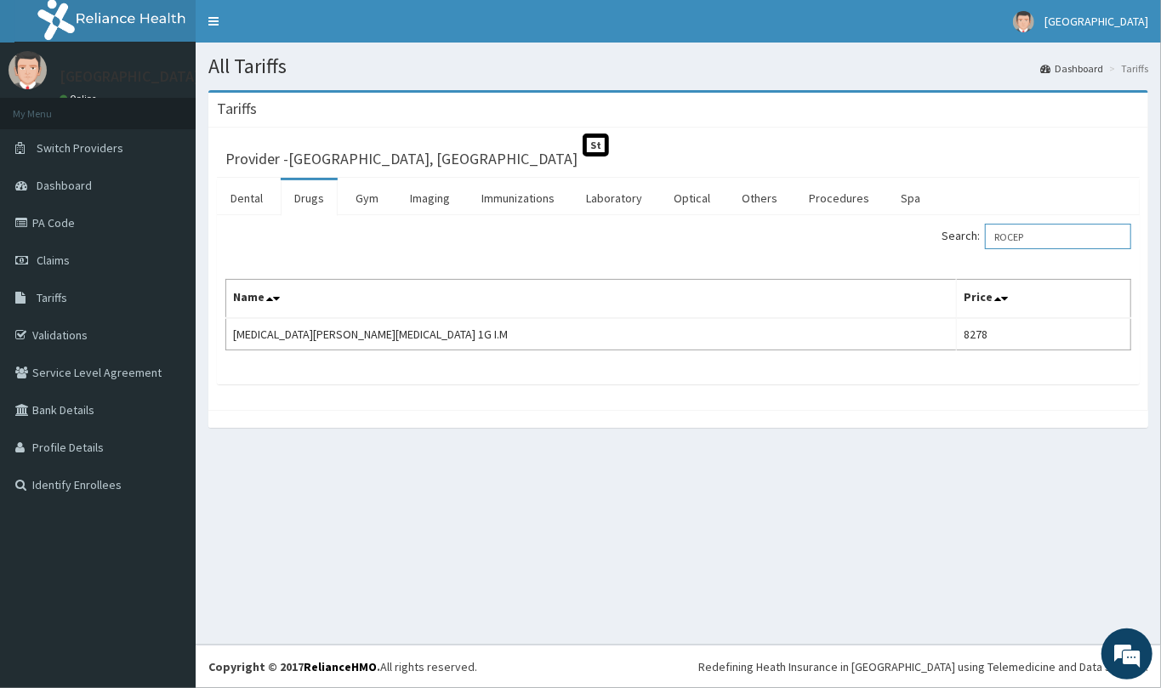
type input "ROCEP"
click at [83, 233] on link "PA Code" at bounding box center [98, 222] width 196 height 37
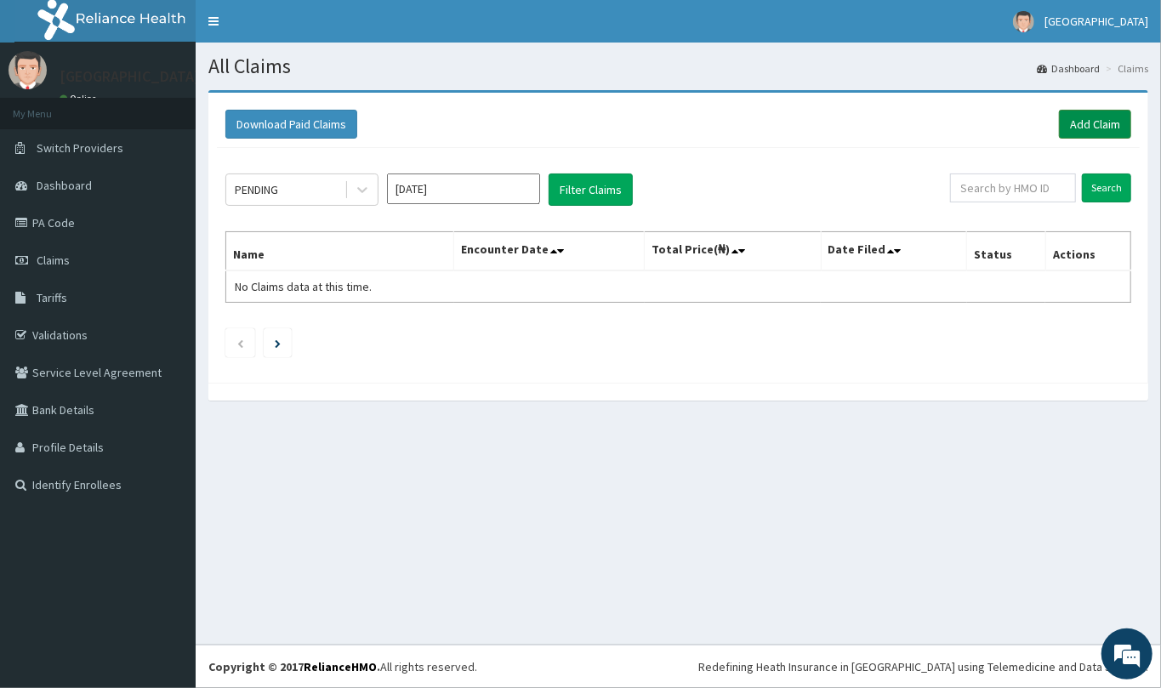
click at [1111, 127] on link "Add Claim" at bounding box center [1095, 124] width 72 height 29
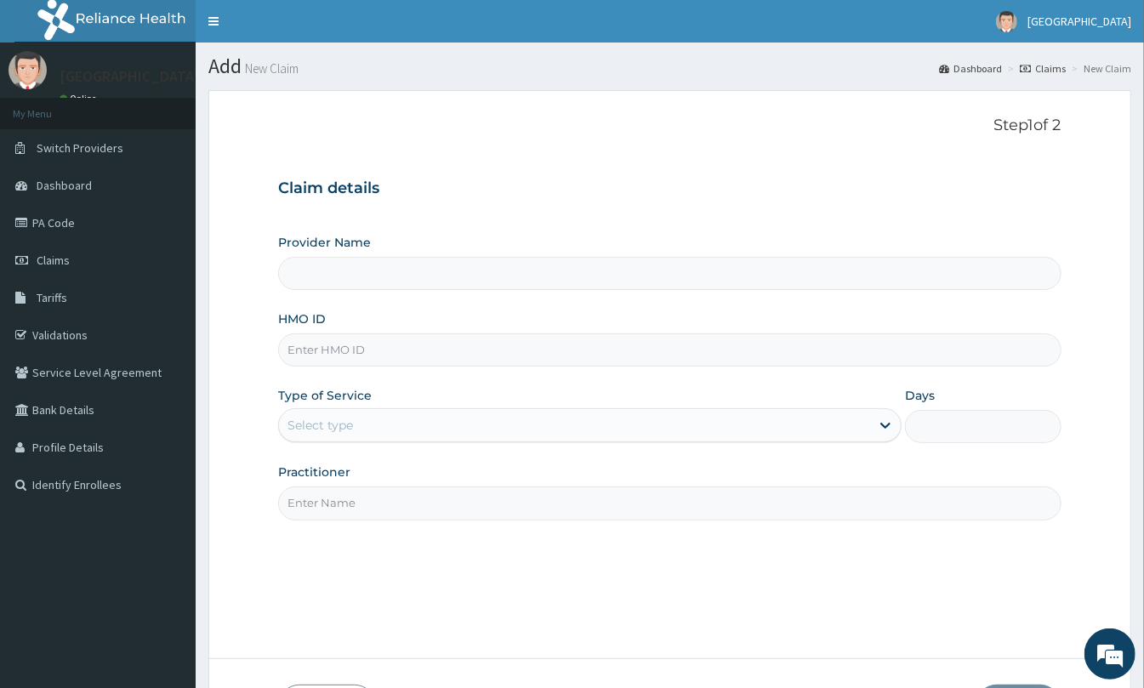
click at [572, 364] on input "HMO ID" at bounding box center [669, 349] width 783 height 33
paste input "CWN/10102/C"
type input "CWN/10102/C"
type input "St Mary'S Specialist Hospital, Ojodu"
type input "CWN/10102/C"
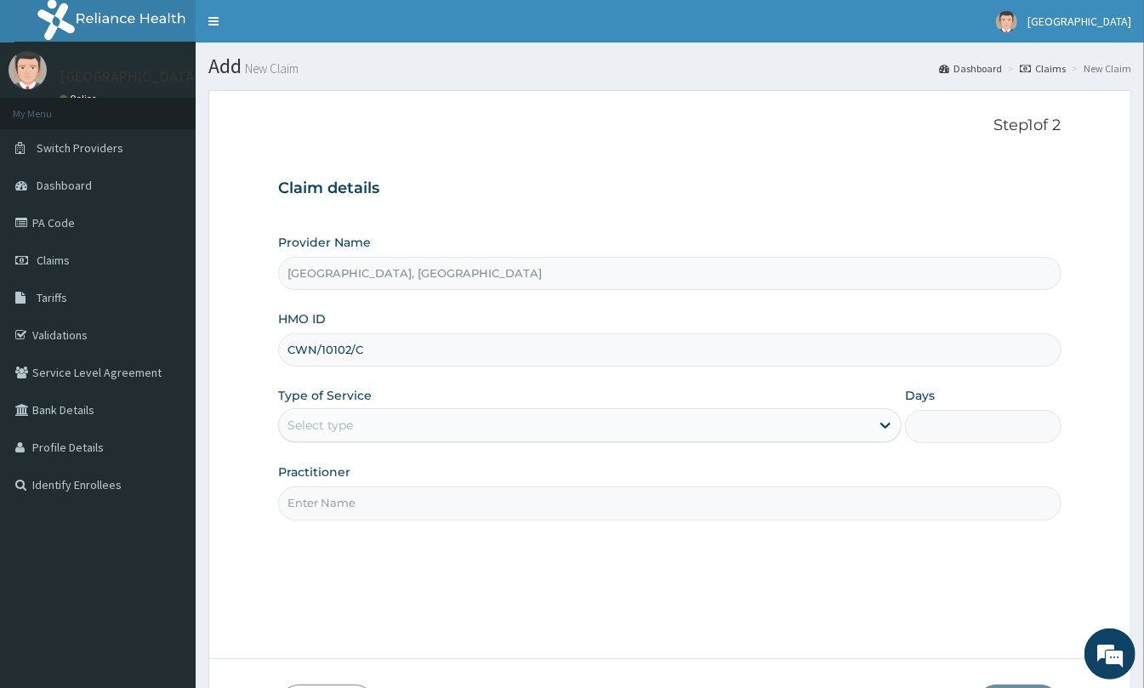
click at [429, 422] on div "Select type" at bounding box center [574, 425] width 591 height 27
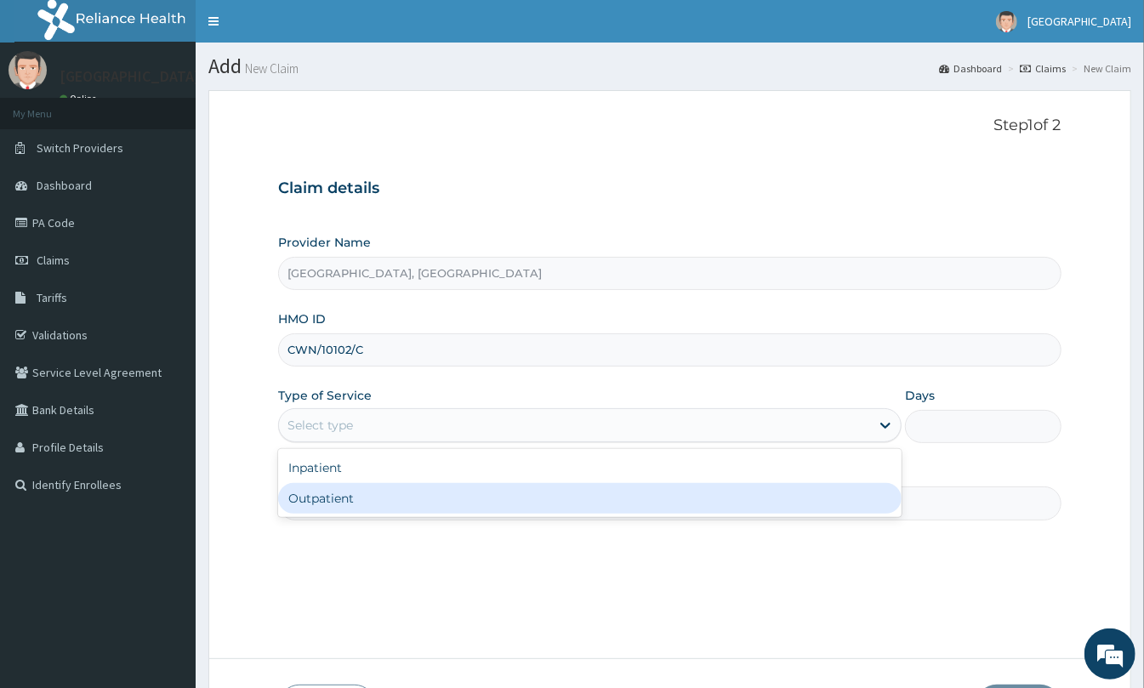
click at [390, 500] on div "Outpatient" at bounding box center [589, 498] width 623 height 31
type input "1"
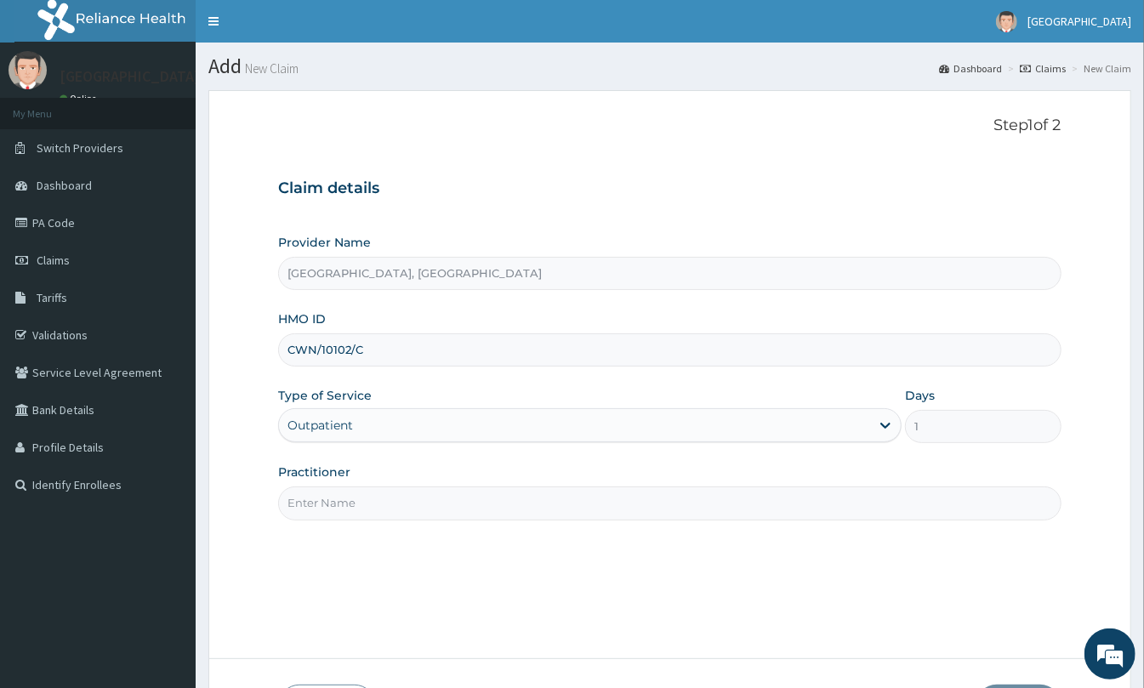
click at [390, 501] on input "Practitioner" at bounding box center [669, 502] width 783 height 33
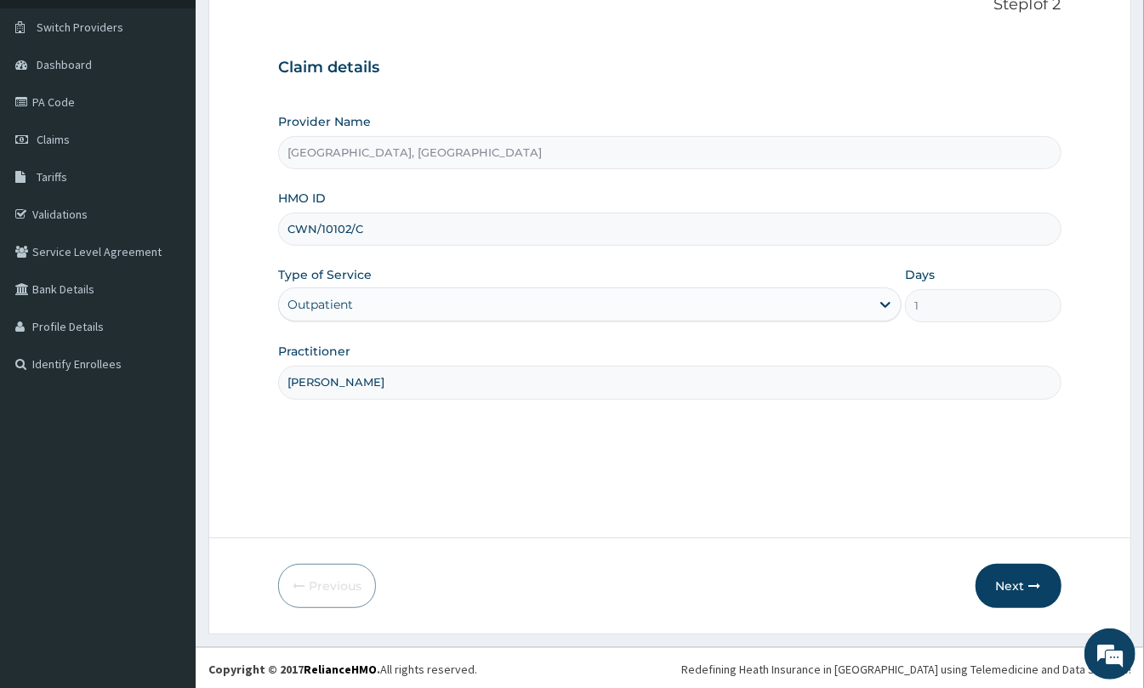
scroll to position [124, 0]
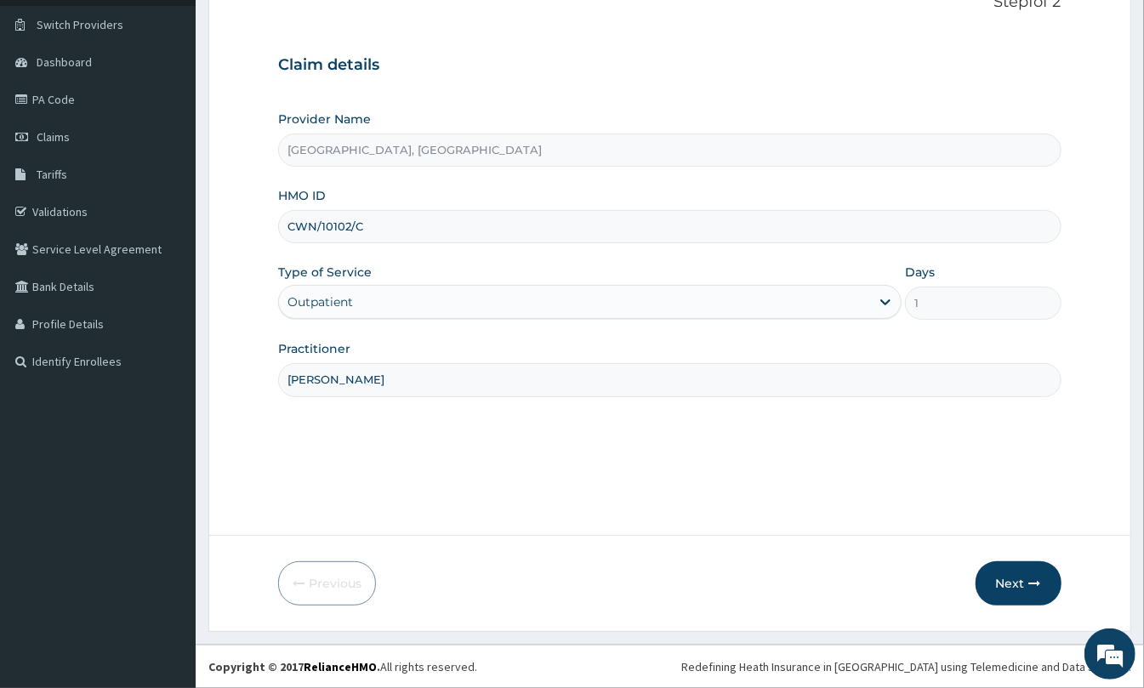
type input "[PERSON_NAME]"
drag, startPoint x: 1025, startPoint y: 556, endPoint x: 1015, endPoint y: 565, distance: 13.3
click at [1022, 559] on form "Step 1 of 2 Claim details Provider Name St Mary'S Specialist Hospital, Ojodu HM…" at bounding box center [669, 299] width 923 height 665
click at [1005, 583] on button "Next" at bounding box center [1018, 583] width 86 height 44
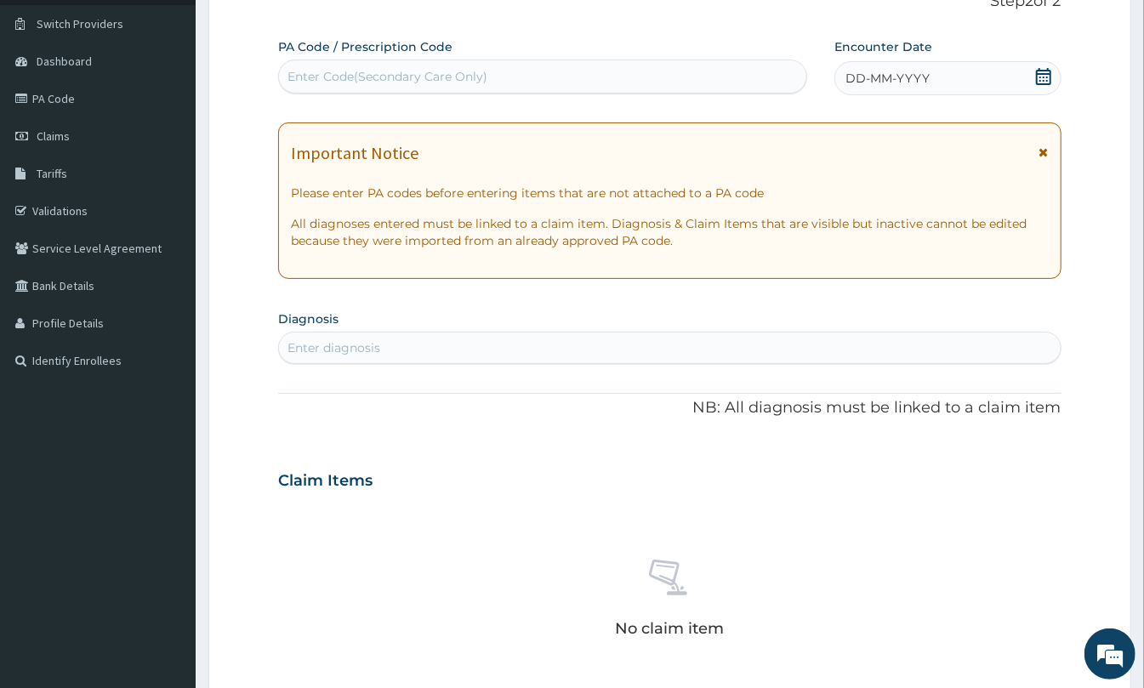
drag, startPoint x: 1052, startPoint y: 72, endPoint x: 1034, endPoint y: 82, distance: 20.2
click at [1045, 77] on div "DD-MM-YYYY" at bounding box center [947, 78] width 227 height 34
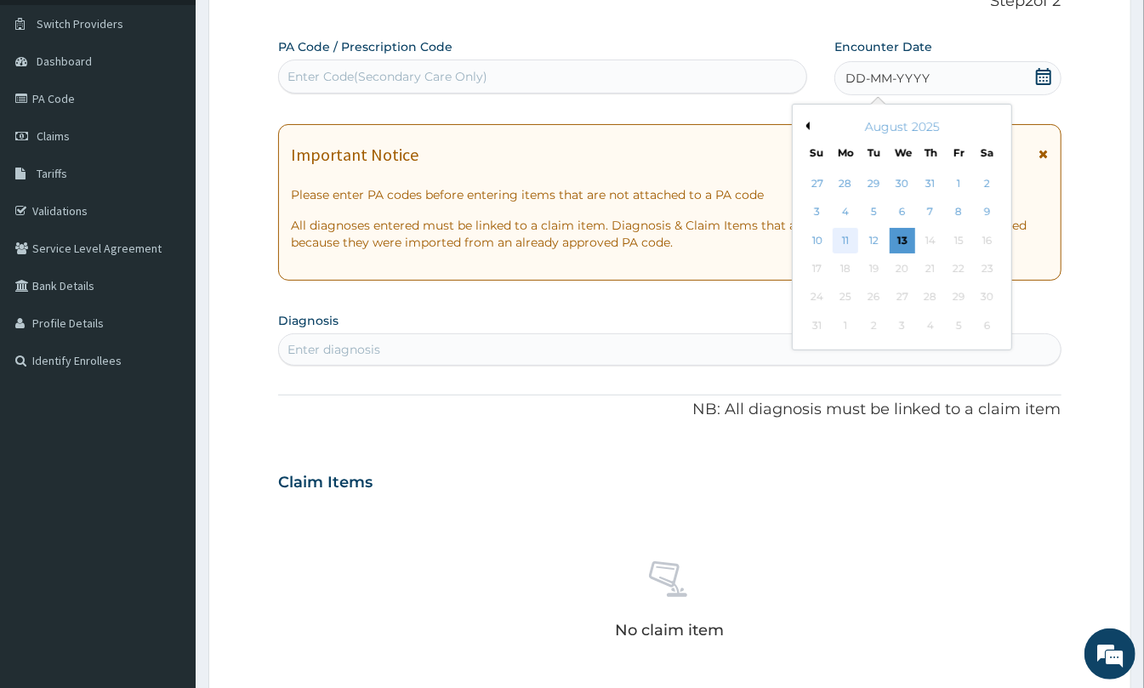
click at [848, 240] on div "11" at bounding box center [846, 241] width 26 height 26
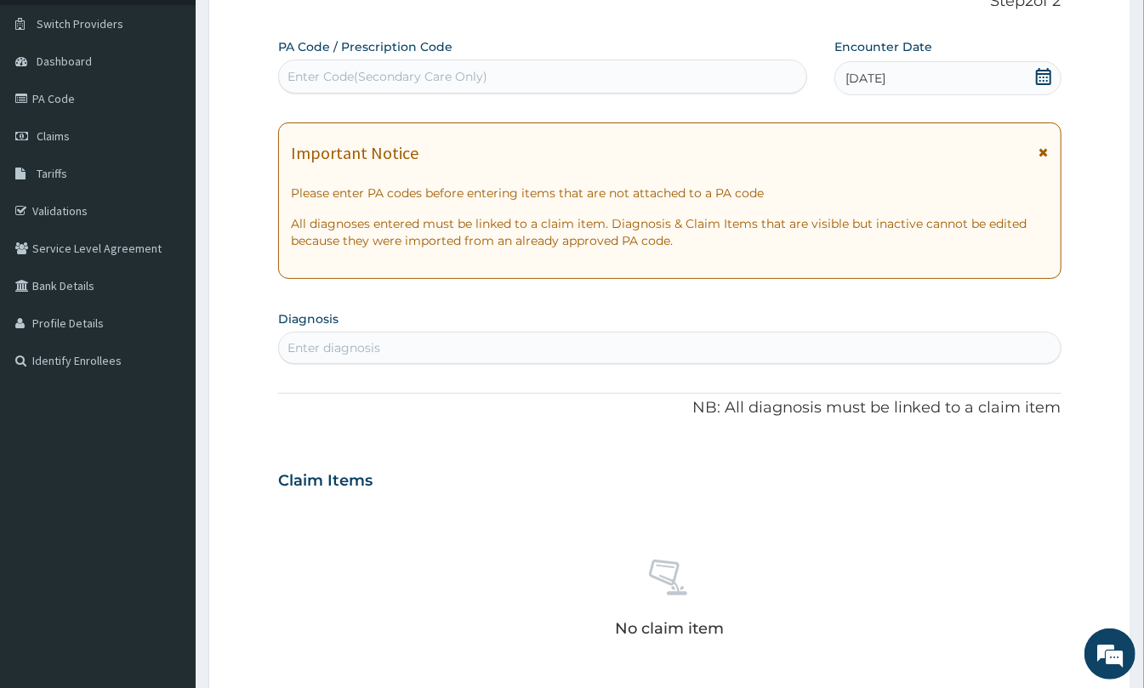
click at [468, 66] on div "Enter Code(Secondary Care Only)" at bounding box center [542, 76] width 527 height 27
paste input "PA/8C3799"
type input "PA/8C3799"
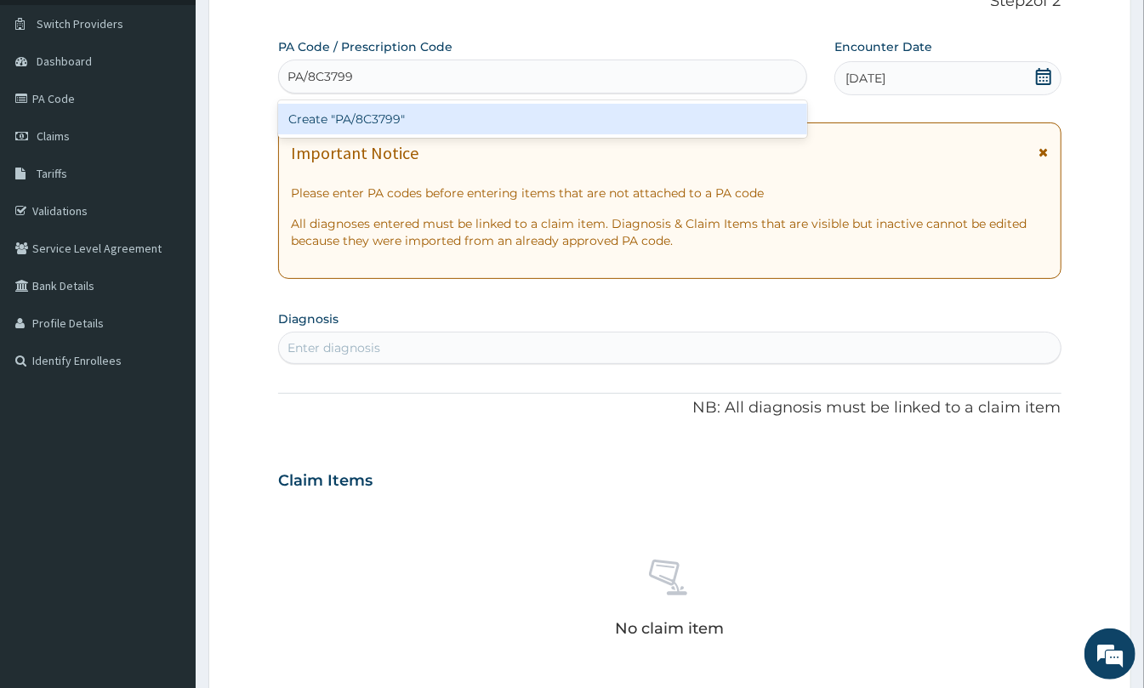
click at [515, 113] on div "Create "PA/8C3799"" at bounding box center [542, 119] width 529 height 31
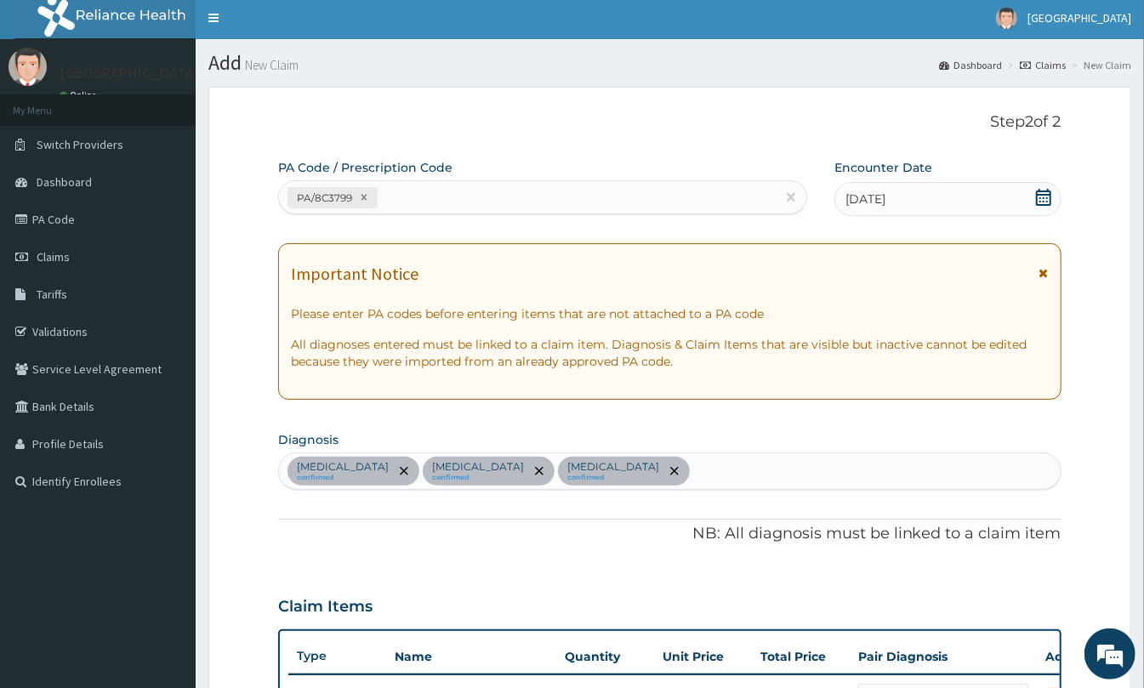
scroll to position [0, 0]
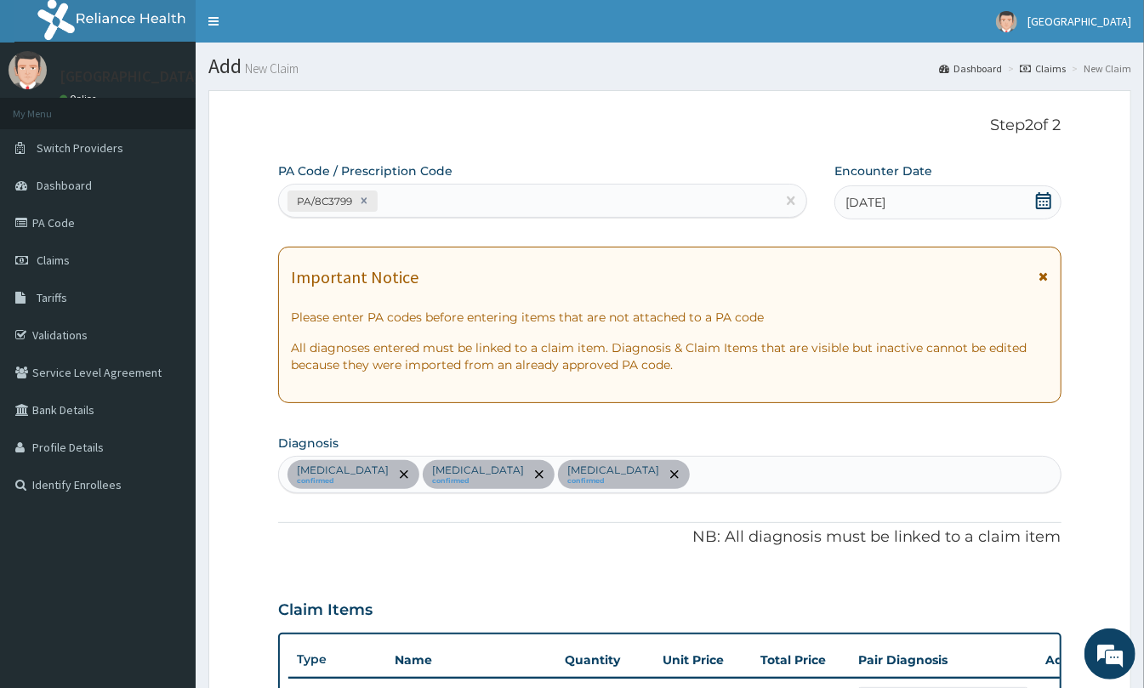
click at [651, 218] on div "PA/8C3799" at bounding box center [542, 201] width 529 height 34
paste input "PA/6031FA"
type input "PA/6031FA"
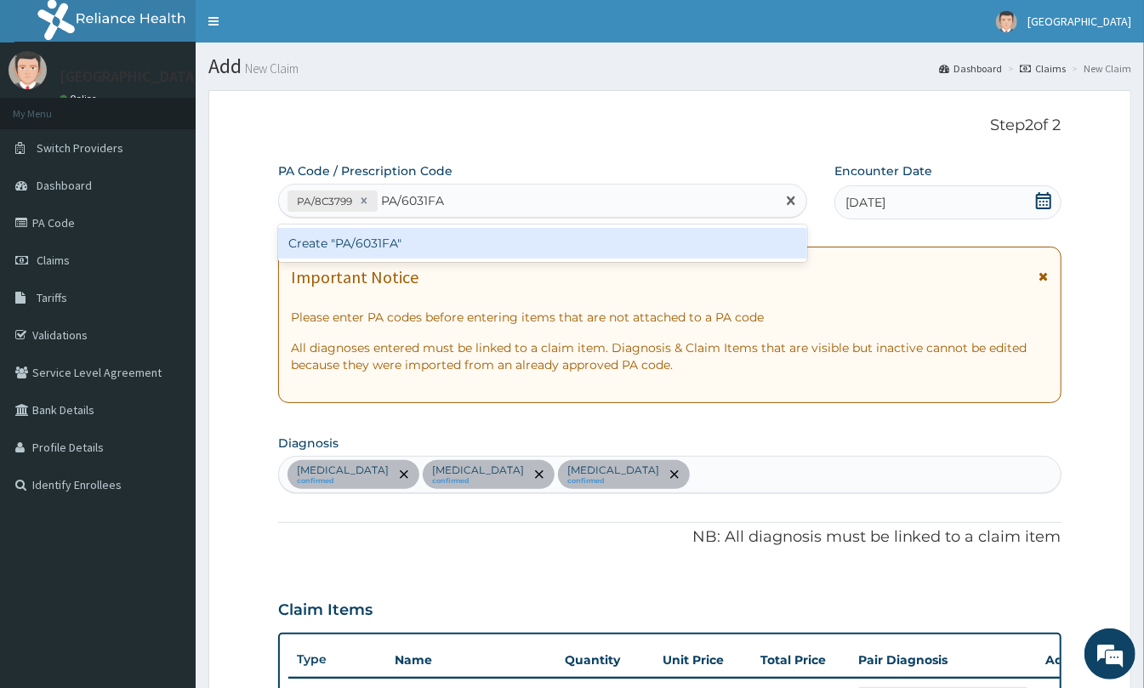
click at [602, 245] on div "Create "PA/6031FA"" at bounding box center [542, 243] width 529 height 31
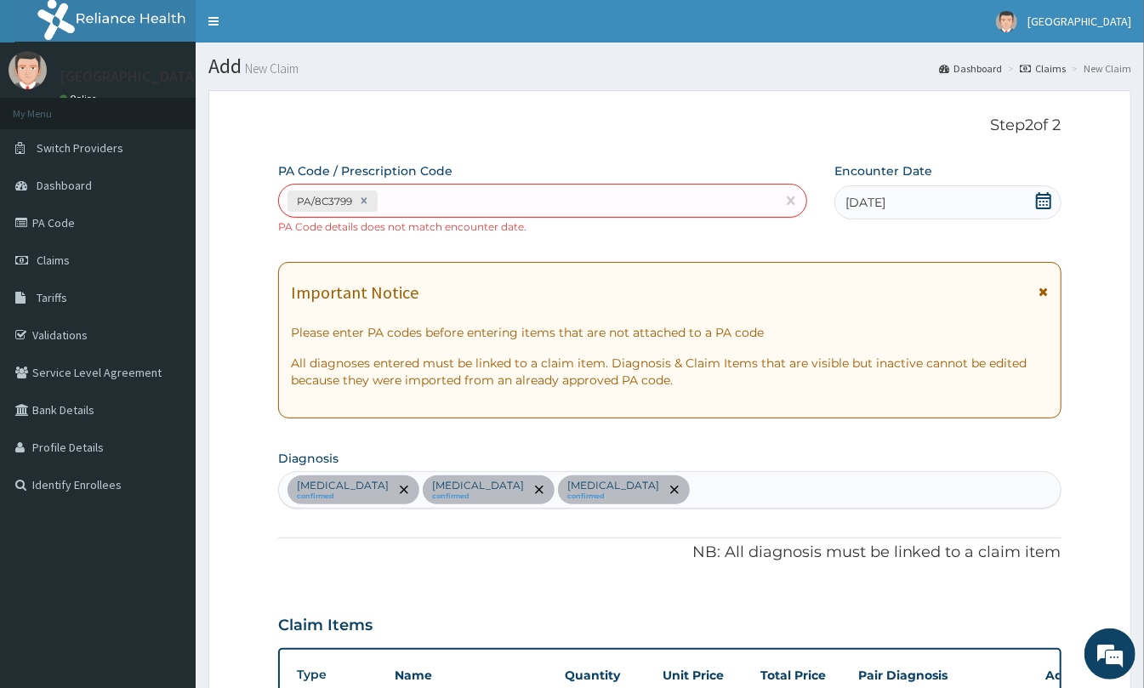
click at [682, 263] on div "Important Notice Please enter PA codes before entering items that are not attac…" at bounding box center [669, 340] width 783 height 156
drag, startPoint x: 763, startPoint y: 239, endPoint x: 709, endPoint y: 242, distance: 53.6
click at [583, 208] on div "PA/8C3799" at bounding box center [527, 201] width 497 height 28
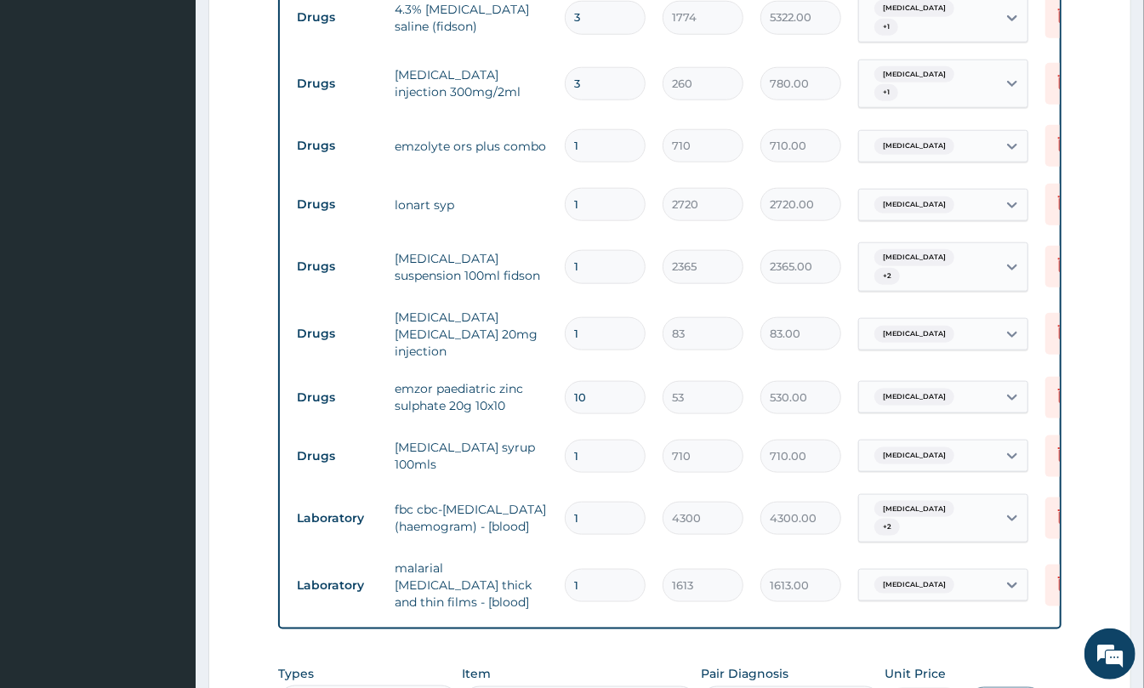
scroll to position [1216, 0]
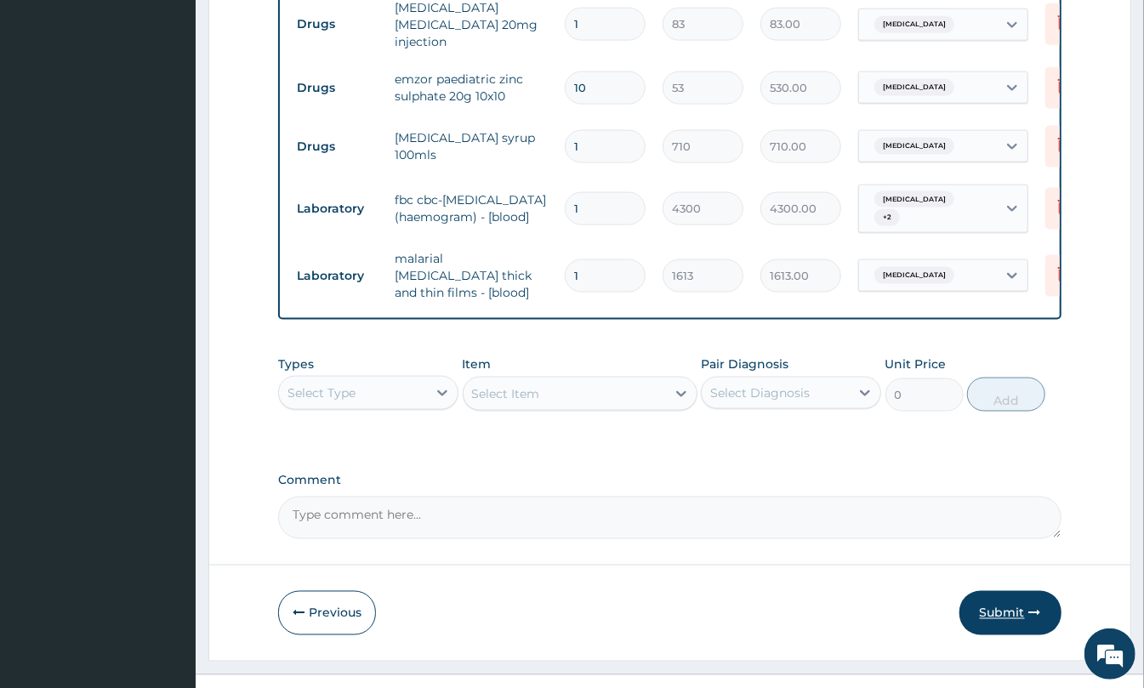
click at [1027, 591] on button "Submit" at bounding box center [1010, 613] width 102 height 44
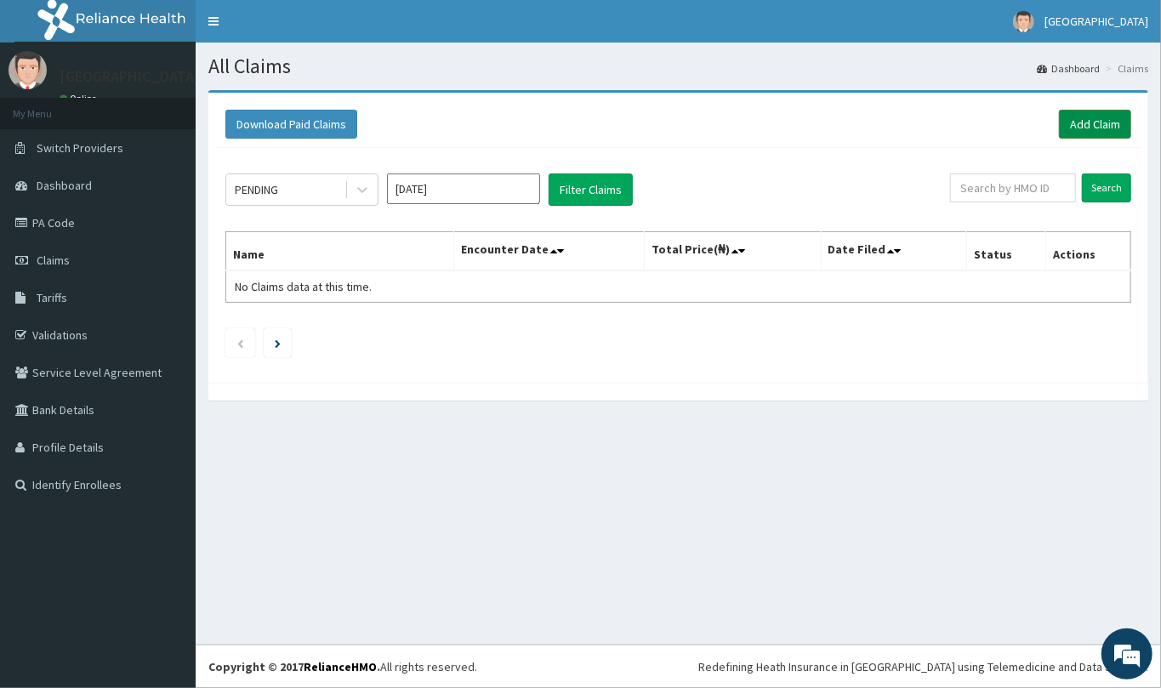
click at [1103, 138] on link "Add Claim" at bounding box center [1095, 124] width 72 height 29
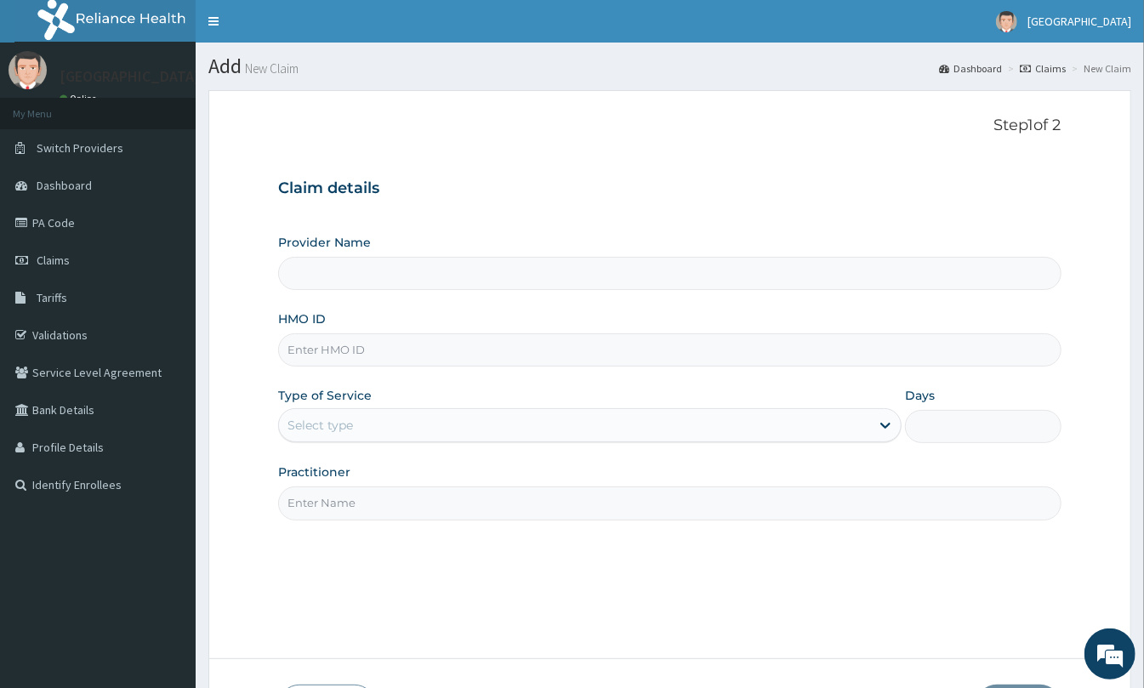
type input "[GEOGRAPHIC_DATA], [GEOGRAPHIC_DATA]"
click at [454, 357] on input "HMO ID" at bounding box center [669, 349] width 783 height 33
paste input "CWN/10102/C"
click at [313, 351] on input "CWN/10102/C" at bounding box center [669, 349] width 783 height 33
click at [314, 352] on input "CWN/10102/C" at bounding box center [669, 349] width 783 height 33
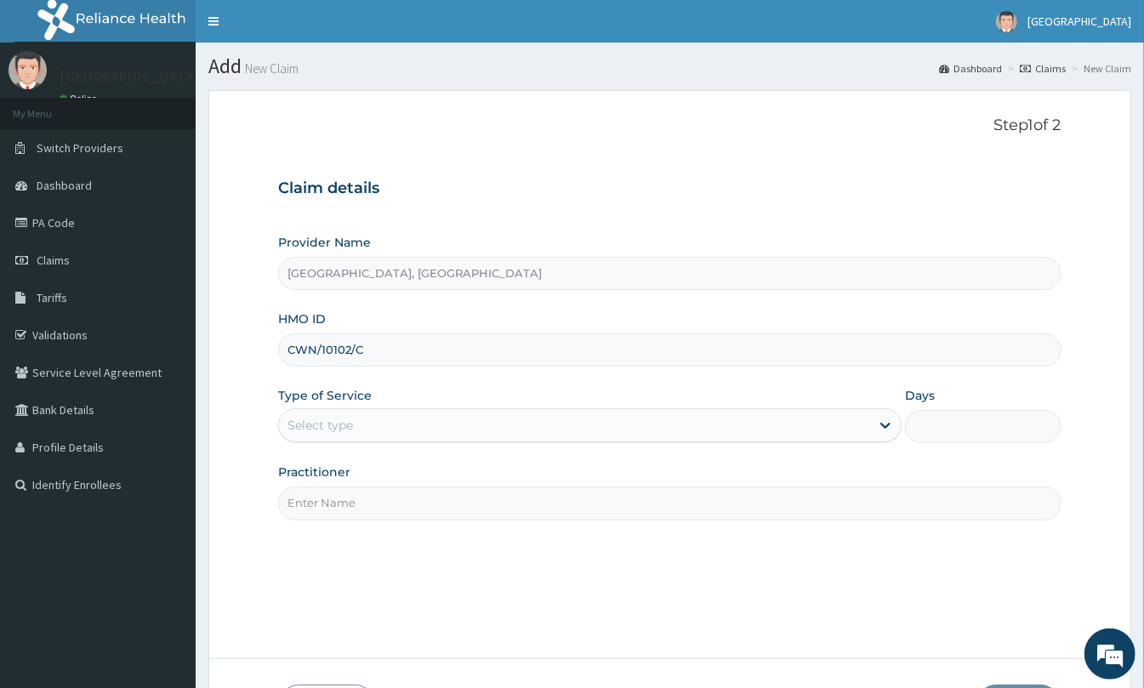
type input "CWN/10102/C"
drag, startPoint x: 376, startPoint y: 418, endPoint x: 368, endPoint y: 430, distance: 14.2
click at [368, 429] on div "Select type" at bounding box center [574, 425] width 591 height 27
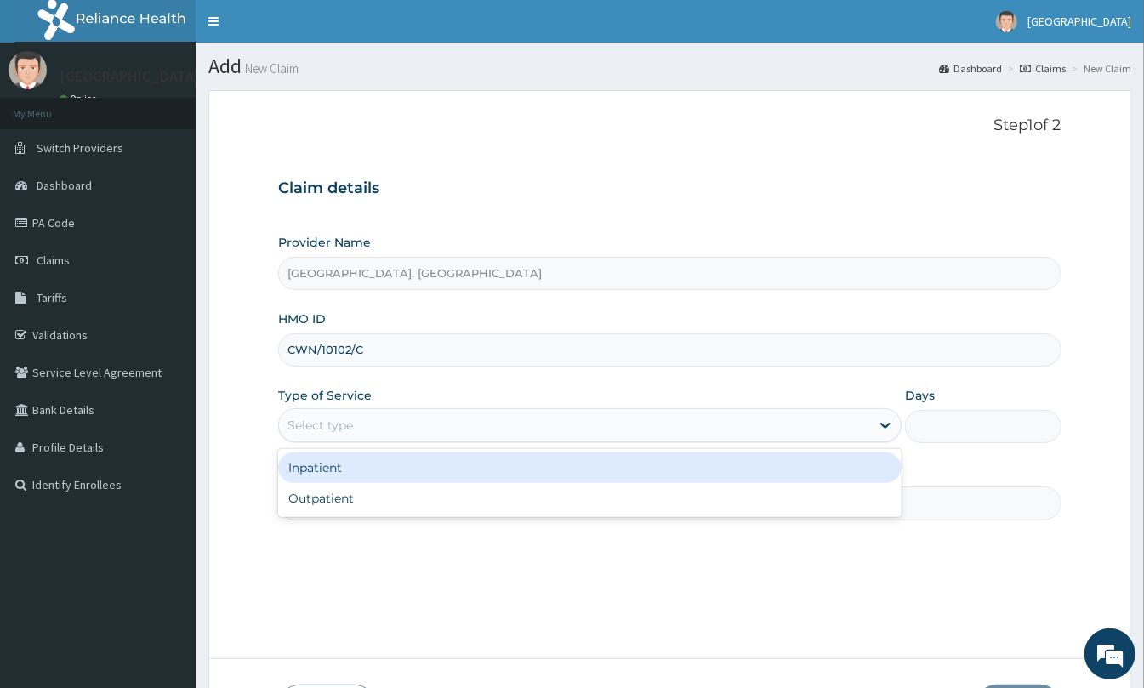
click at [333, 474] on div "Inpatient" at bounding box center [589, 467] width 623 height 31
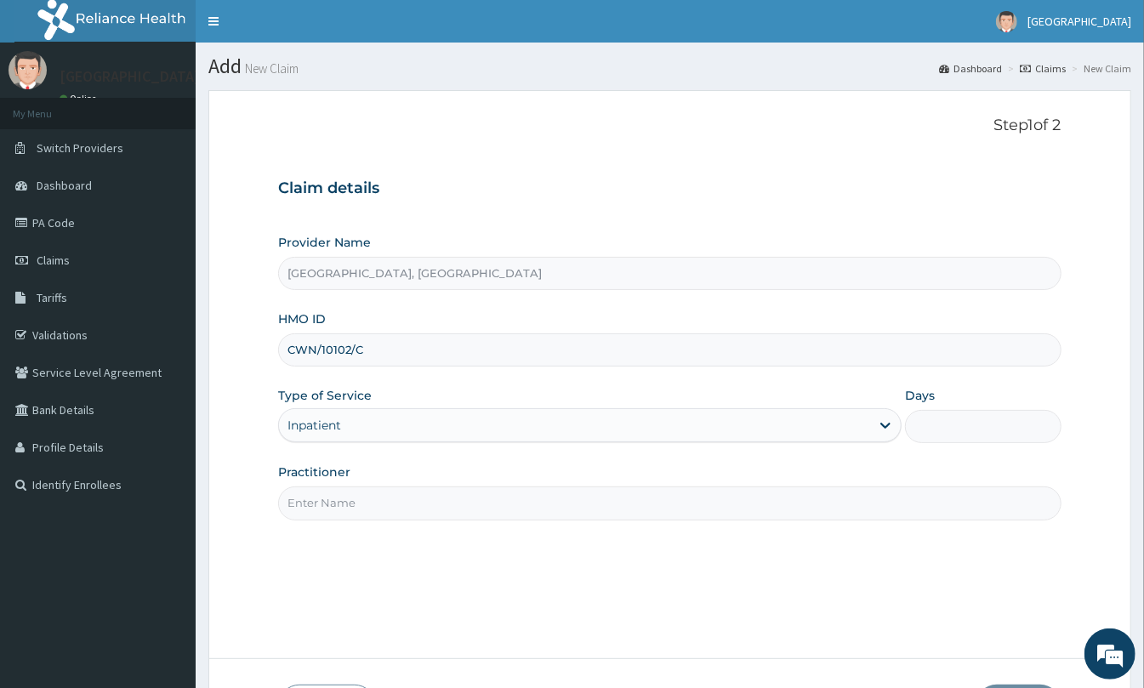
click at [344, 497] on input "Practitioner" at bounding box center [669, 502] width 783 height 33
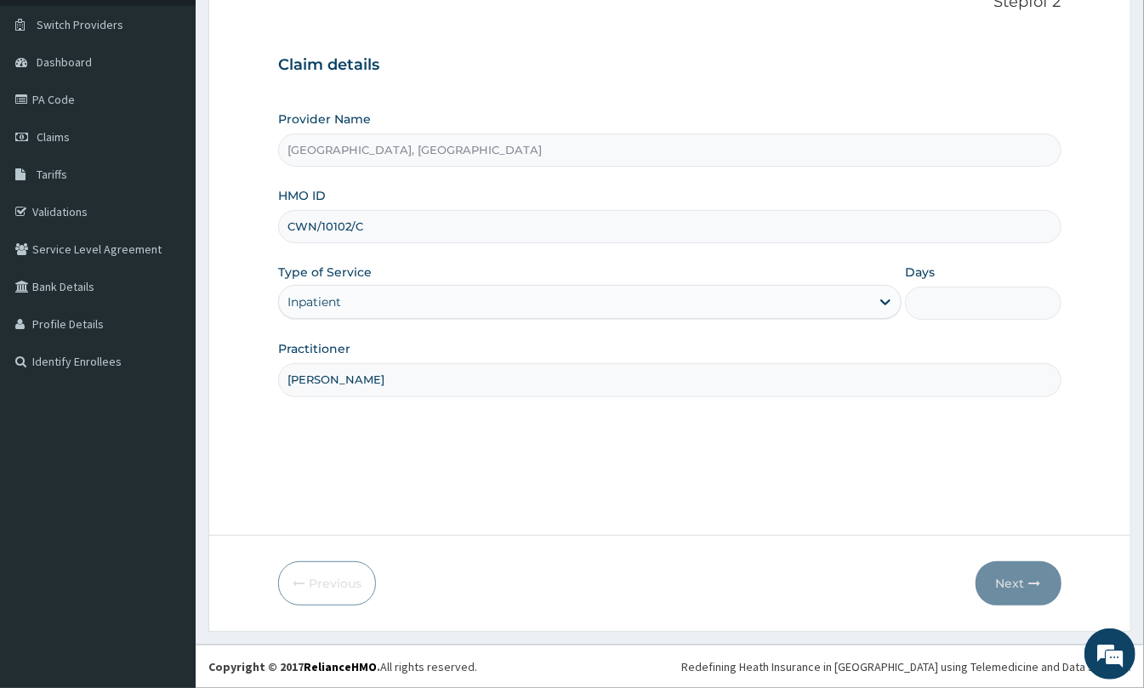
scroll to position [124, 0]
type input "[PERSON_NAME]"
click at [922, 303] on input "Days" at bounding box center [983, 303] width 156 height 33
type input "2"
click at [1022, 569] on button "Next" at bounding box center [1018, 583] width 86 height 44
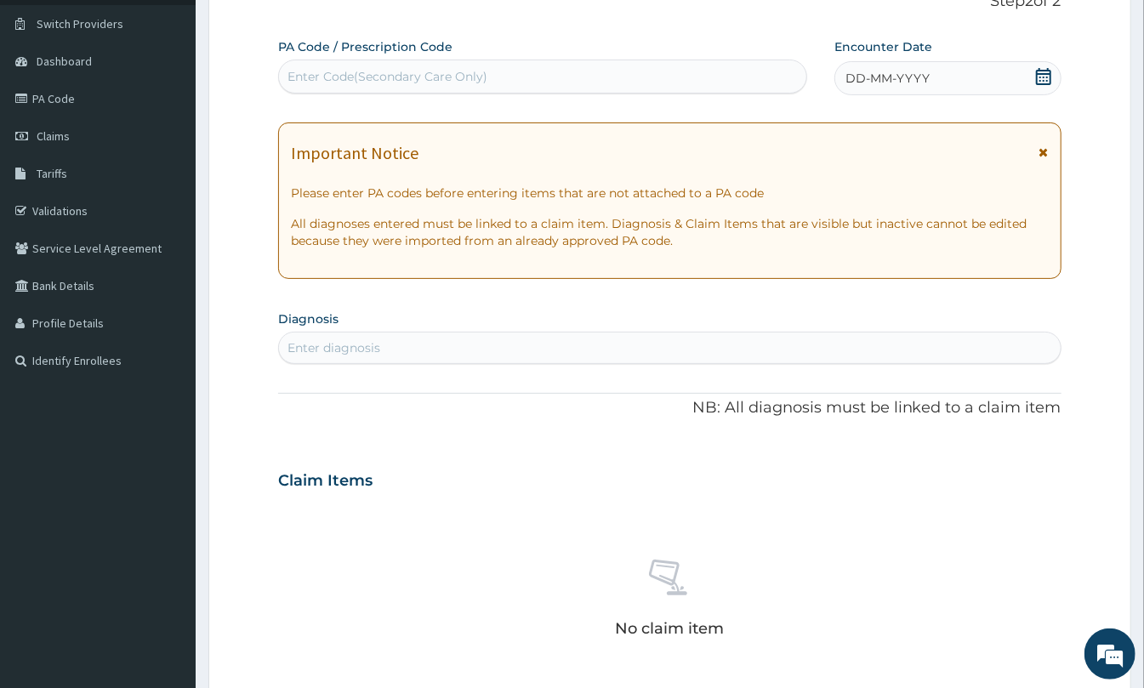
click at [695, 82] on div "Enter Code(Secondary Care Only)" at bounding box center [542, 76] width 527 height 27
paste input "PA/6031FA"
type input "PA/6031FA"
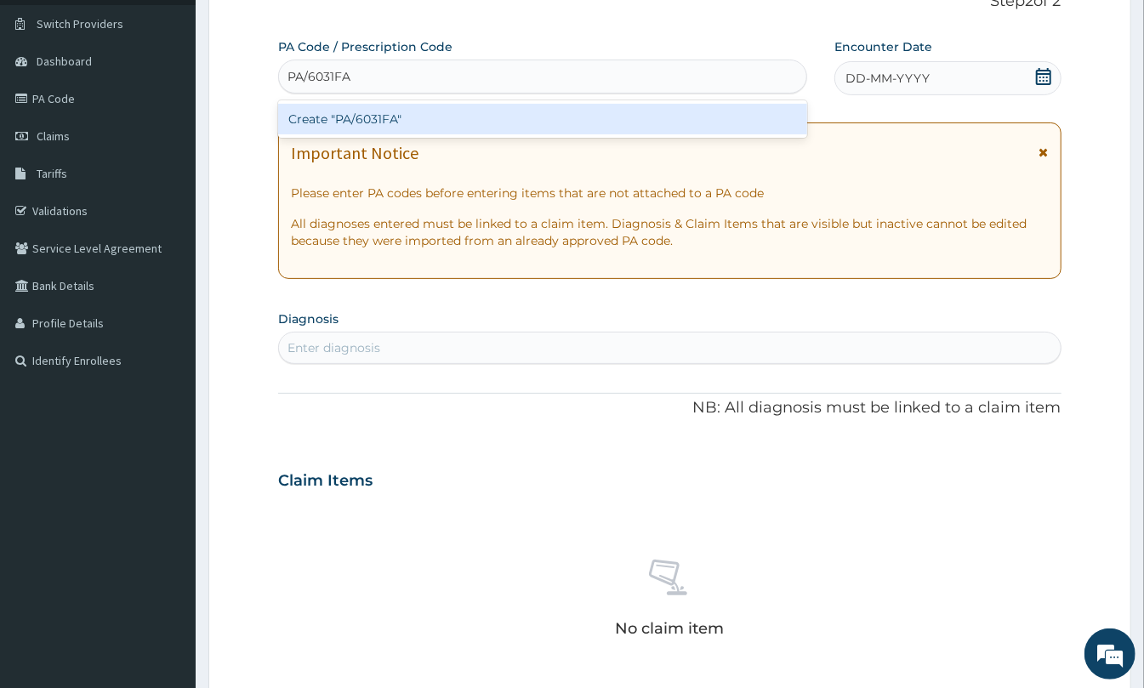
click at [668, 114] on div "Create "PA/6031FA"" at bounding box center [542, 119] width 529 height 31
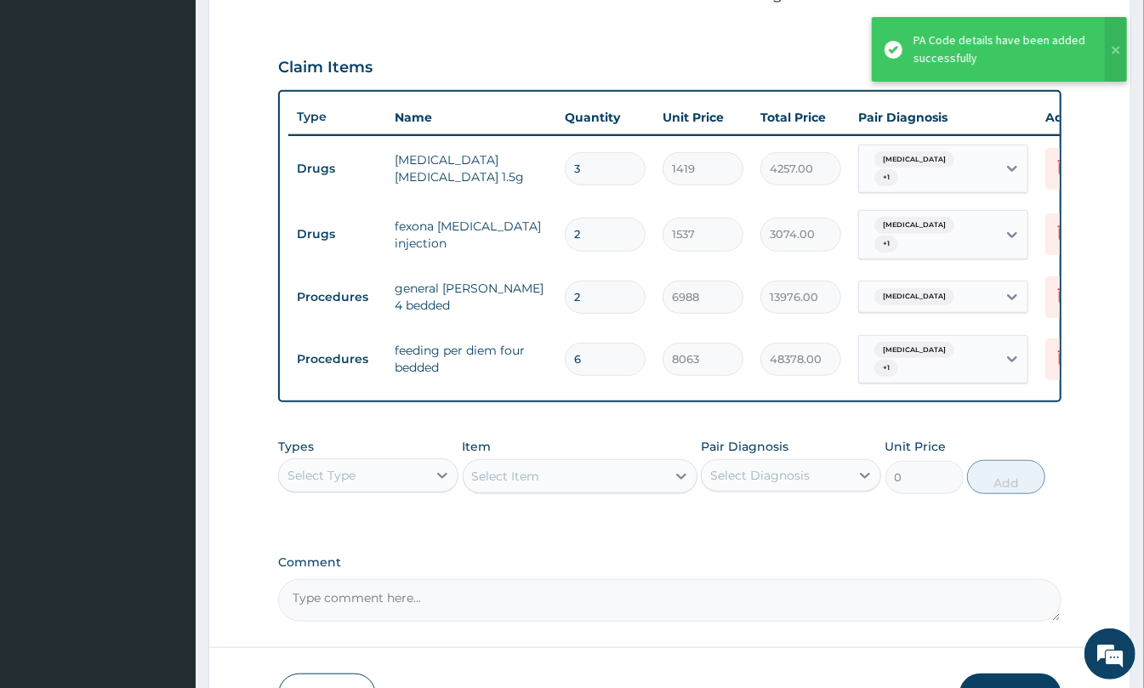
scroll to position [651, 0]
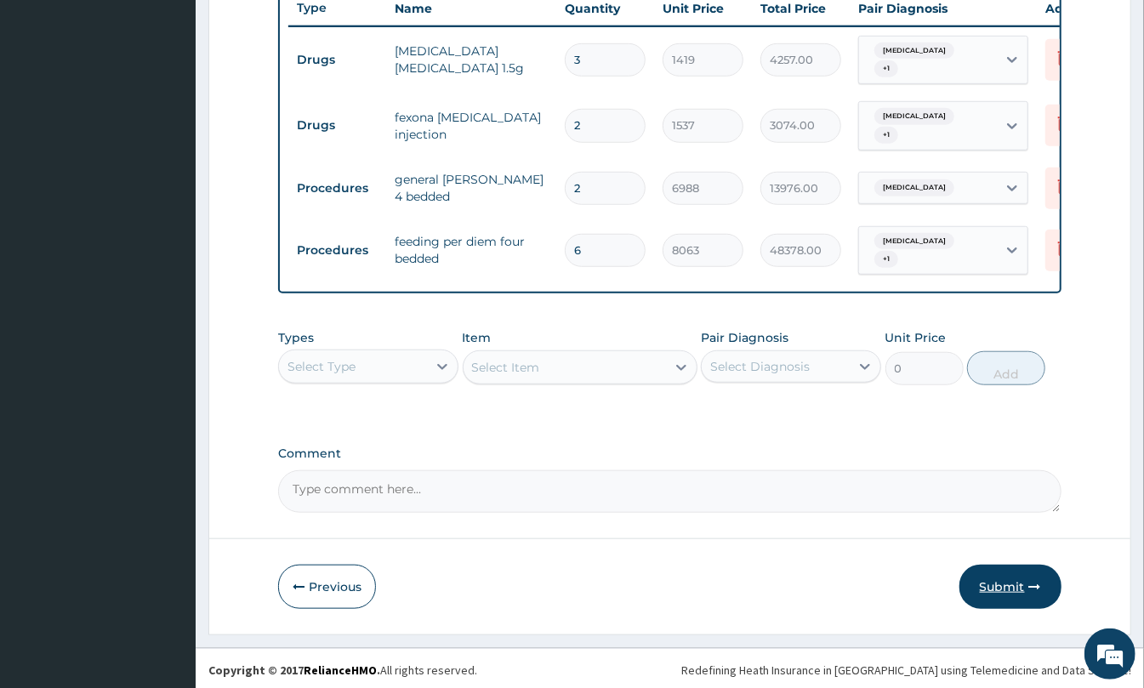
click at [987, 585] on button "Submit" at bounding box center [1010, 587] width 102 height 44
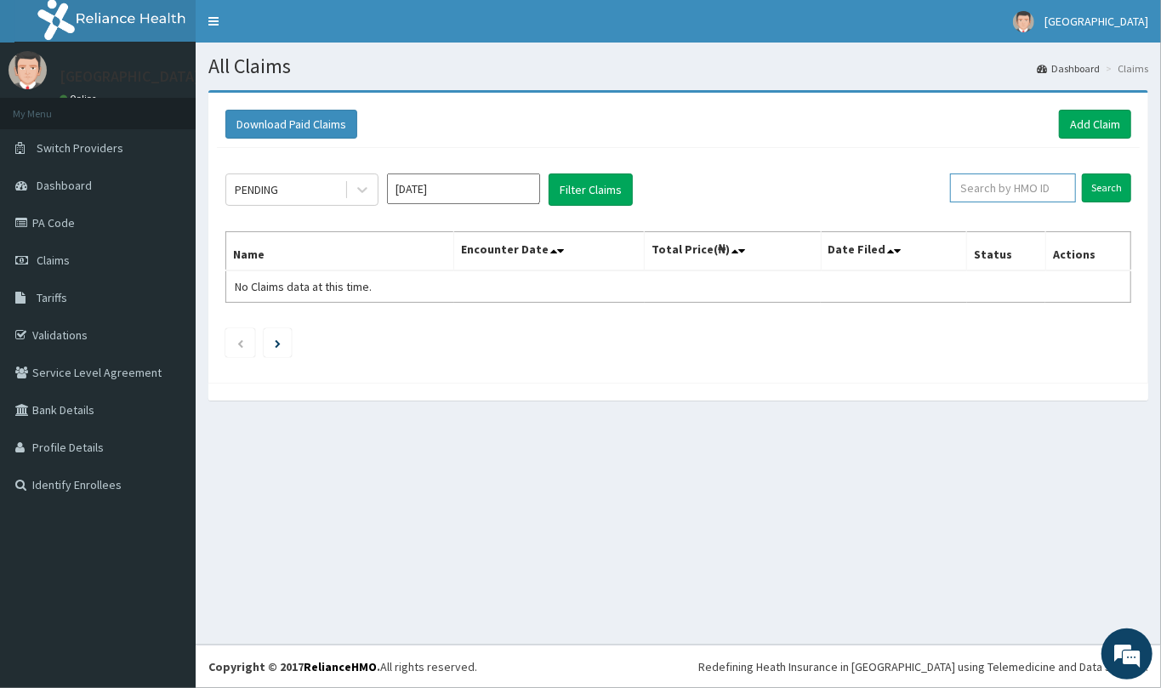
click at [1012, 184] on input "text" at bounding box center [1013, 187] width 126 height 29
paste input "CWN/10102/C"
type input "CWN/10102/C"
click at [1116, 199] on input "Search" at bounding box center [1106, 187] width 49 height 29
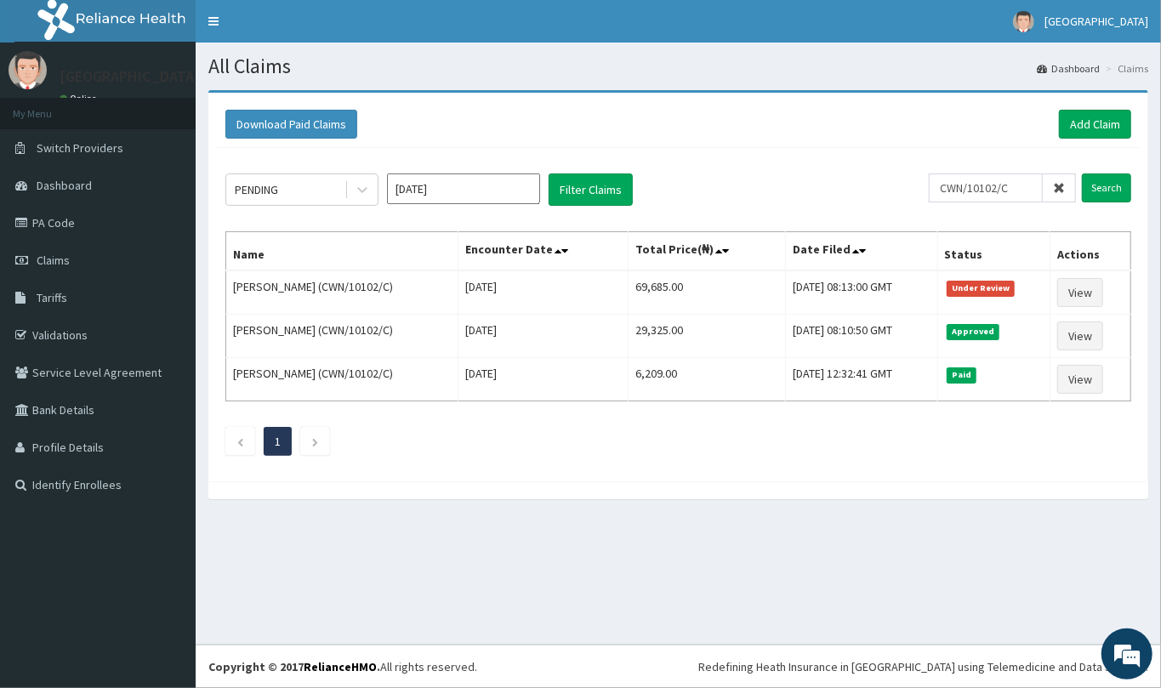
click at [1056, 182] on icon at bounding box center [1059, 188] width 12 height 12
